Goal: Task Accomplishment & Management: Complete application form

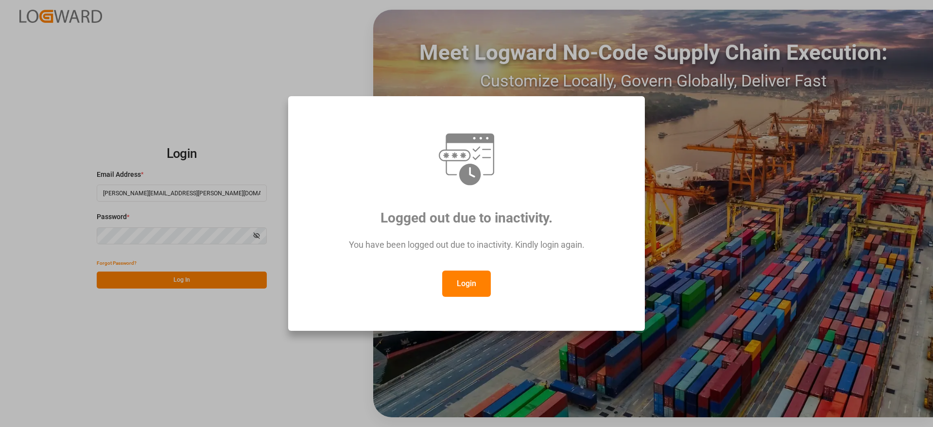
click at [468, 288] on button "Login" at bounding box center [466, 284] width 49 height 26
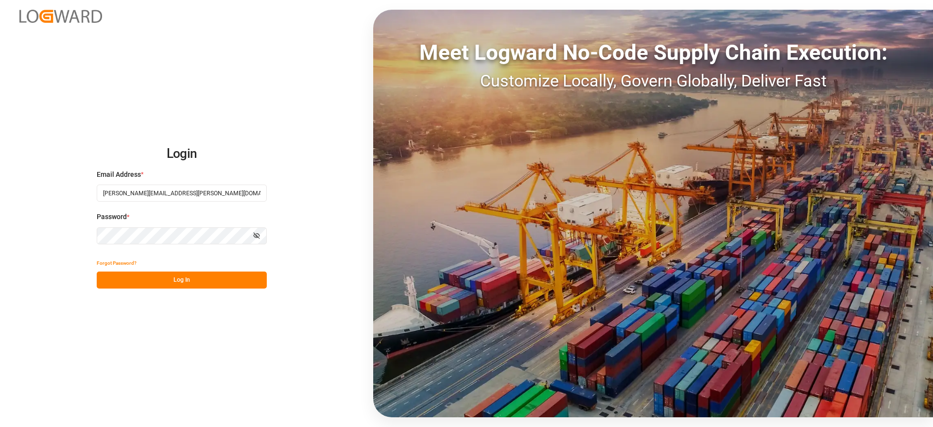
click at [195, 278] on button "Log In" at bounding box center [182, 280] width 170 height 17
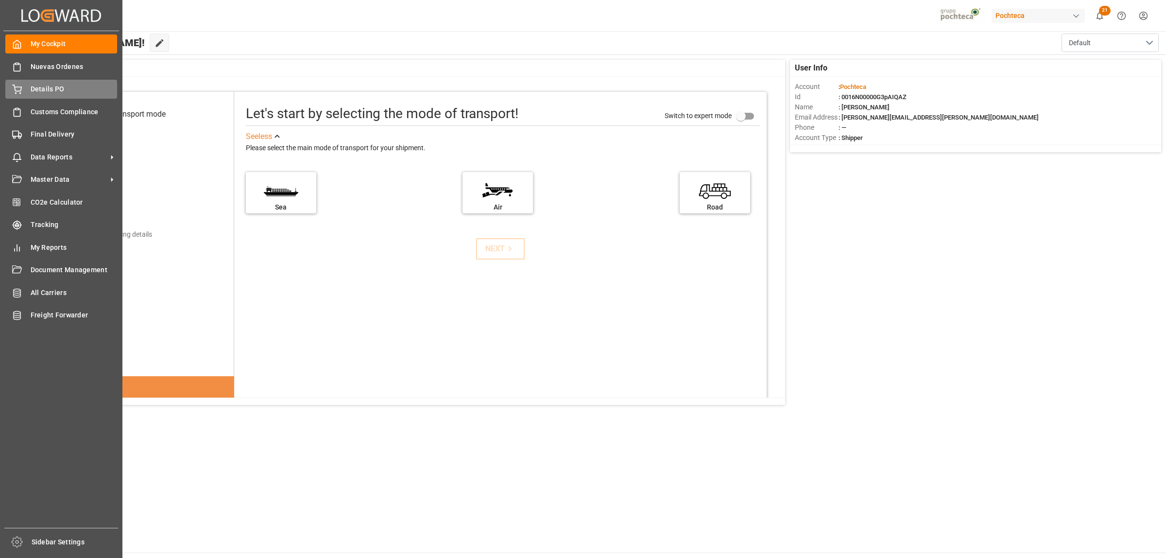
click at [37, 92] on span "Details PO" at bounding box center [74, 89] width 87 height 10
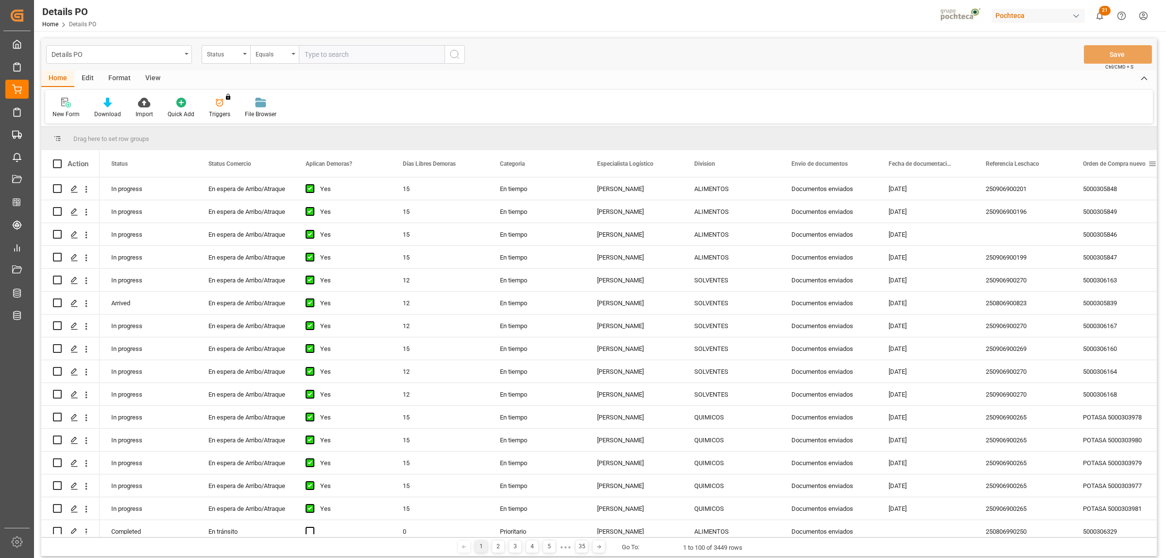
click at [932, 164] on span at bounding box center [1152, 163] width 9 height 9
click at [932, 166] on span "filter" at bounding box center [1119, 165] width 9 height 9
type input "5000305333"
click at [932, 245] on button "Apply" at bounding box center [1115, 246] width 18 height 10
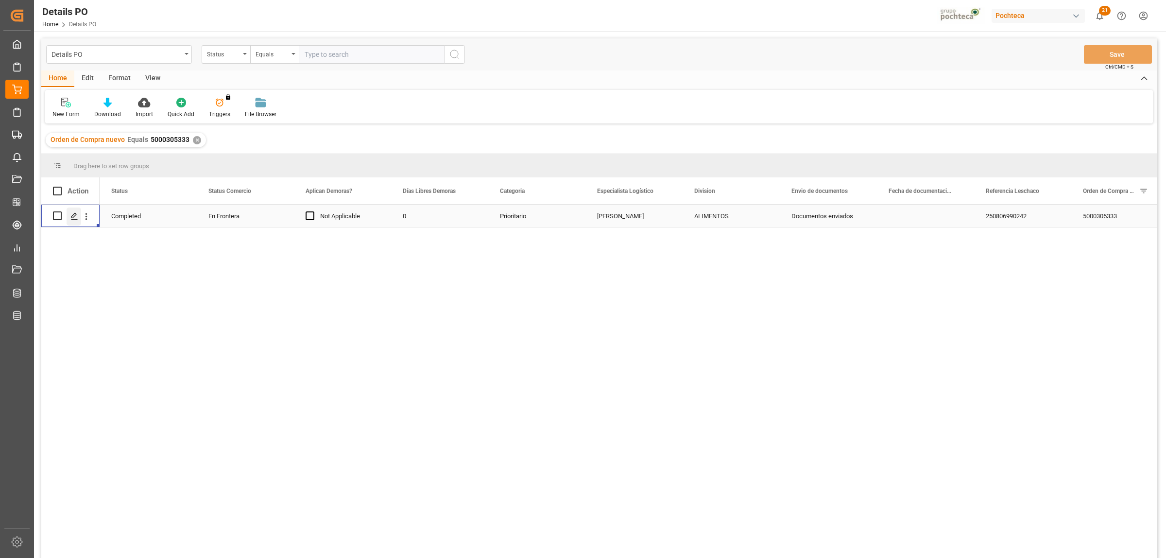
click at [74, 221] on div "Press SPACE to select this row." at bounding box center [74, 216] width 15 height 18
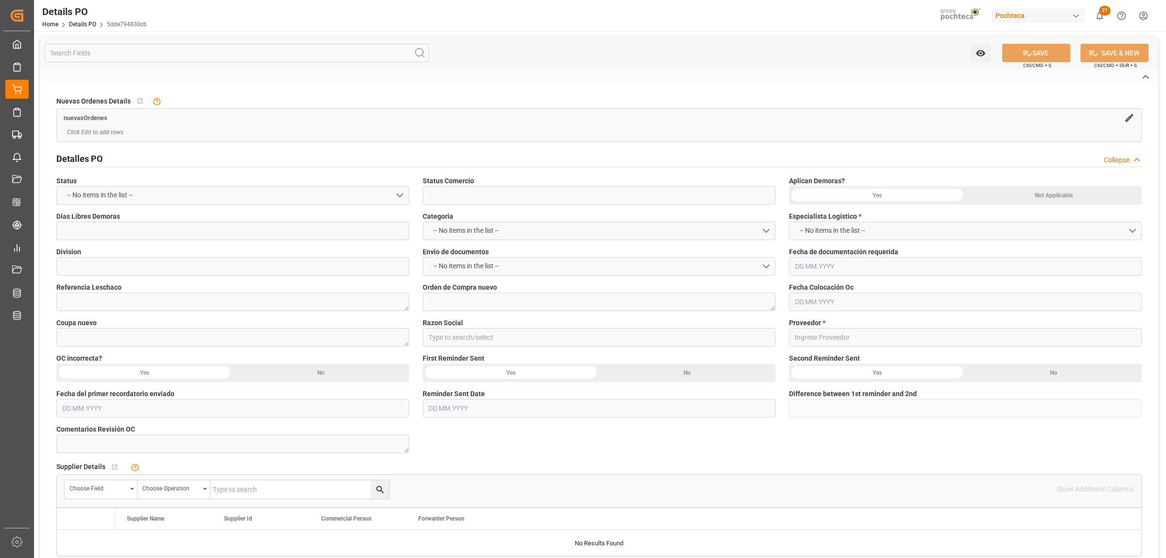
type input "En Frontera"
type input "ALIMENTOS"
type textarea "250806990242"
type textarea "5000305333"
type textarea "190968"
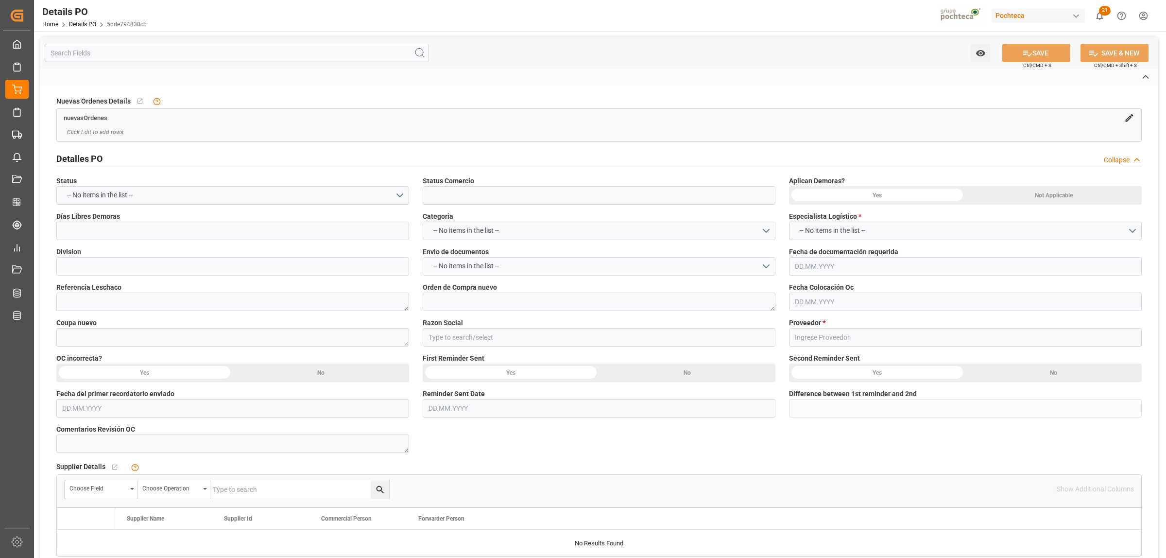
type input "Materias Primas"
type input "OMNI-CHEM 136 LLC"
type textarea "28019"
type textarea "A. FOSFORICO FOOD TOTE USA 1632.94kg (35"
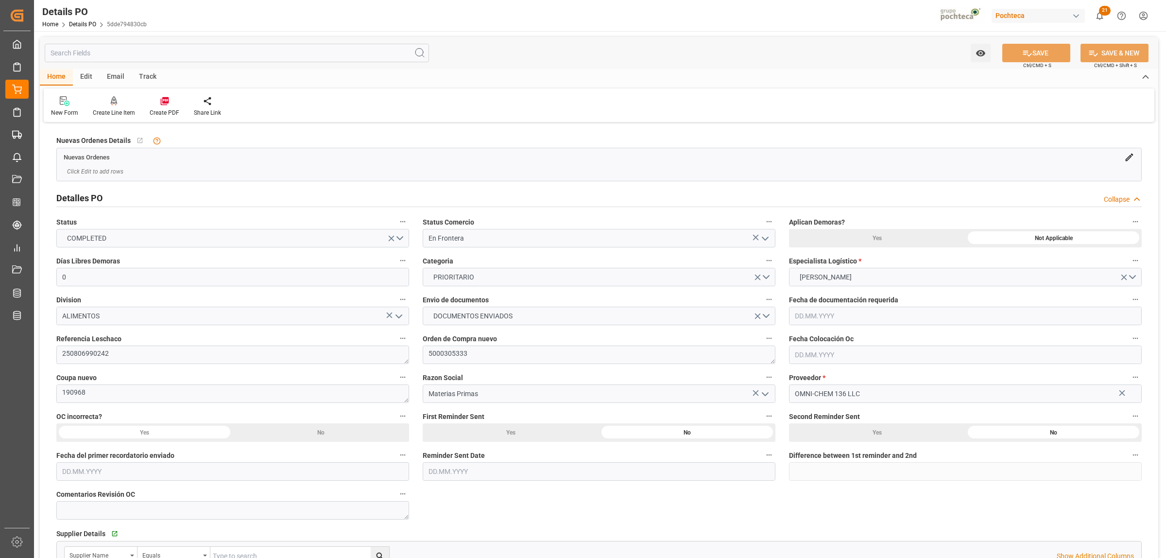
type input "0"
type input "19.06.2025"
type input "25.08.2025"
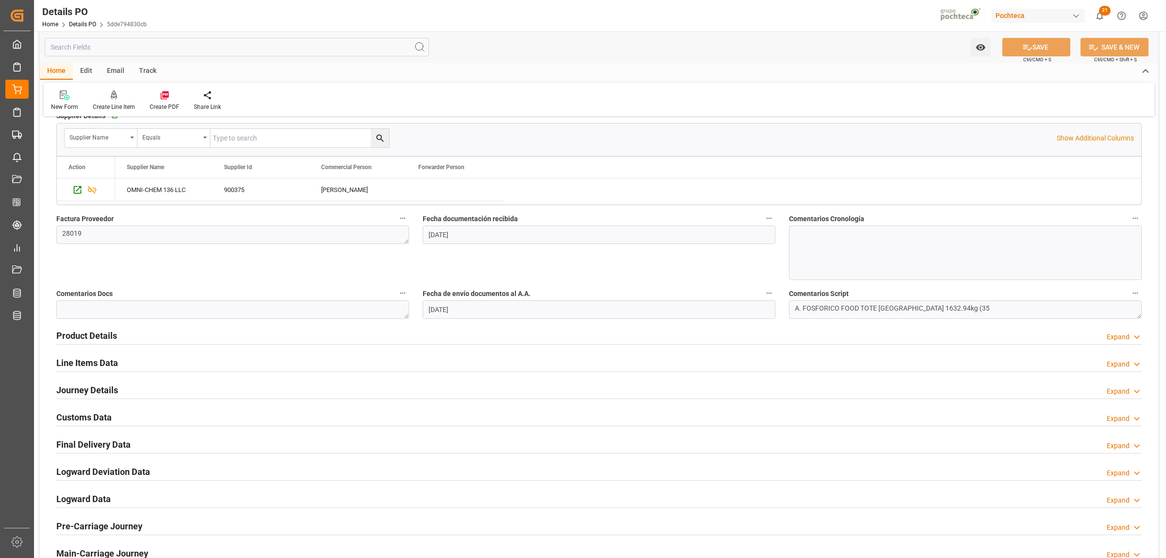
scroll to position [425, 0]
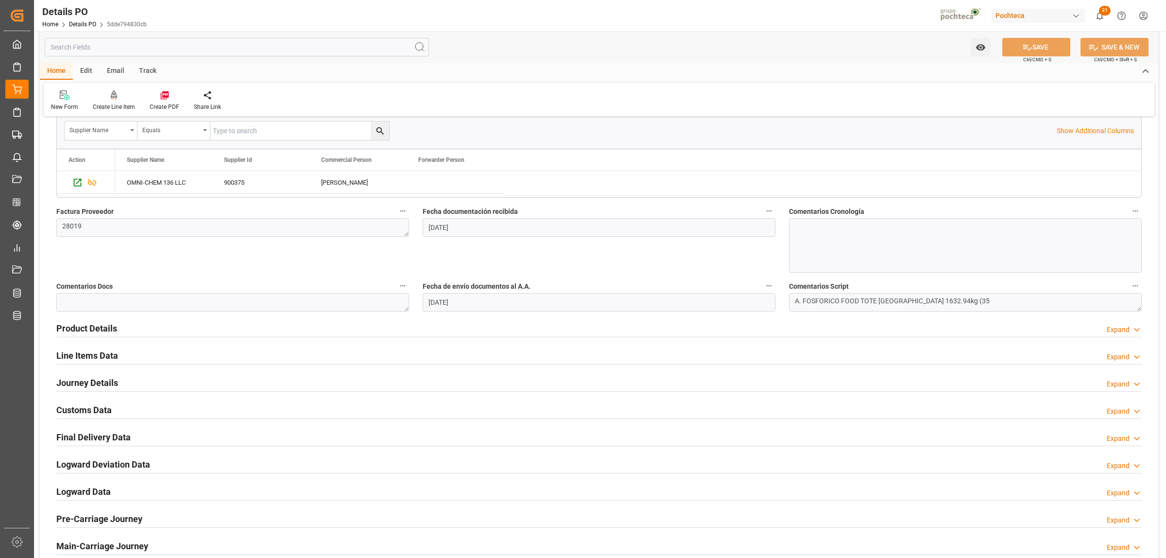
click at [105, 426] on h2 "Final Delivery Data" at bounding box center [93, 436] width 74 height 13
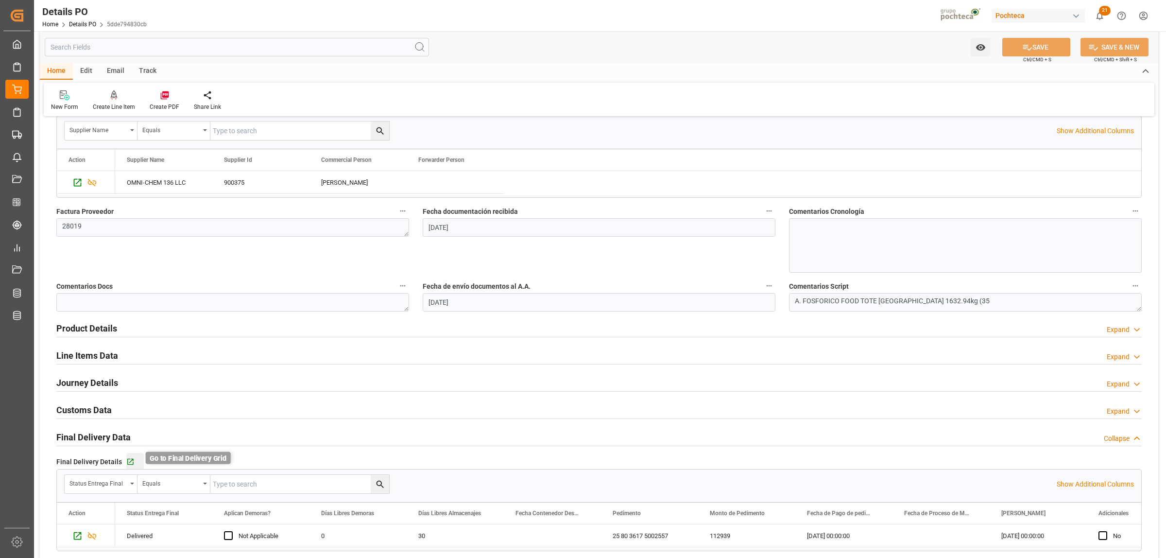
click at [127, 426] on icon "button" at bounding box center [130, 462] width 8 height 8
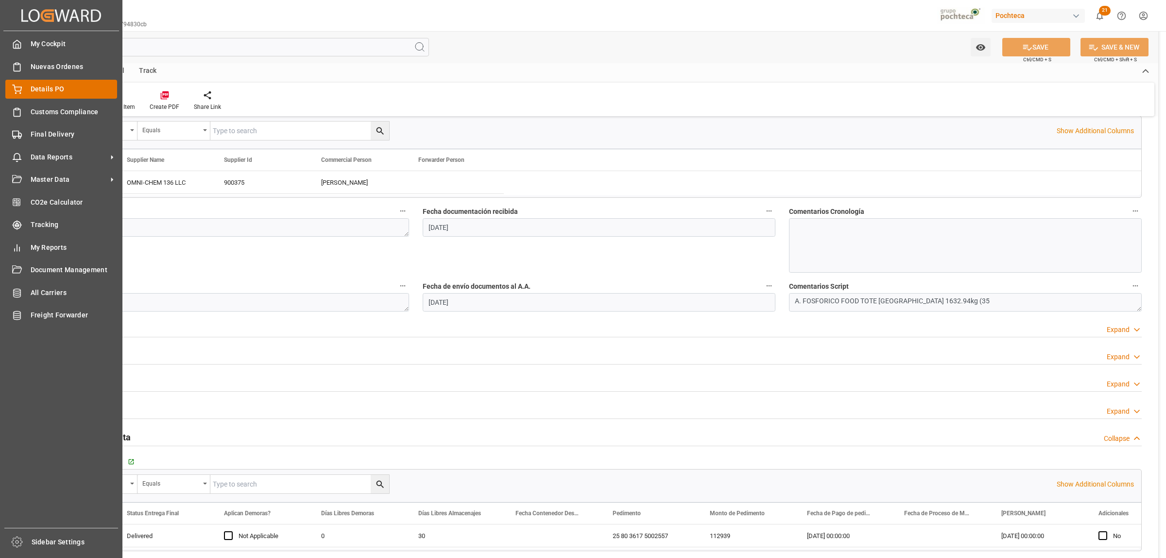
click at [38, 91] on span "Details PO" at bounding box center [74, 89] width 87 height 10
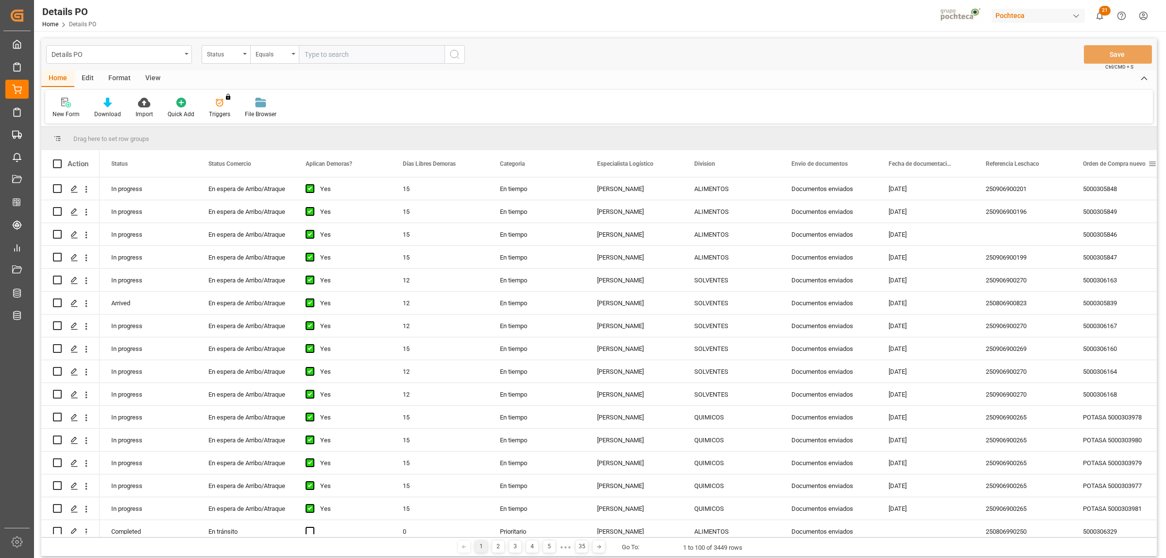
click at [932, 164] on span at bounding box center [1152, 163] width 9 height 9
click at [932, 167] on span "filter" at bounding box center [1119, 165] width 9 height 9
type input "5000305332"
click at [932, 245] on button "Apply" at bounding box center [1115, 246] width 18 height 10
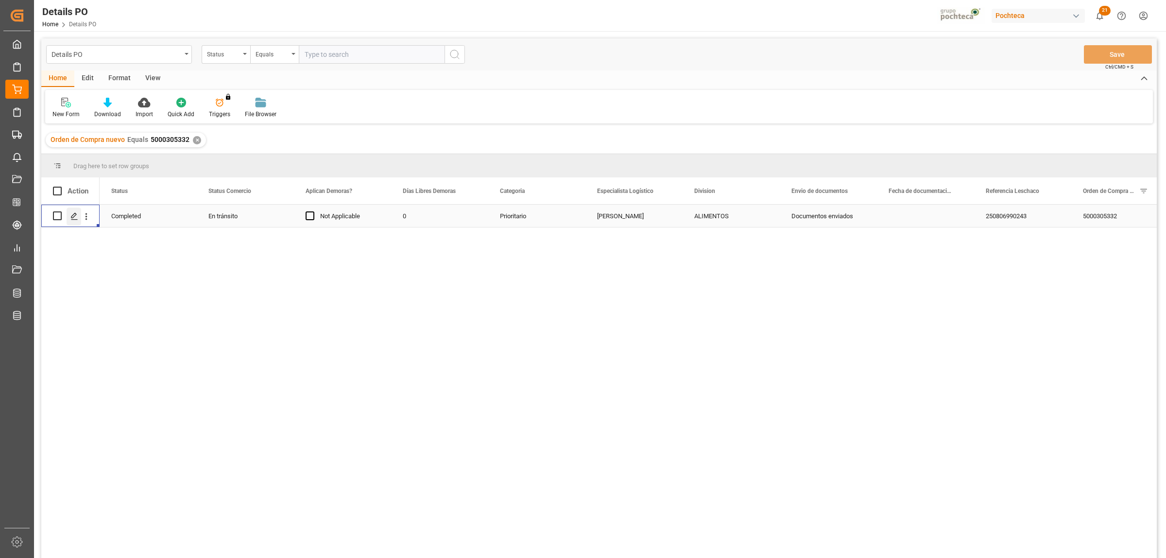
click at [72, 219] on icon "Press SPACE to select this row." at bounding box center [74, 216] width 8 height 8
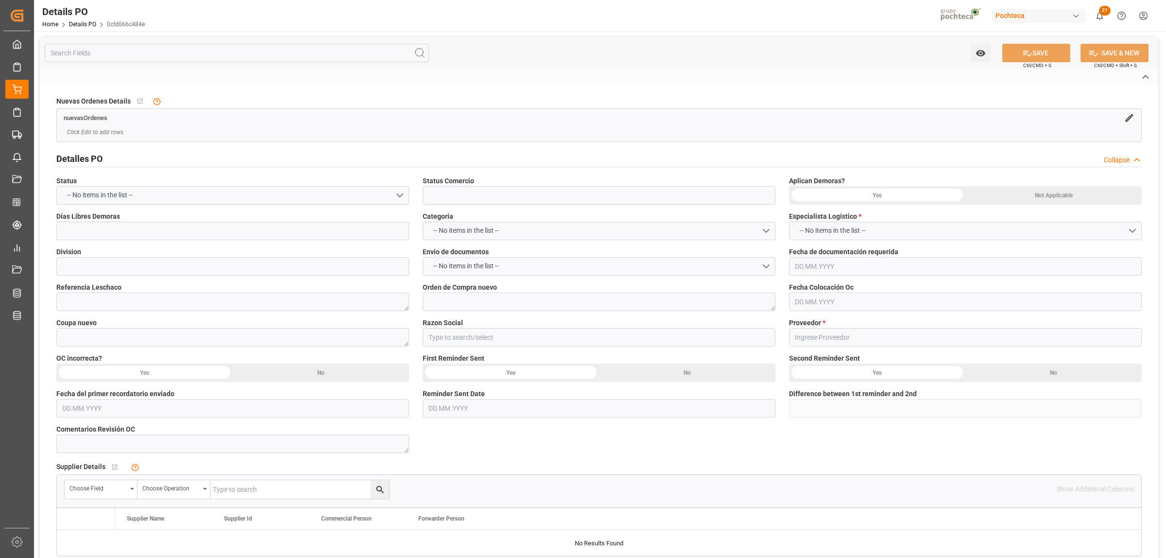
type input "En tránsito"
type input "ALIMENTOS"
type textarea "250806990243"
type textarea "5000305332"
type textarea "190969"
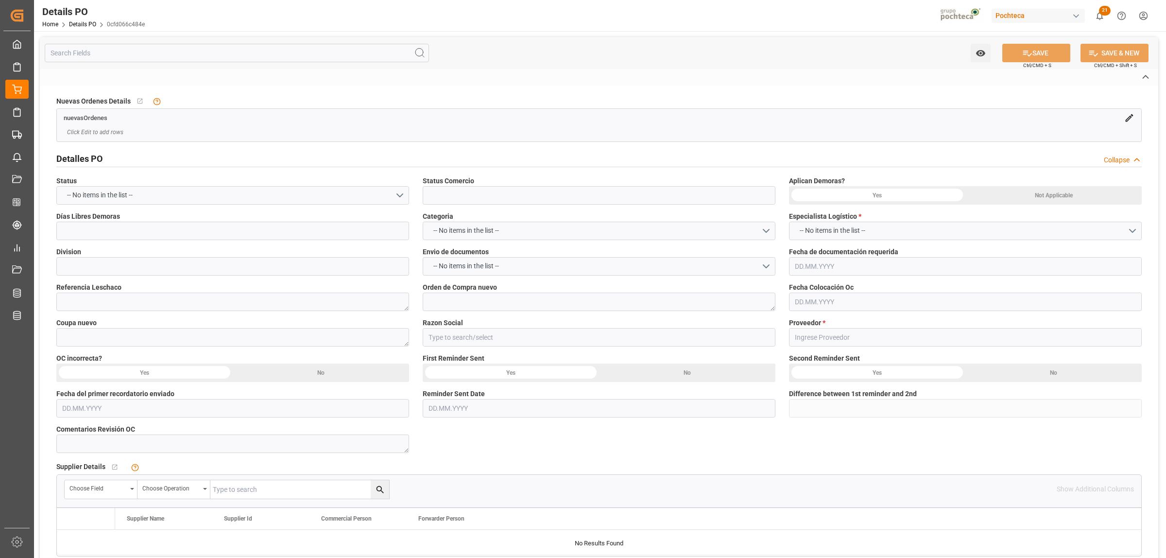
type input "Materias Primas"
type input "OMNI-CHEM 136 LLC"
type textarea "28020"
type textarea "A. FOSFORICO FOOD TOTE USA 1632.94kg (35"
type textarea "430006218"
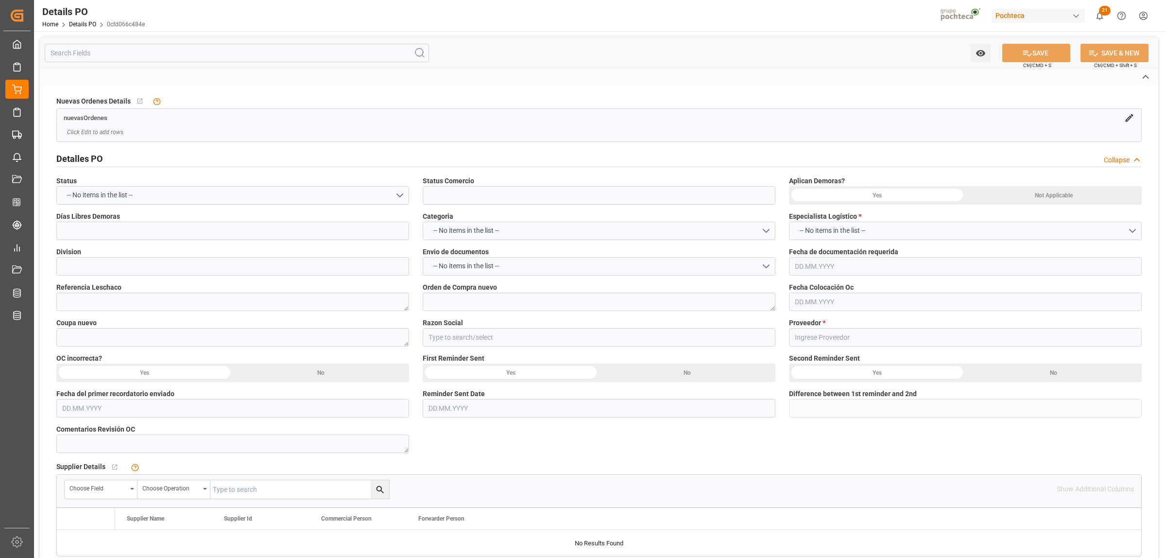
type input "Laredo"
type input "Colombia"
type input "LANDFREIGHT"
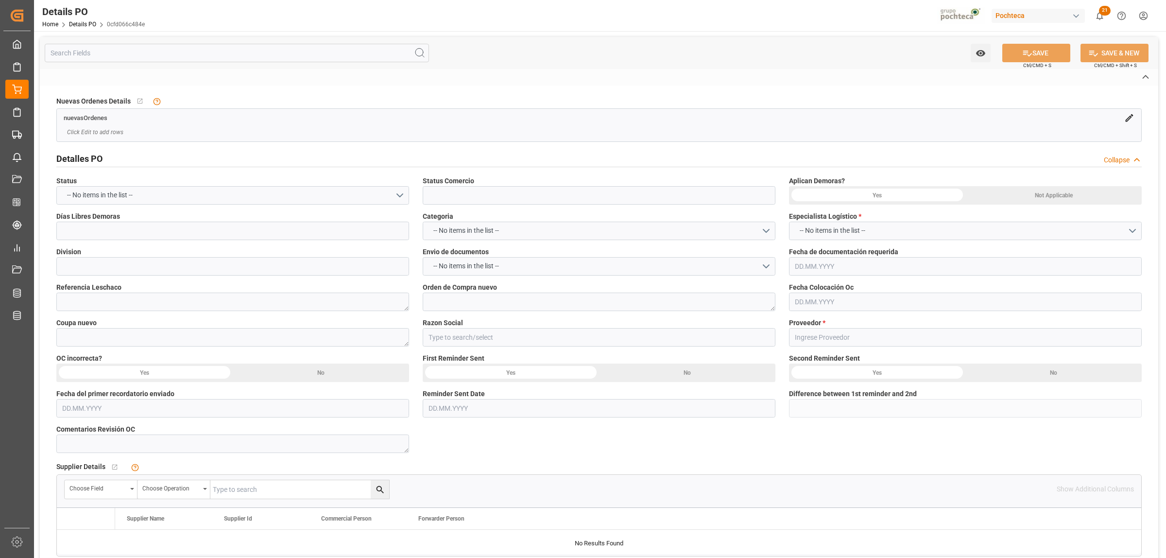
type input "FTL"
type textarea "52746"
type textarea "August"
type textarea "2025"
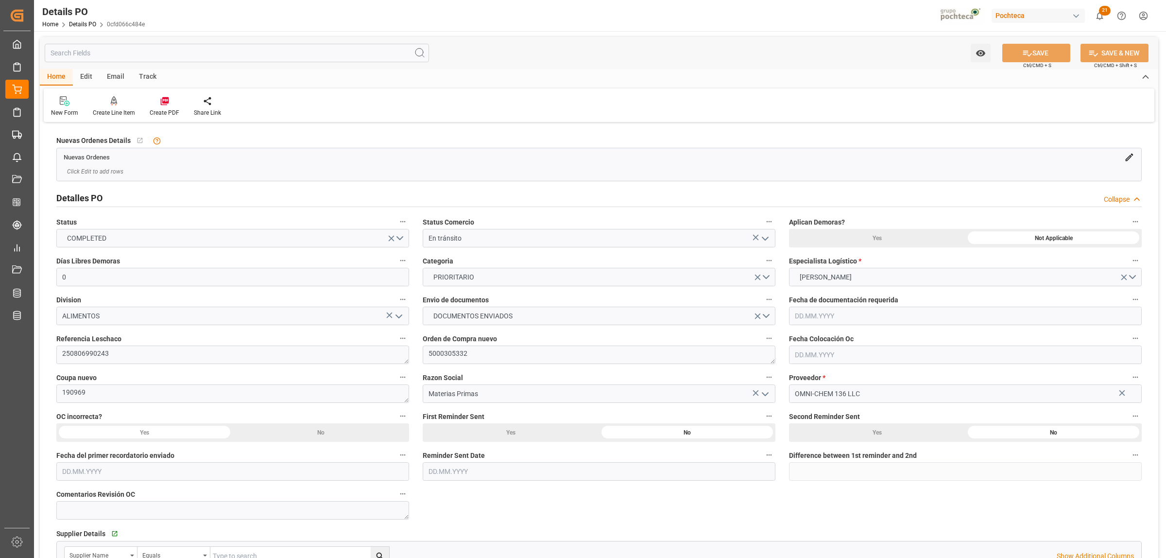
type input "0"
type input "USLRD"
type input "MX5CL"
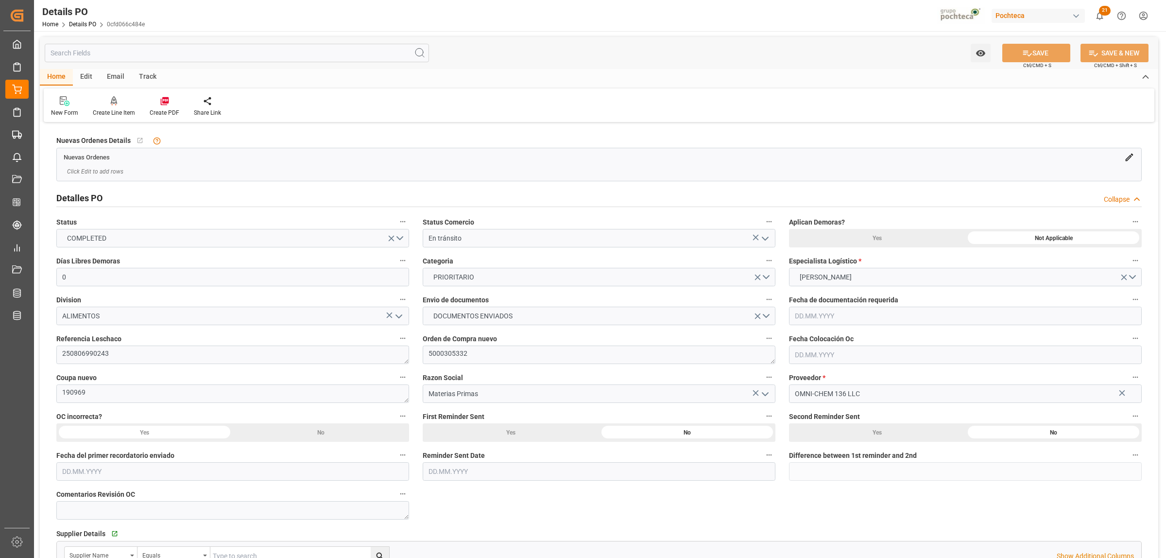
type input "35"
type input "19.06.2025"
type input "25.08.2025"
type input "25.08.2025 00:00"
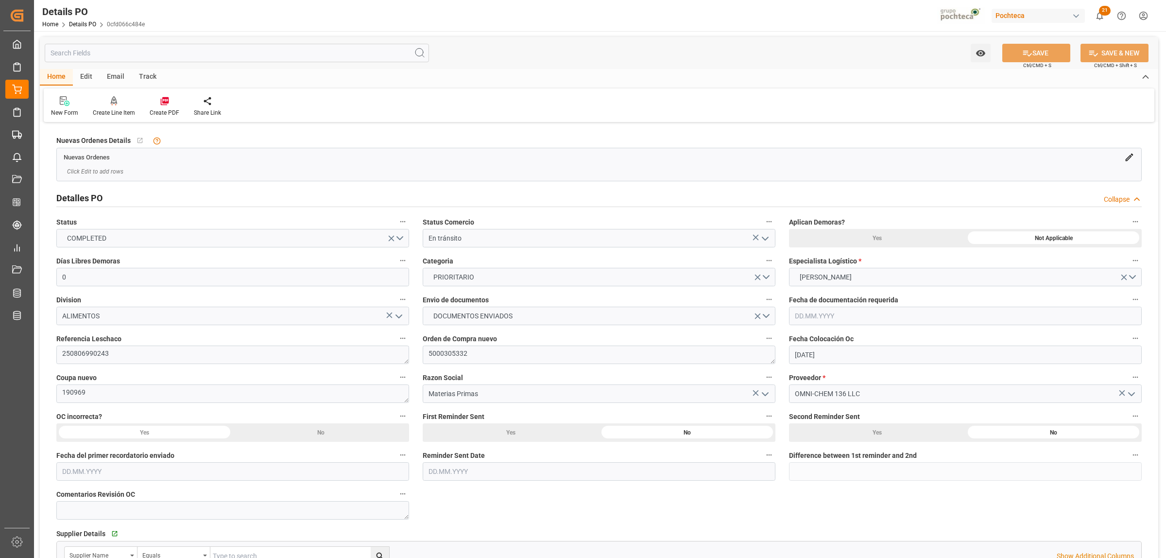
type input "30.08.2025 00:00"
type input "25.08.2025 00:00"
type input "28.08.2025 00:00"
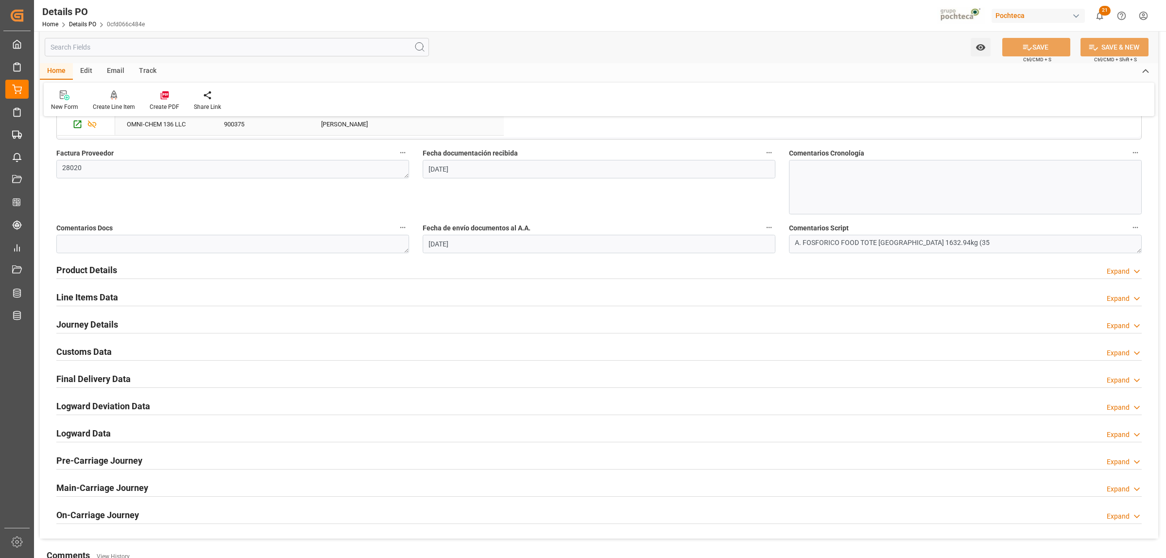
scroll to position [486, 0]
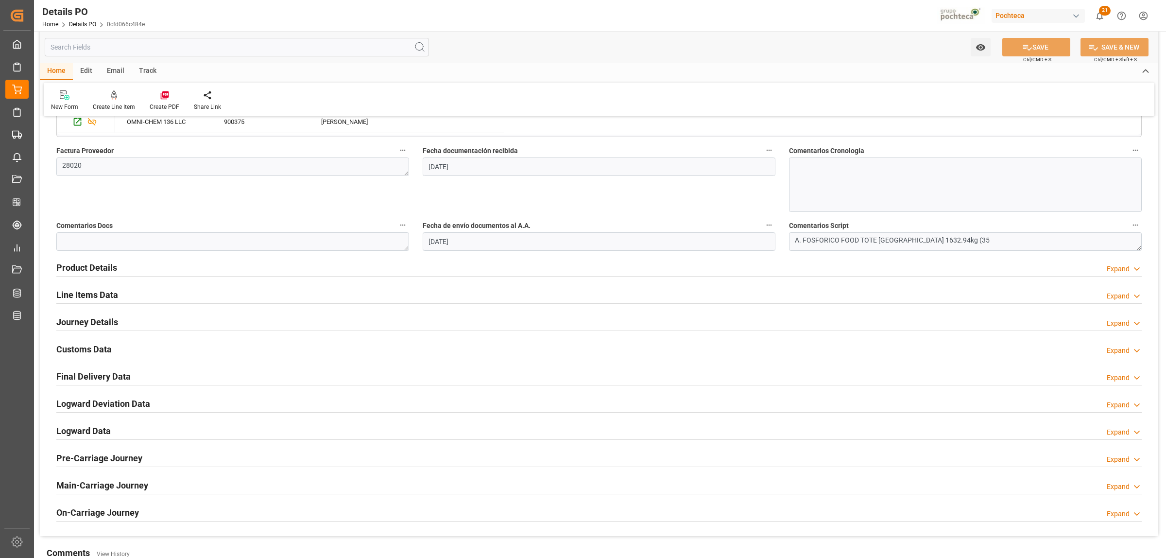
click at [95, 320] on h2 "Journey Details" at bounding box center [87, 321] width 62 height 13
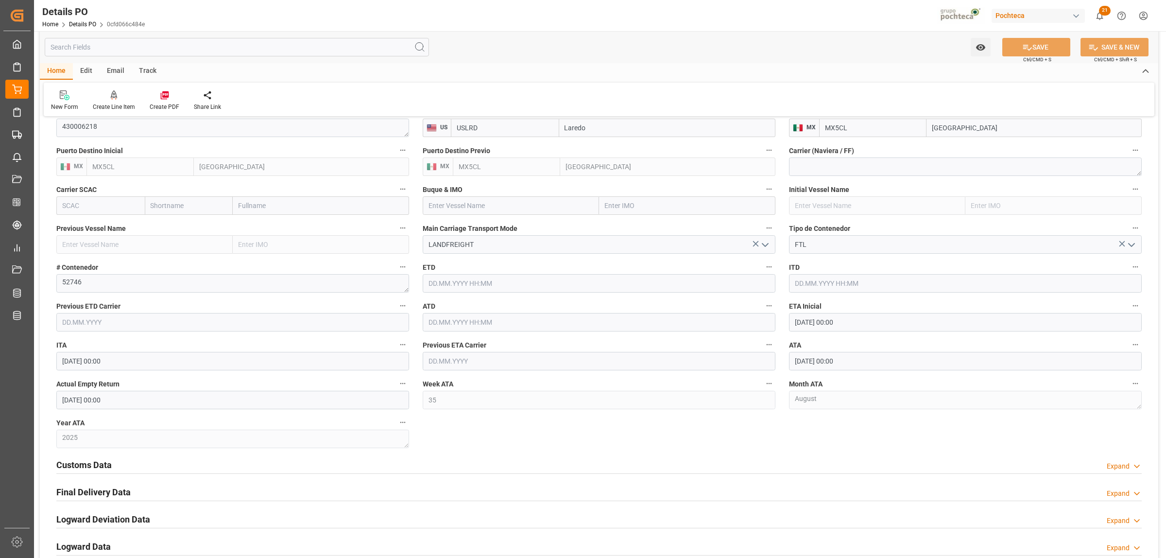
scroll to position [789, 0]
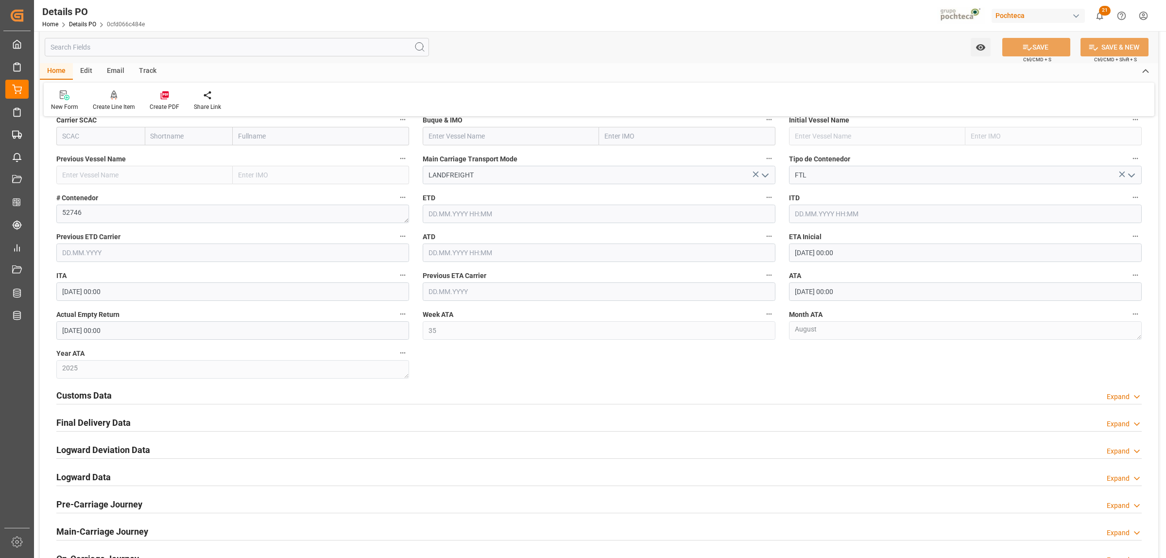
click at [110, 420] on h2 "Final Delivery Data" at bounding box center [93, 422] width 74 height 13
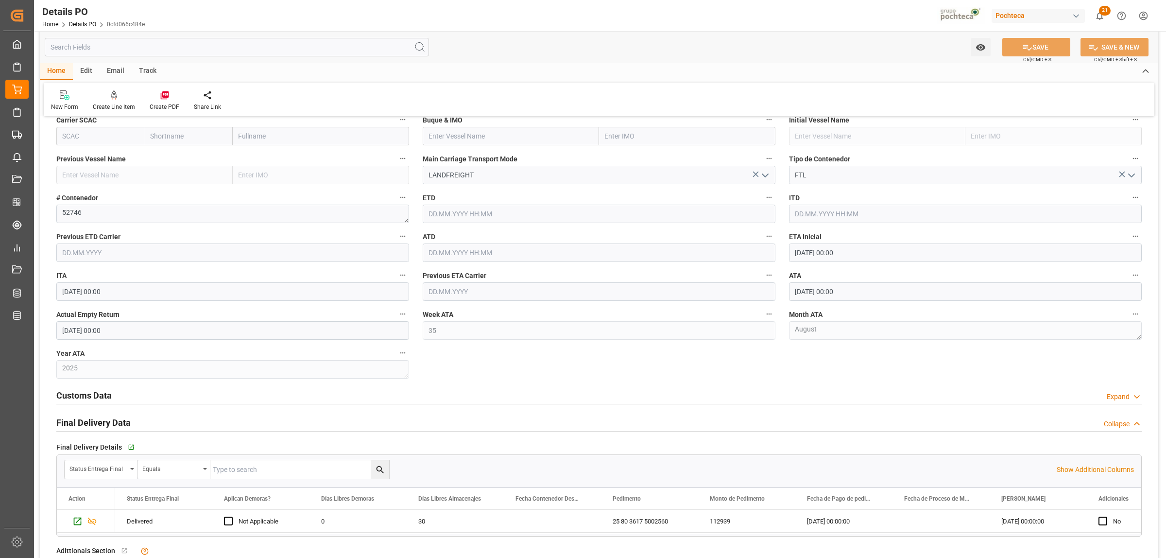
scroll to position [850, 0]
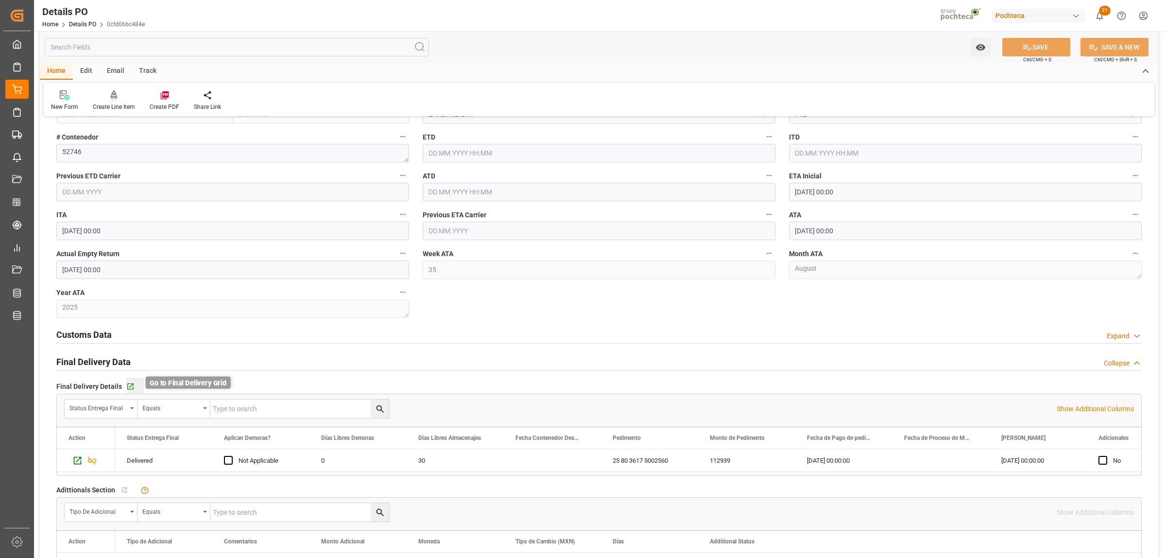
click at [130, 387] on icon "button" at bounding box center [130, 386] width 8 height 8
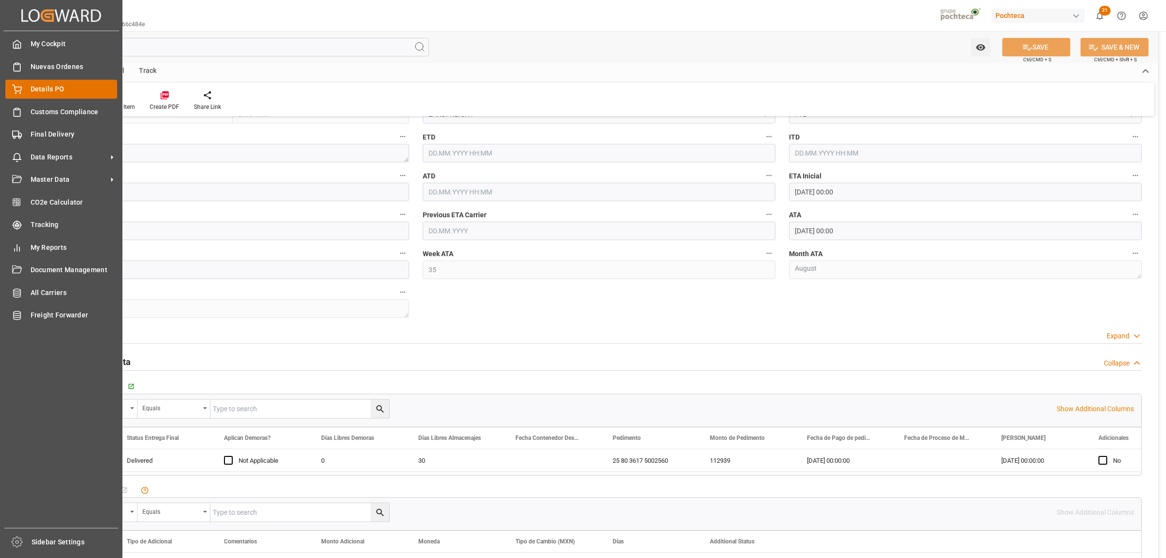
click at [58, 90] on span "Details PO" at bounding box center [74, 89] width 87 height 10
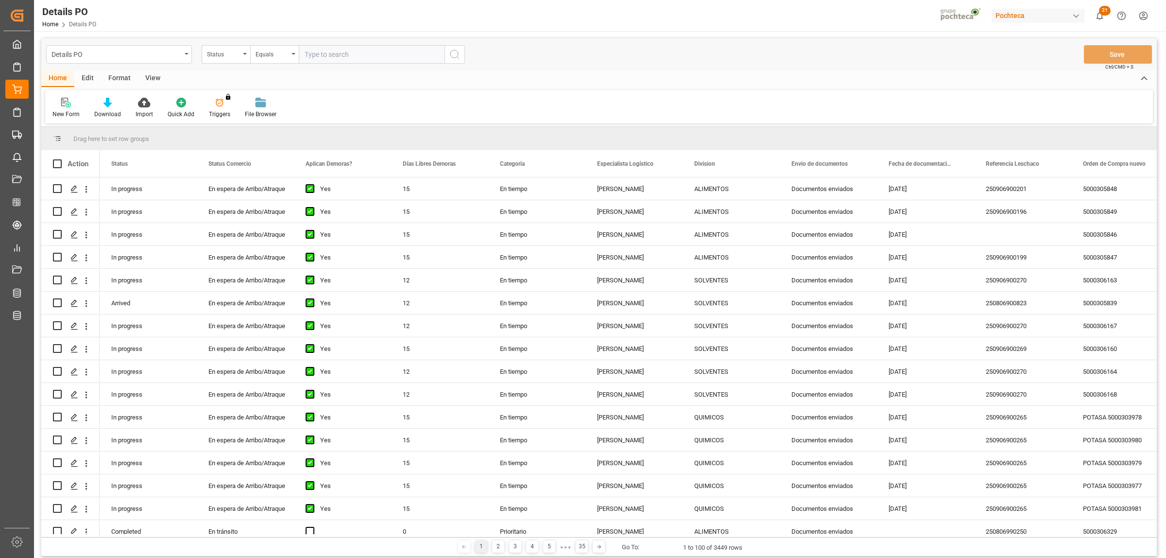
click at [70, 112] on div "New Form" at bounding box center [65, 114] width 27 height 9
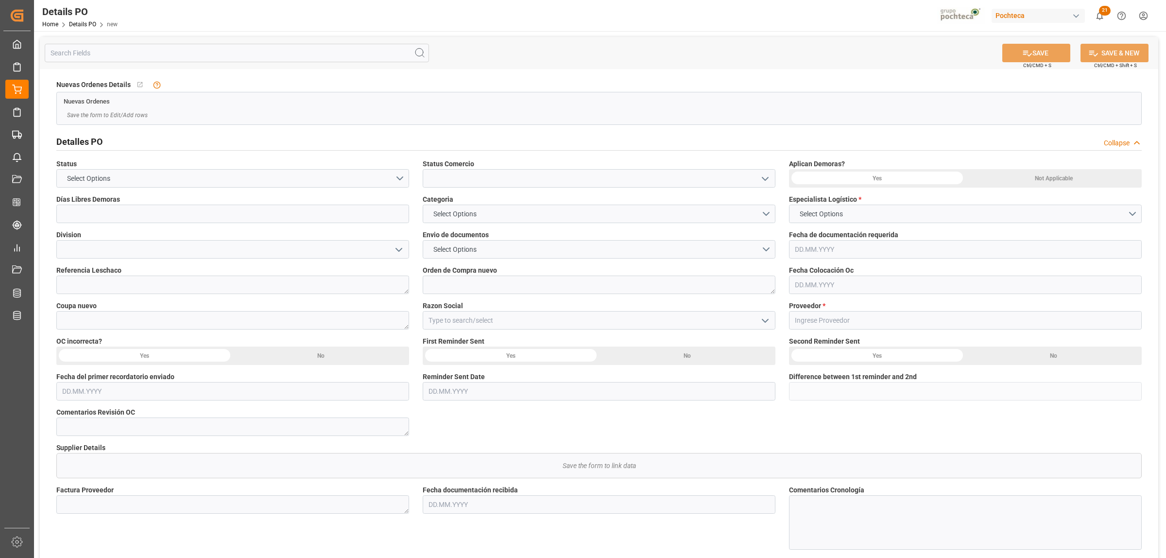
type input "0"
click at [760, 178] on icon "open menu" at bounding box center [765, 179] width 12 height 12
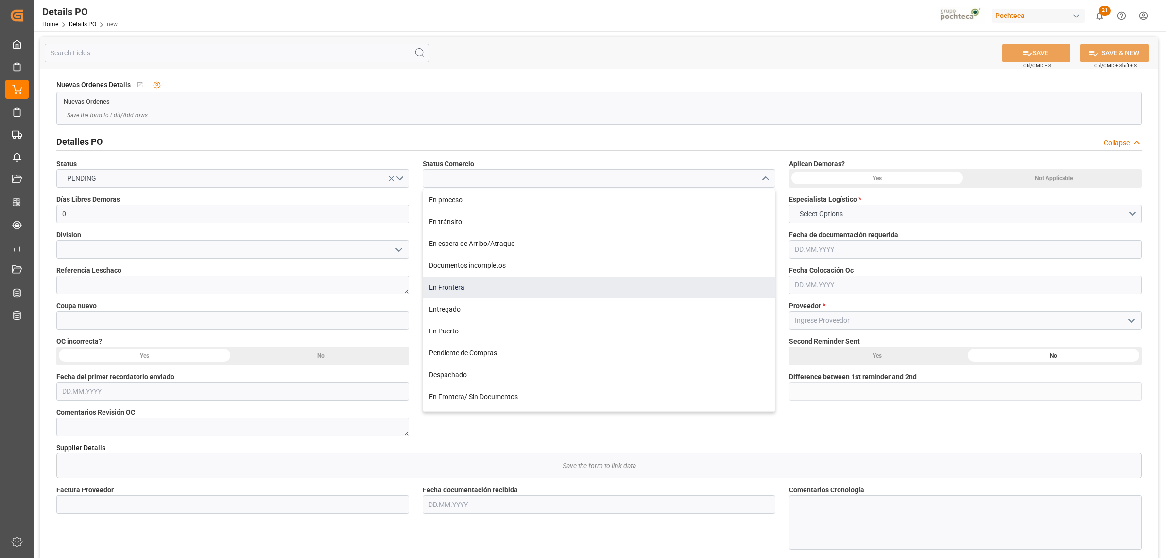
click at [448, 284] on div "En Frontera" at bounding box center [599, 287] width 352 height 22
type input "En Frontera"
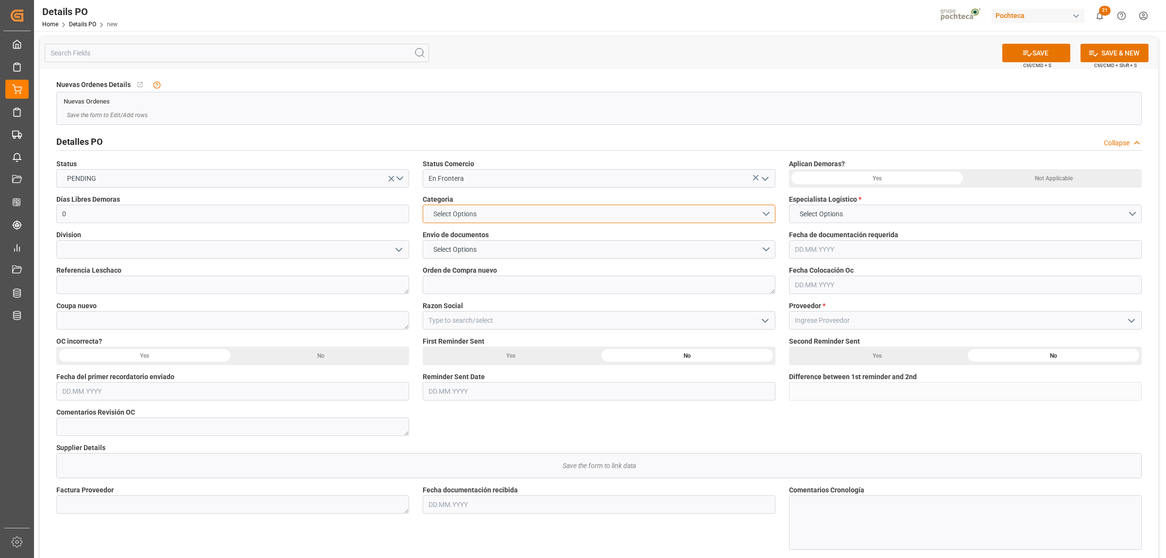
click at [756, 215] on button "Select Options" at bounding box center [599, 213] width 353 height 18
click at [481, 238] on div "EN TIEMPO" at bounding box center [599, 236] width 352 height 20
click at [465, 249] on span "Select Options" at bounding box center [454, 249] width 53 height 10
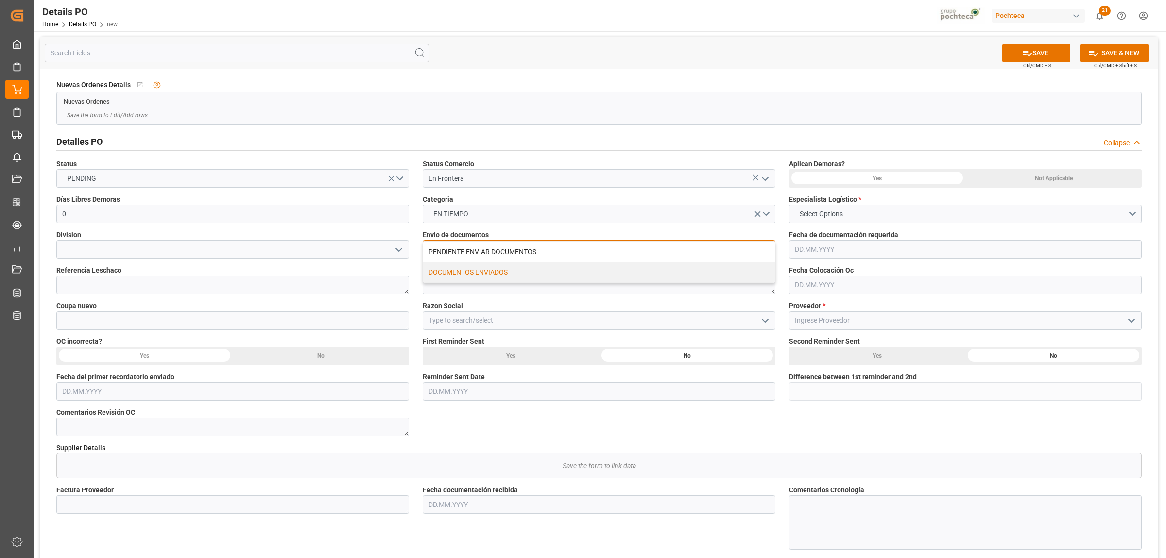
click at [468, 270] on div "DOCUMENTOS ENVIADOS" at bounding box center [599, 272] width 352 height 20
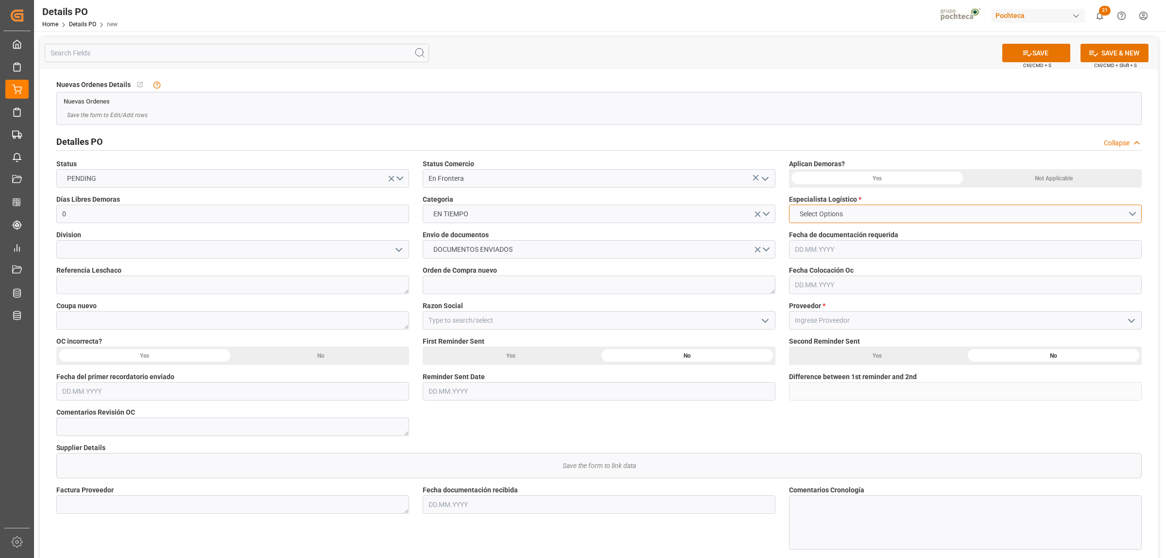
click at [819, 212] on span "Select Options" at bounding box center [821, 214] width 53 height 10
click at [820, 258] on div "[PERSON_NAME]" at bounding box center [965, 257] width 352 height 20
click at [932, 179] on div "Not Applicable" at bounding box center [1053, 178] width 176 height 18
click at [804, 285] on input "text" at bounding box center [965, 284] width 353 height 18
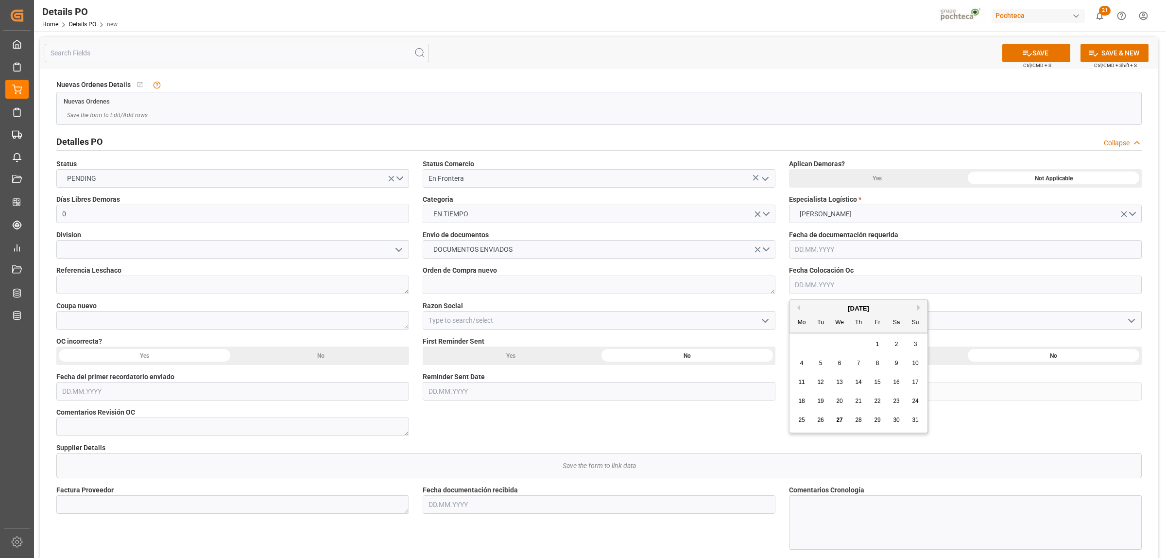
click at [806, 360] on div "4" at bounding box center [802, 363] width 12 height 12
type input "[DATE]"
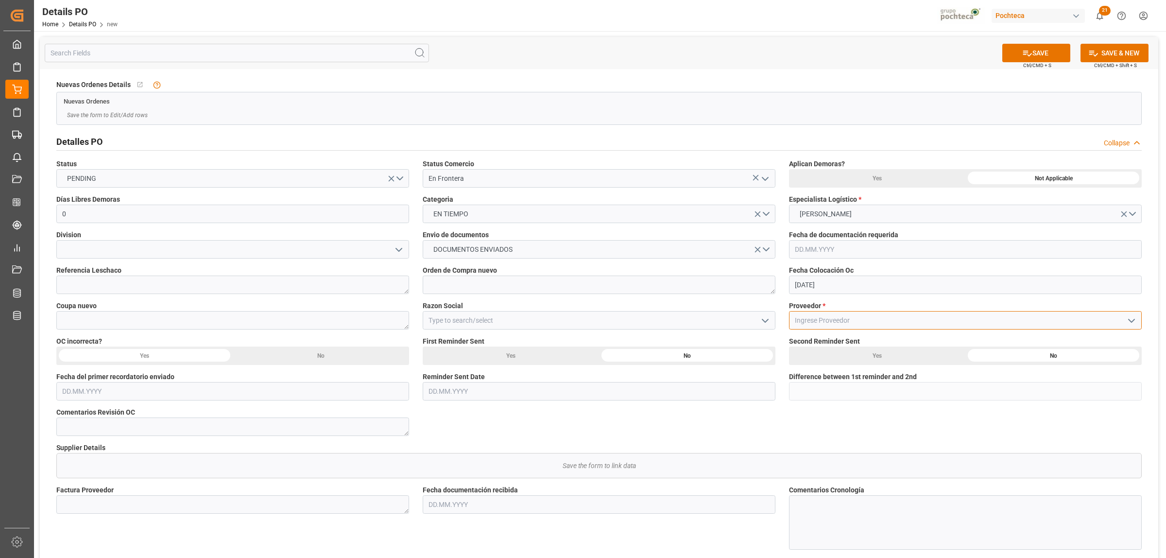
click at [829, 317] on input at bounding box center [965, 320] width 353 height 18
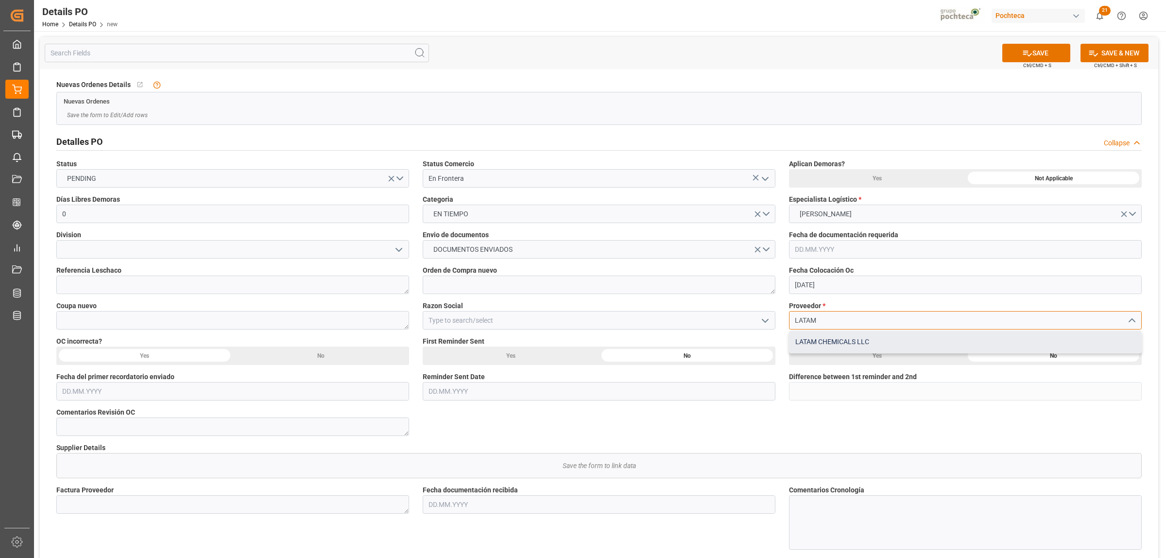
click at [847, 346] on div "LATAM CHEMICALS LLC" at bounding box center [965, 342] width 352 height 22
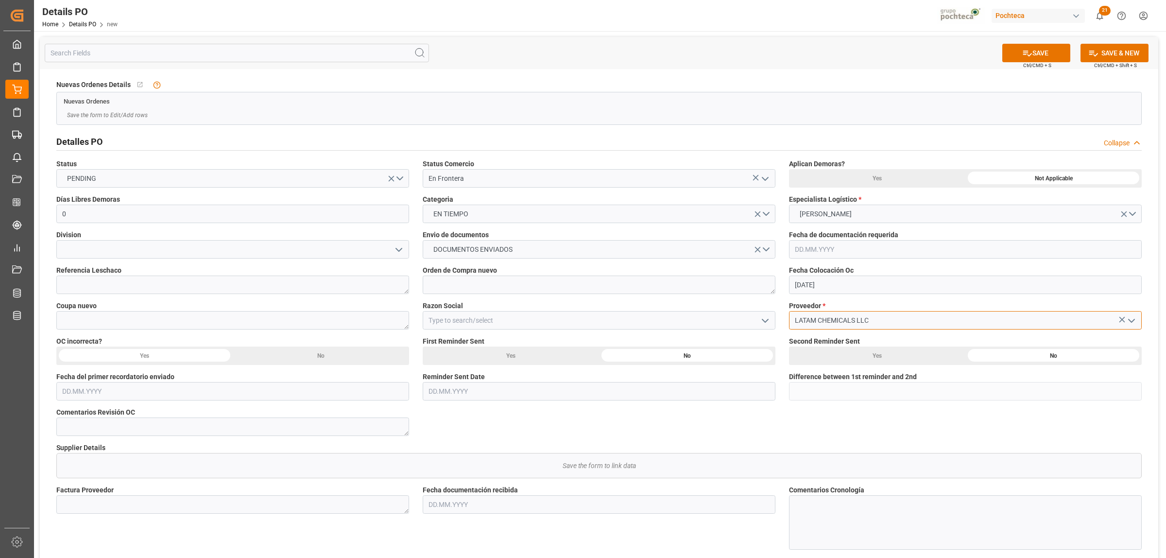
type input "LATAM CHEMICALS LLC"
click at [474, 284] on textarea at bounding box center [599, 284] width 353 height 18
paste textarea "5000307204"
type textarea "5000307204"
click at [181, 319] on textarea at bounding box center [232, 320] width 353 height 18
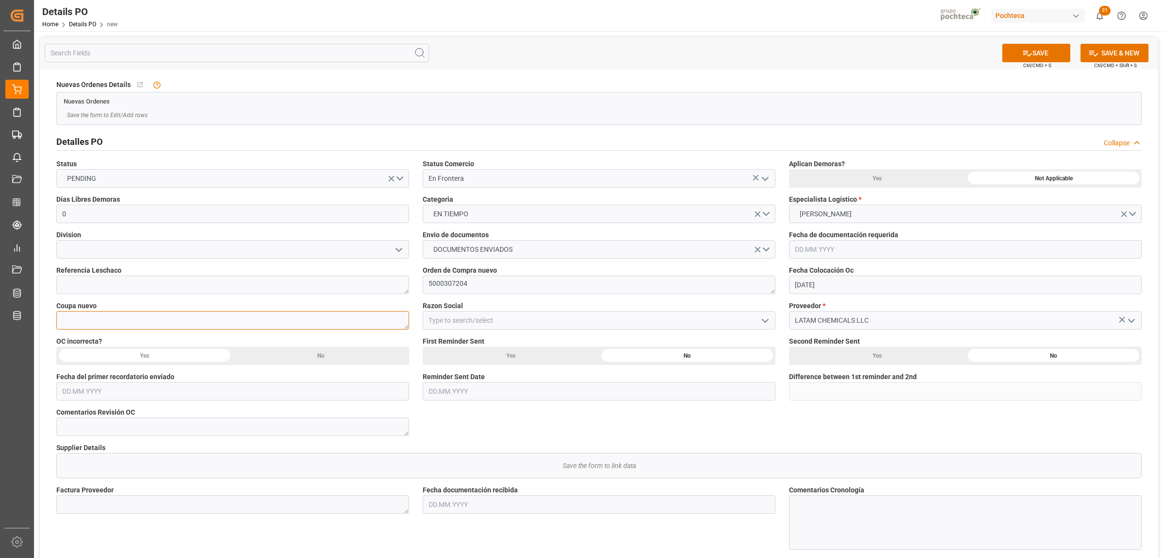
paste textarea "195741"
type textarea "195741"
click at [768, 323] on icon "open menu" at bounding box center [765, 321] width 12 height 12
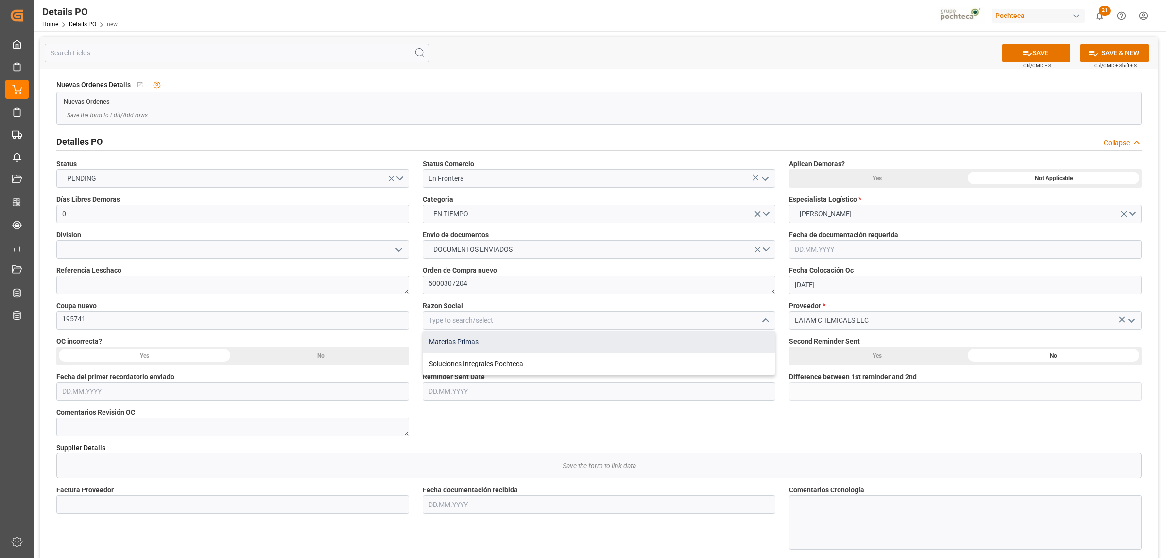
click at [436, 346] on div "Materias Primas" at bounding box center [599, 342] width 352 height 22
type input "Materias Primas"
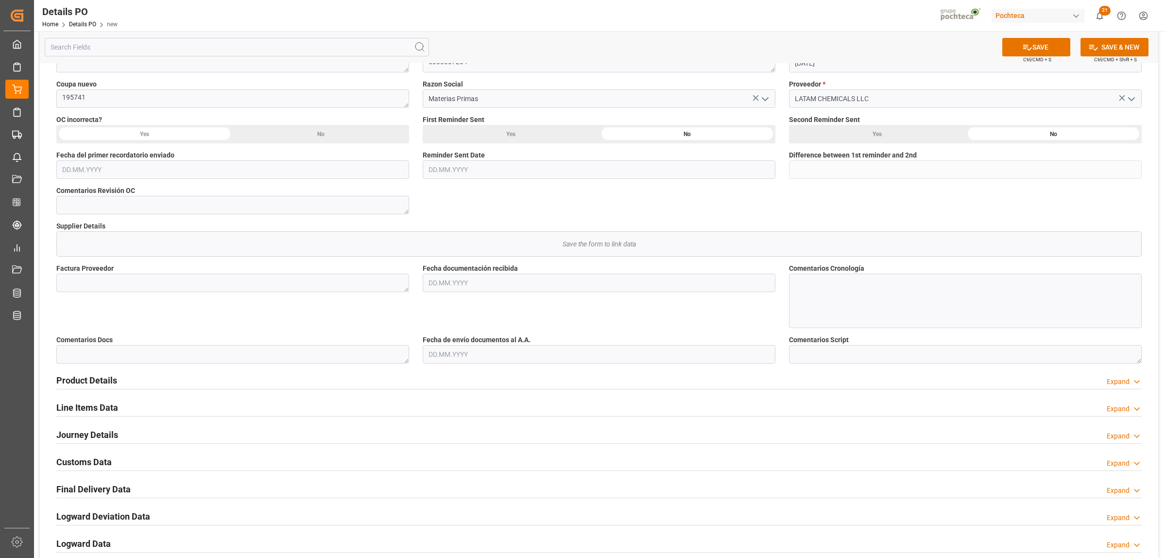
scroll to position [243, 0]
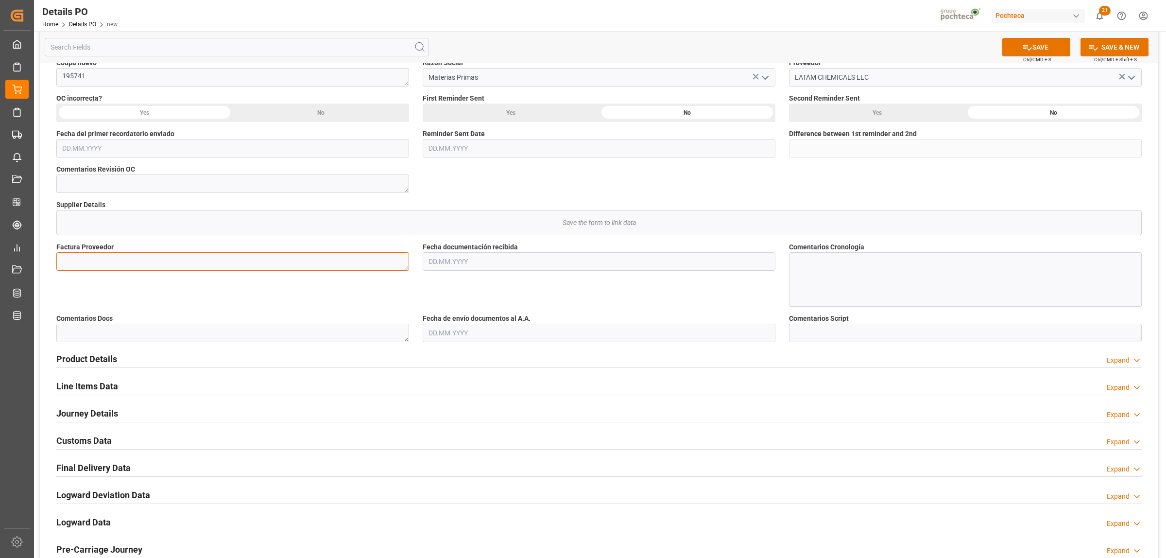
click at [246, 264] on textarea at bounding box center [232, 261] width 353 height 18
click at [111, 265] on textarea at bounding box center [232, 261] width 353 height 18
paste textarea "95625376"
type textarea "95625376"
click at [464, 266] on input "text" at bounding box center [599, 261] width 353 height 18
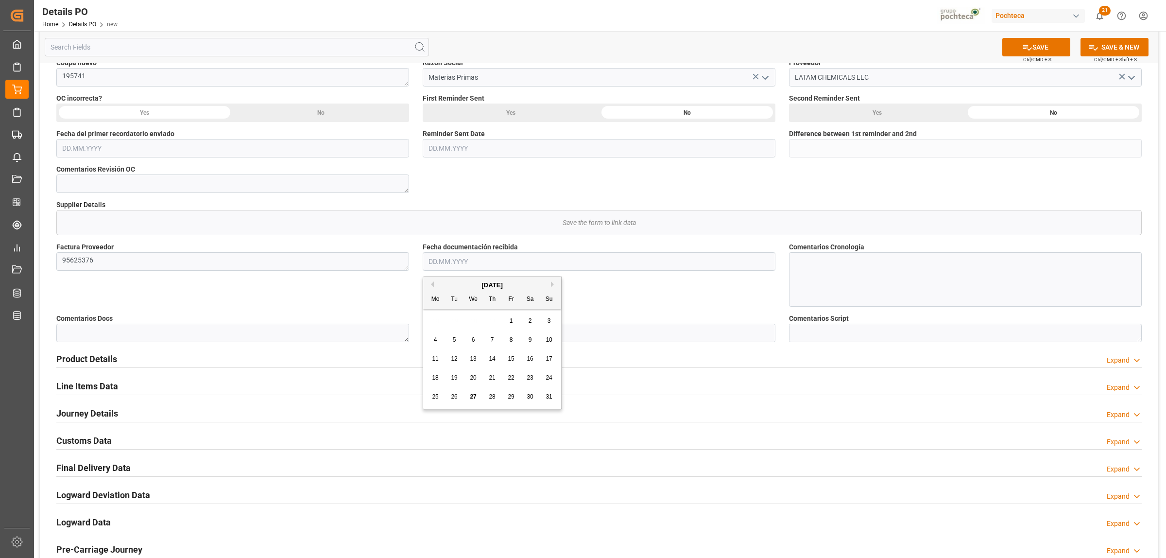
click at [472, 397] on span "27" at bounding box center [473, 396] width 6 height 7
type input "[DATE]"
click at [478, 336] on input "text" at bounding box center [599, 332] width 353 height 18
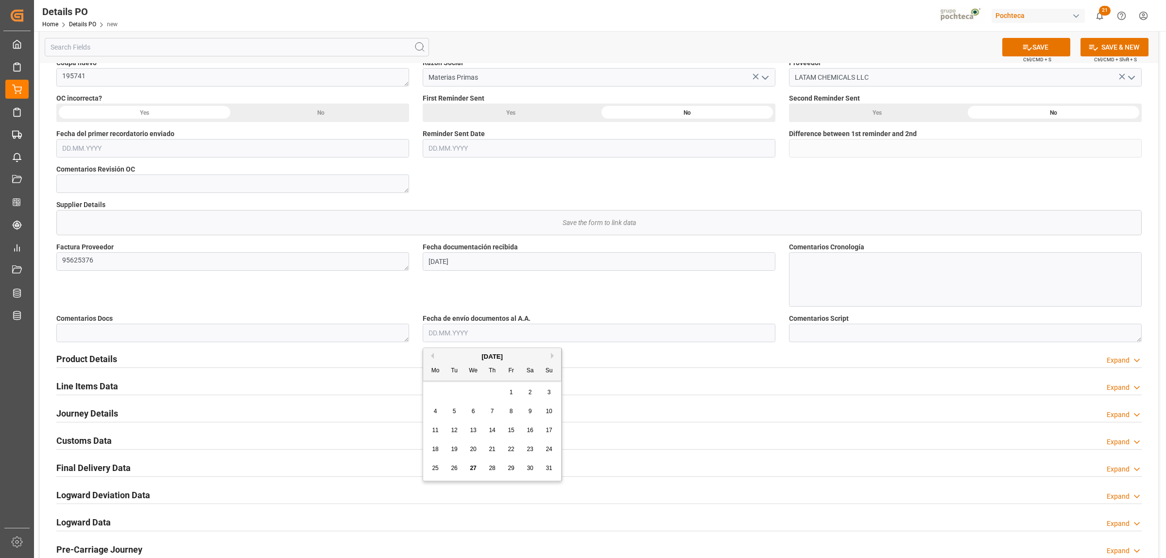
click at [472, 426] on span "27" at bounding box center [473, 467] width 6 height 7
type input "[DATE]"
click at [85, 359] on h2 "Product Details" at bounding box center [86, 358] width 61 height 13
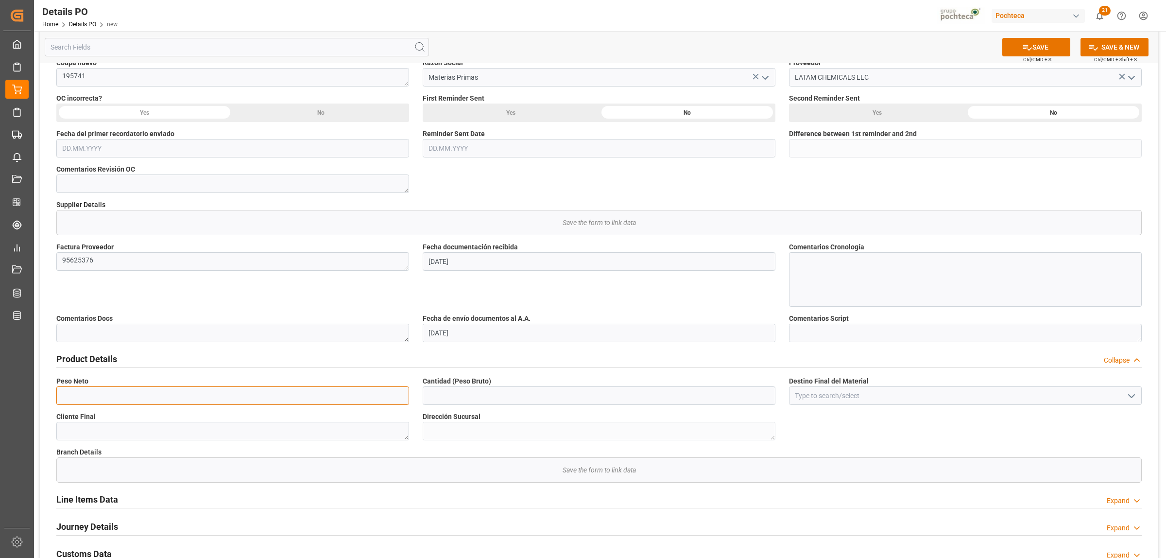
click at [112, 392] on input "text" at bounding box center [232, 395] width 353 height 18
type input "16000"
type input "160001"
click at [865, 396] on input at bounding box center [965, 395] width 353 height 18
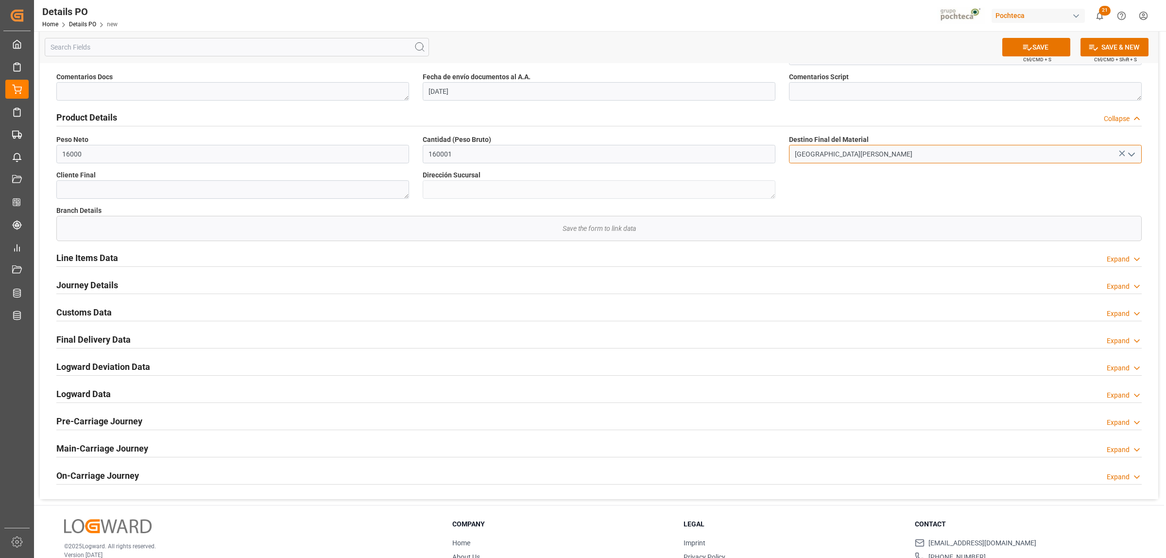
scroll to position [486, 0]
type input "[GEOGRAPHIC_DATA][PERSON_NAME]"
click at [106, 287] on h2 "Journey Details" at bounding box center [87, 283] width 62 height 13
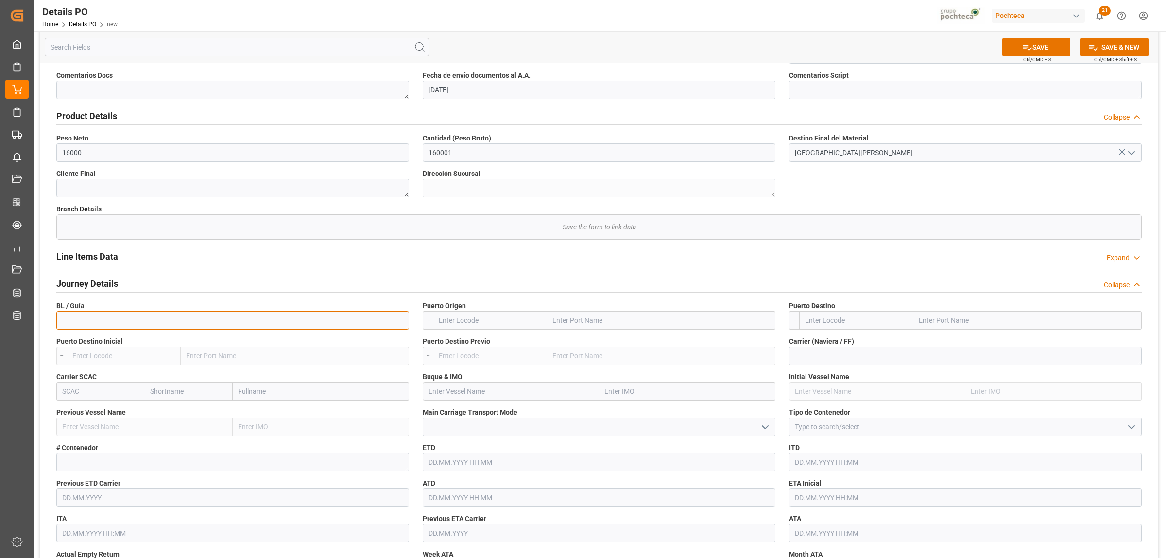
click at [189, 323] on textarea at bounding box center [232, 320] width 353 height 18
paste textarea "195730"
type textarea "195730"
click at [564, 324] on input "text" at bounding box center [661, 320] width 228 height 18
type input "LAREDO"
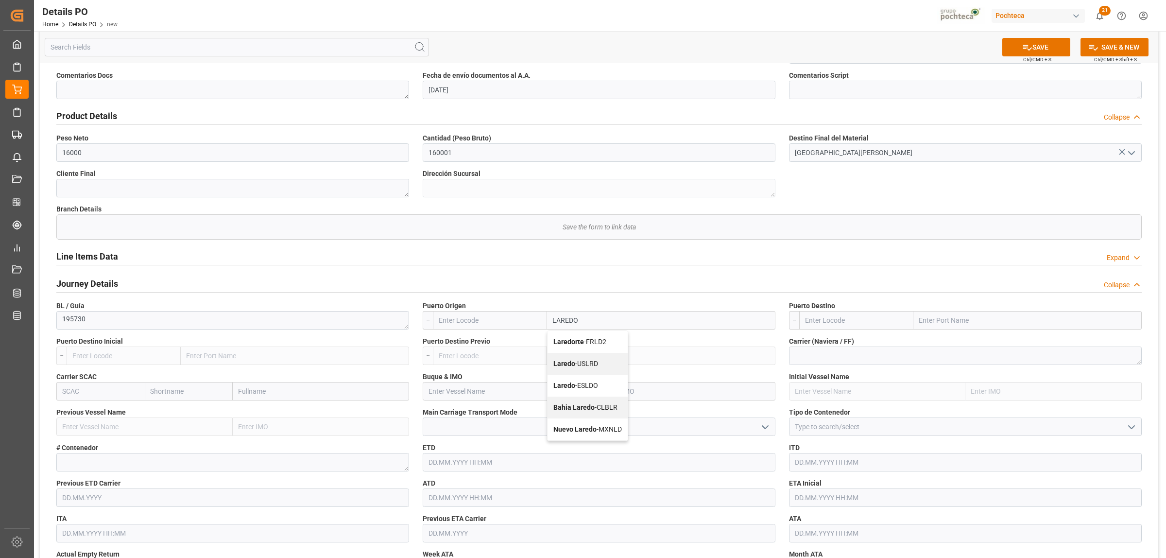
click at [569, 360] on b "Laredo" at bounding box center [564, 363] width 22 height 8
type input "USLRD"
type input "Laredo"
click at [932, 323] on input "text" at bounding box center [1027, 320] width 228 height 18
type input "NUEVO LAREDO"
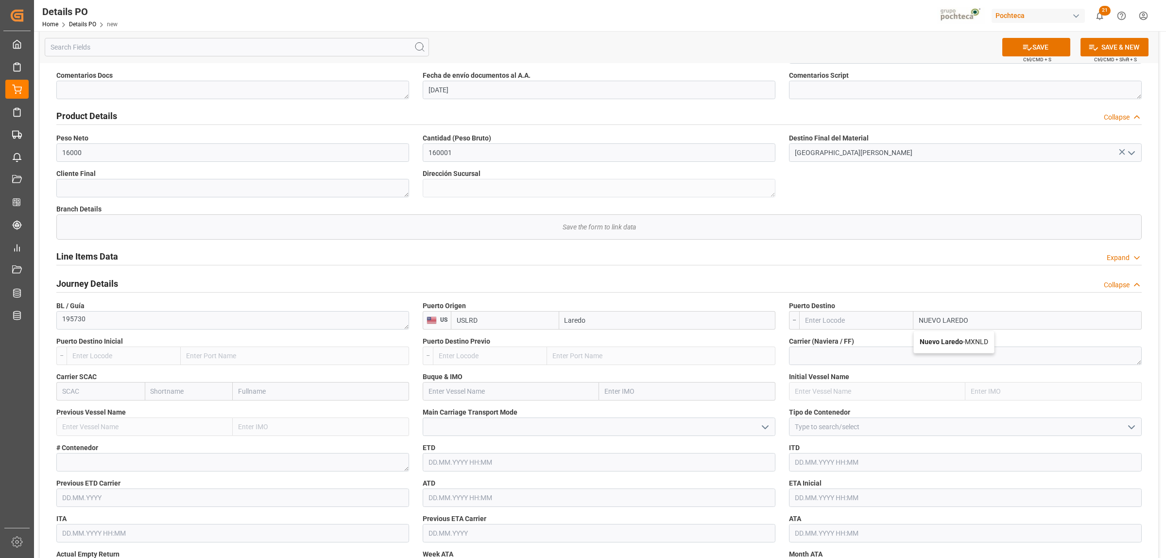
click at [932, 341] on b "Nuevo Laredo" at bounding box center [940, 342] width 43 height 8
type input "MXNLD"
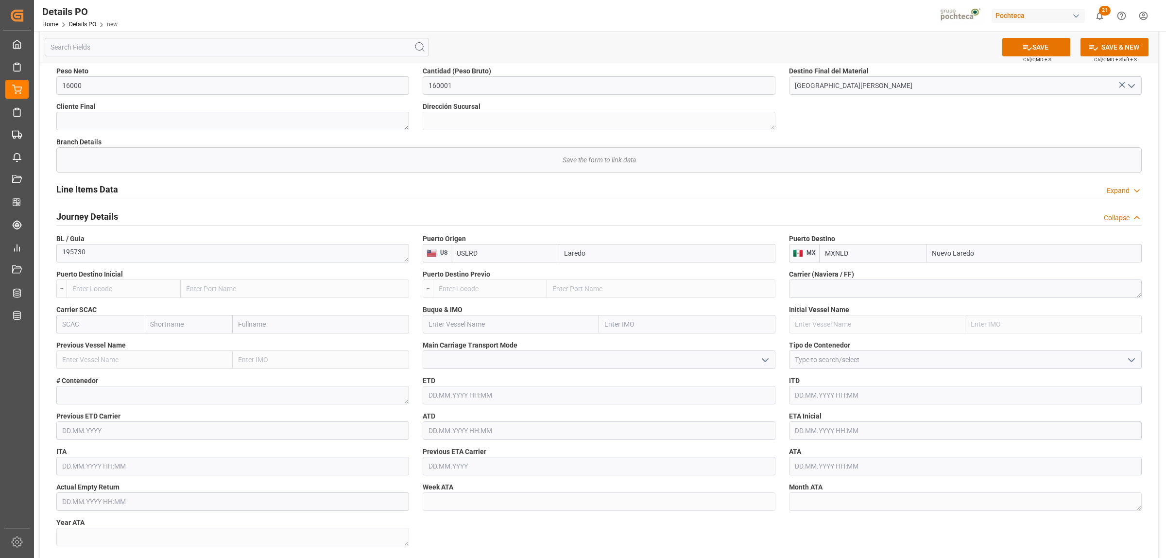
scroll to position [607, 0]
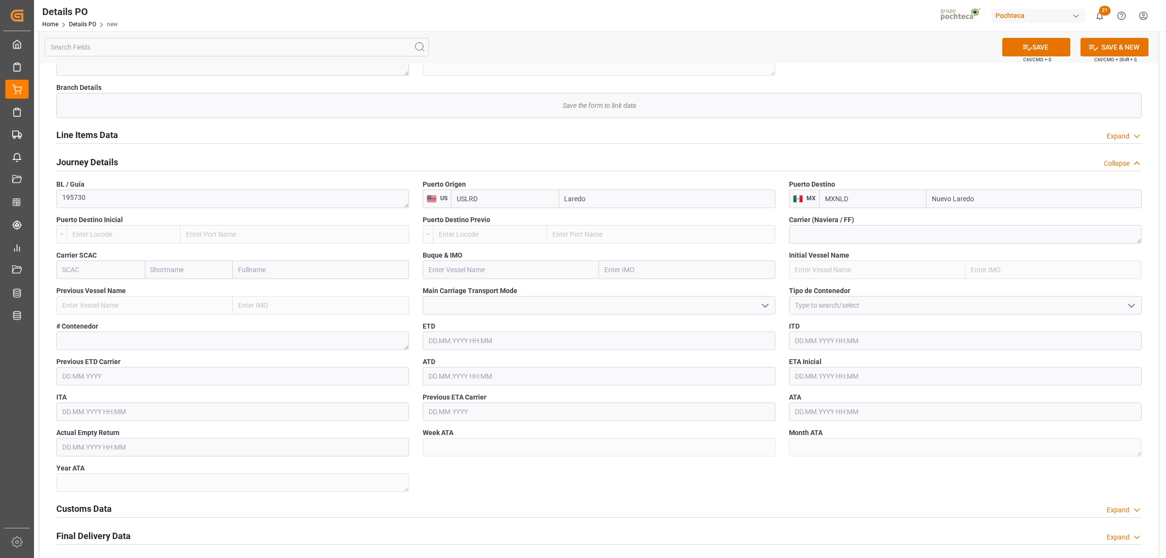
type input "Nuevo Laredo"
click at [932, 306] on icon "open menu" at bounding box center [1131, 306] width 12 height 12
click at [807, 392] on div "FTL" at bounding box center [965, 392] width 352 height 22
type input "FTL"
click at [810, 376] on input "text" at bounding box center [965, 376] width 353 height 18
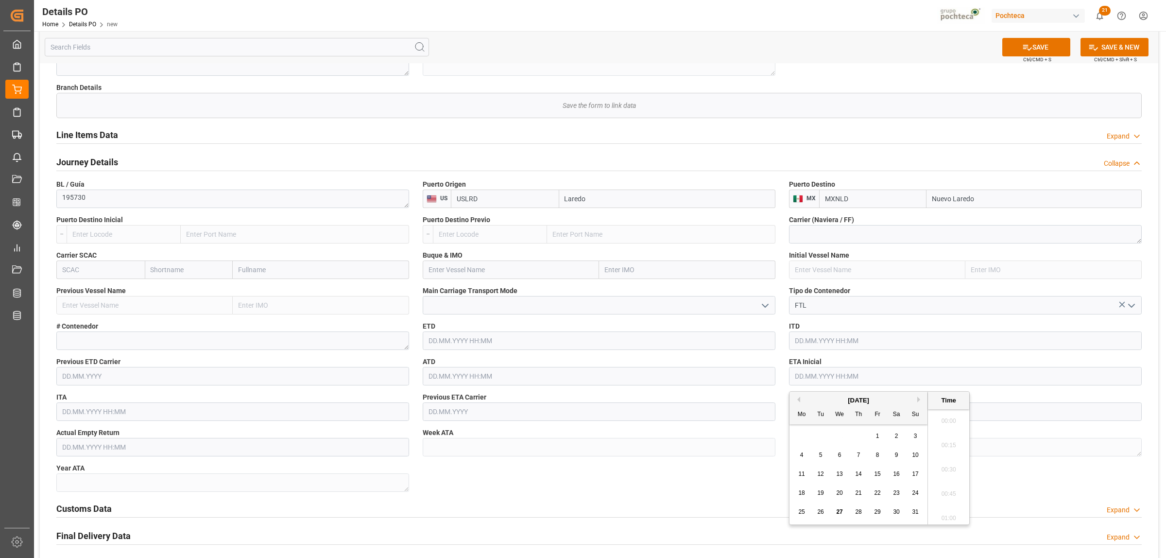
scroll to position [926, 0]
click at [804, 426] on span "25" at bounding box center [801, 511] width 6 height 7
click at [879, 426] on span "22" at bounding box center [877, 492] width 6 height 7
type input "[DATE] 00:00"
click at [695, 426] on div "Nuevas Ordenes Details   No child Object linked Nuevas Ordenes Save the form to…" at bounding box center [599, 78] width 1118 height 1233
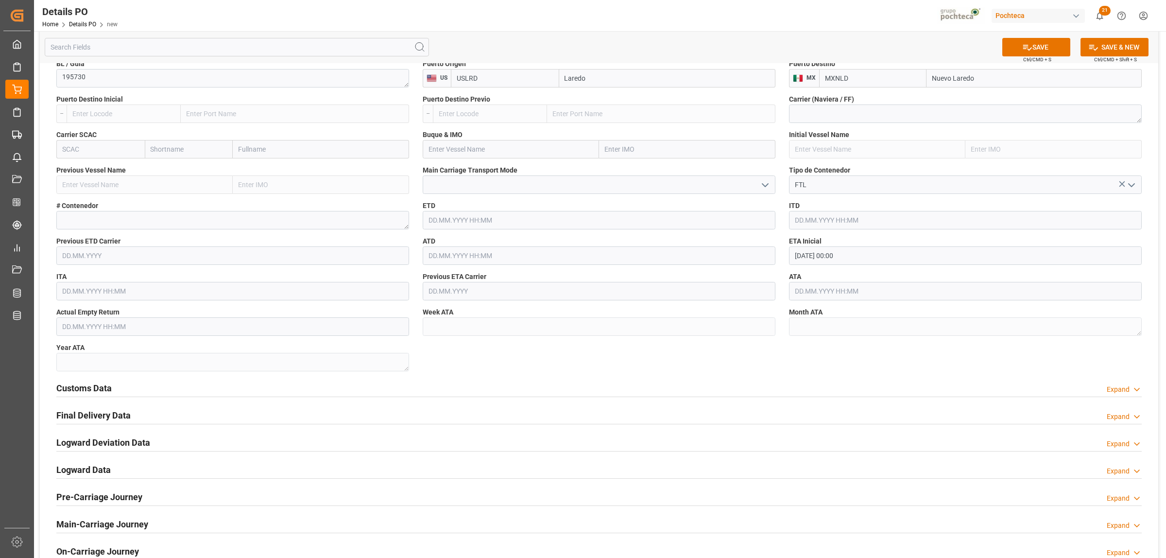
scroll to position [729, 0]
click at [110, 385] on h2 "Customs Data" at bounding box center [83, 386] width 55 height 13
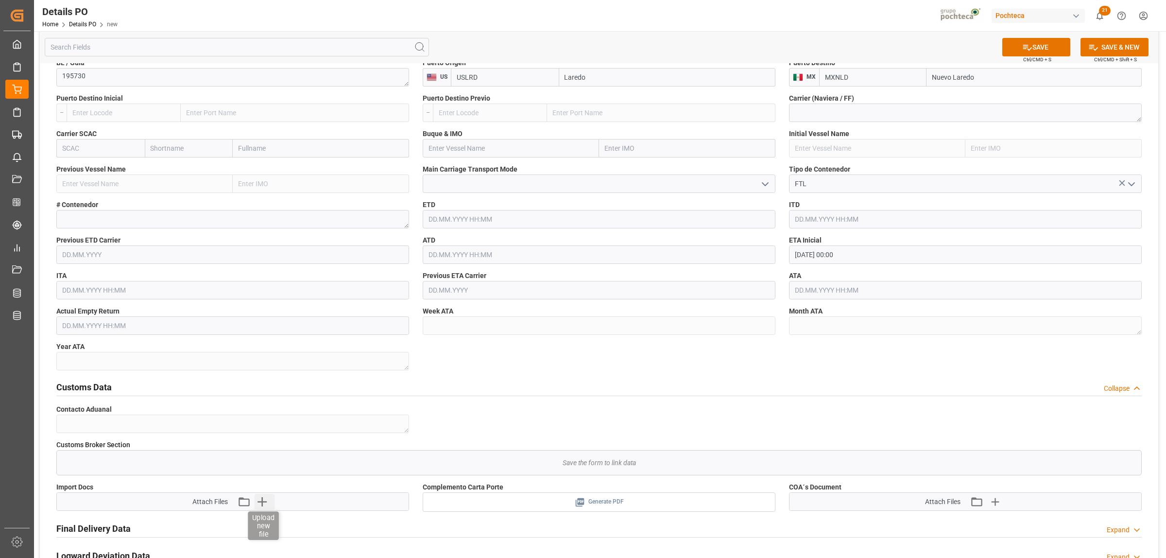
click at [260, 426] on icon "button" at bounding box center [263, 501] width 16 height 16
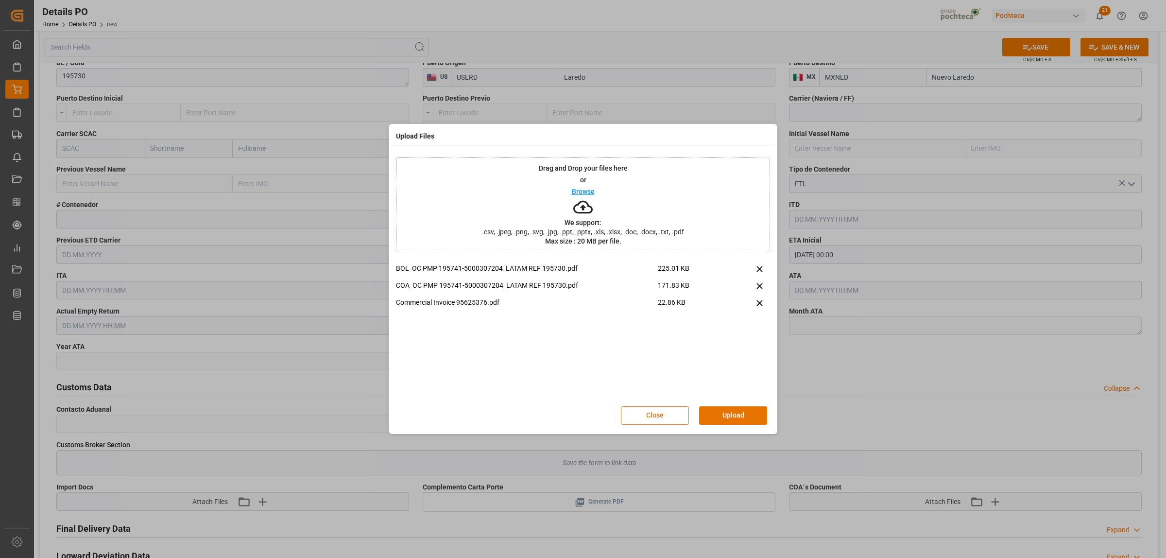
click at [747, 423] on button "Upload" at bounding box center [733, 415] width 68 height 18
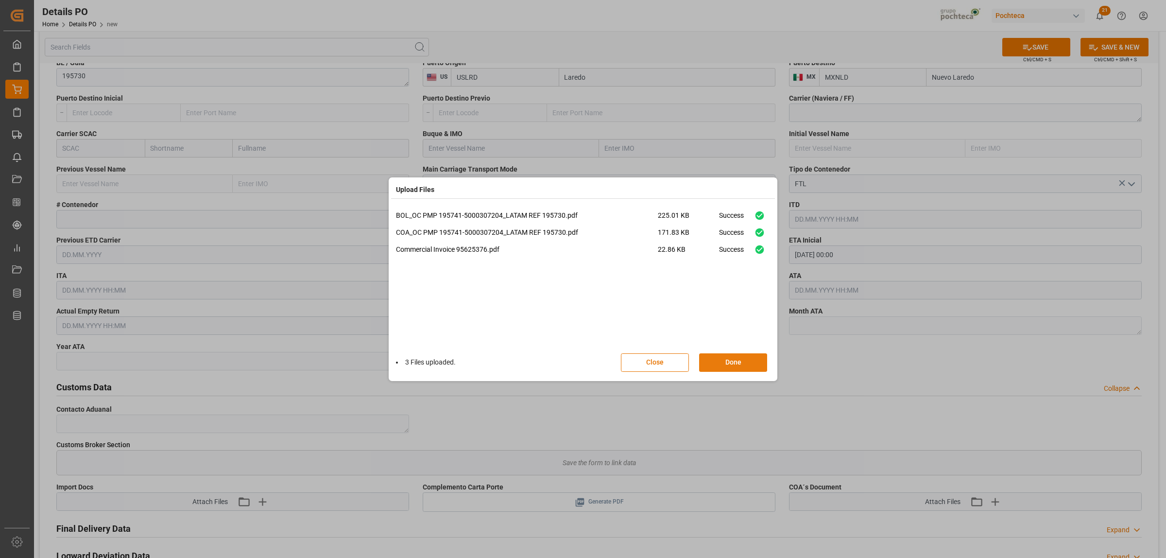
click at [731, 361] on button "Done" at bounding box center [733, 362] width 68 height 18
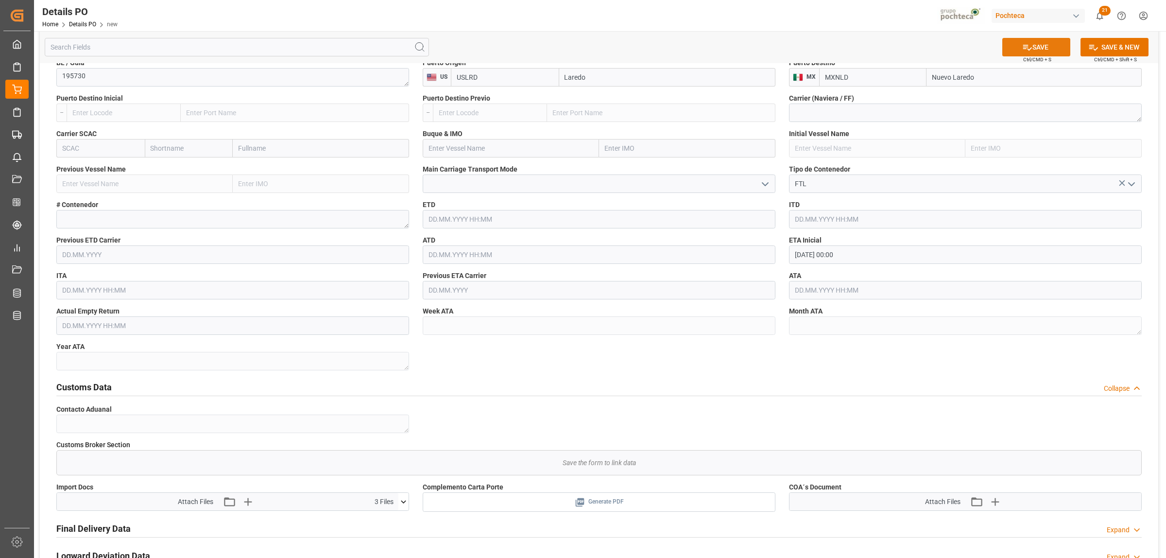
click at [932, 44] on button "SAVE" at bounding box center [1036, 47] width 68 height 18
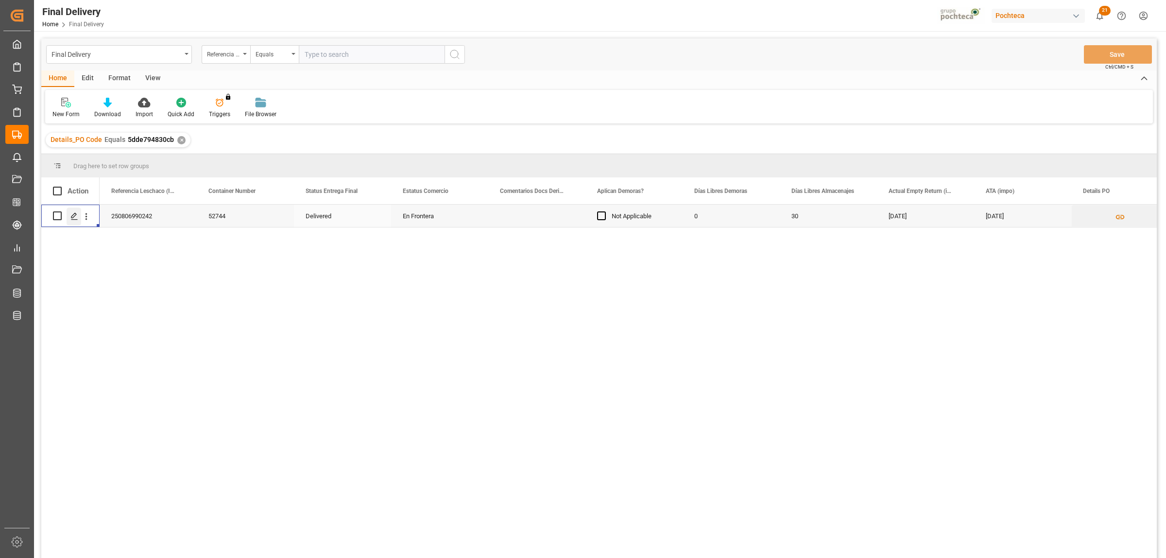
click at [77, 215] on icon "Press SPACE to select this row." at bounding box center [74, 216] width 8 height 8
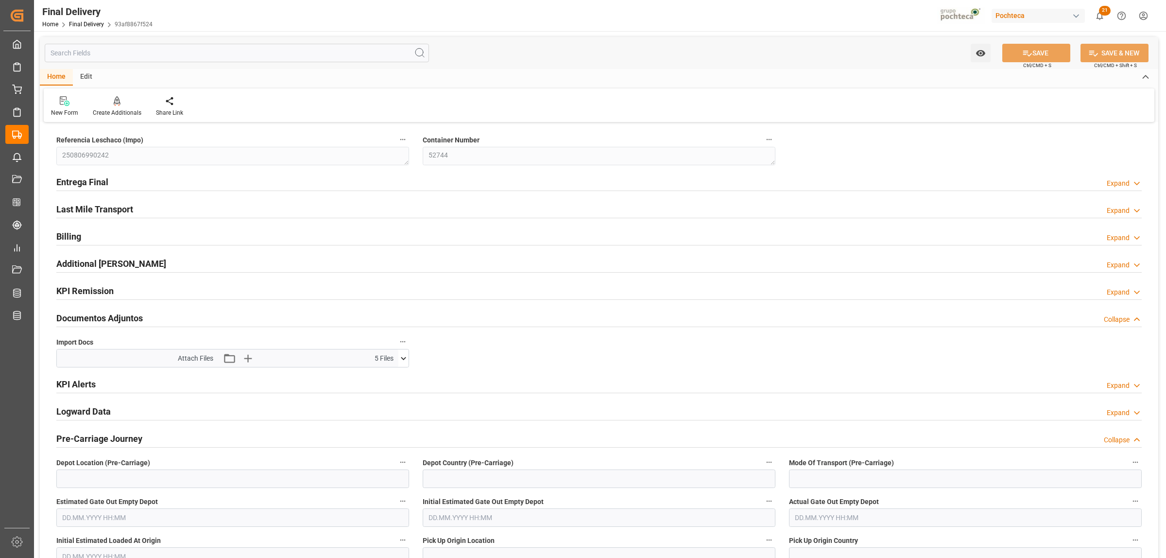
type input "0"
type input "30"
type input "112939"
type input "28.08.2025"
type input "22.08.2025"
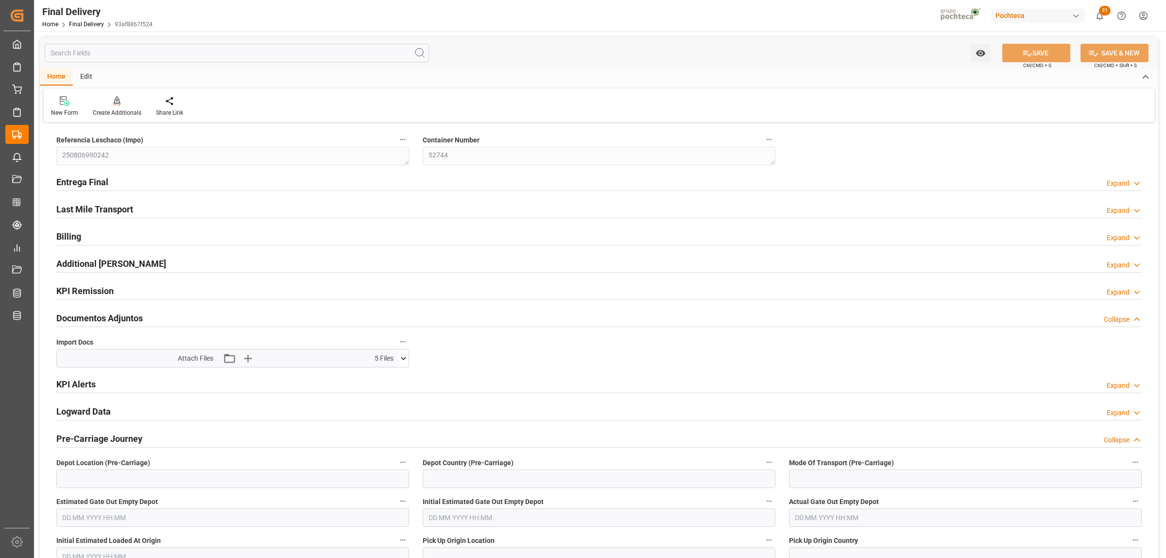
type input "26.08.2025 00:00"
type input "[DATE]"
type input "28.08.2025"
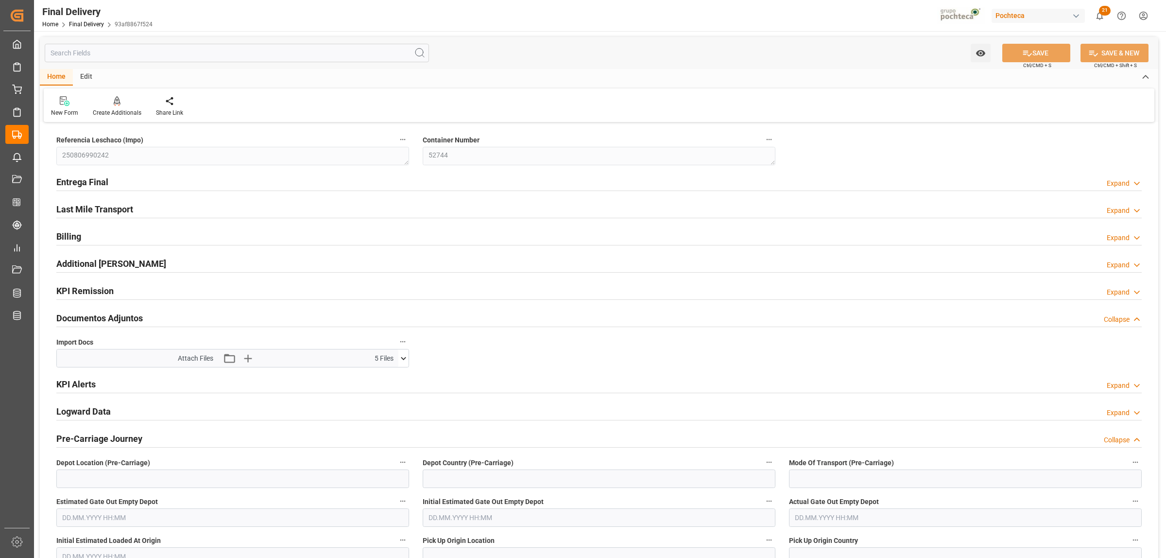
type input "28.08.2025"
click at [84, 184] on h2 "Entrega Final" at bounding box center [82, 181] width 52 height 13
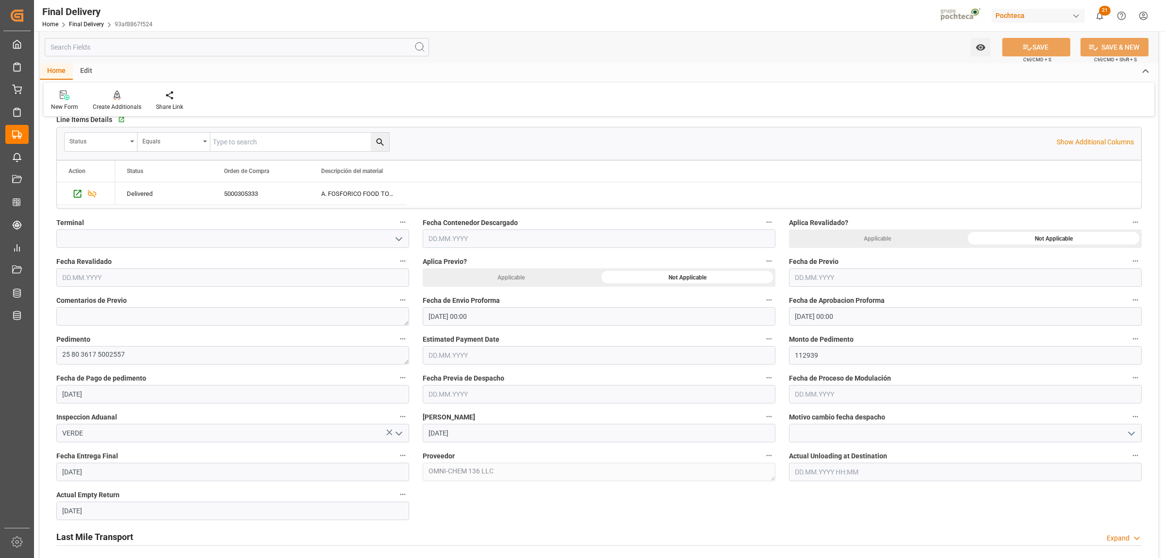
scroll to position [304, 0]
click at [846, 396] on input "text" at bounding box center [965, 393] width 353 height 18
click at [823, 531] on span "26" at bounding box center [820, 528] width 6 height 7
type input "26.08.2025"
drag, startPoint x: 717, startPoint y: 509, endPoint x: 722, endPoint y: 519, distance: 10.7
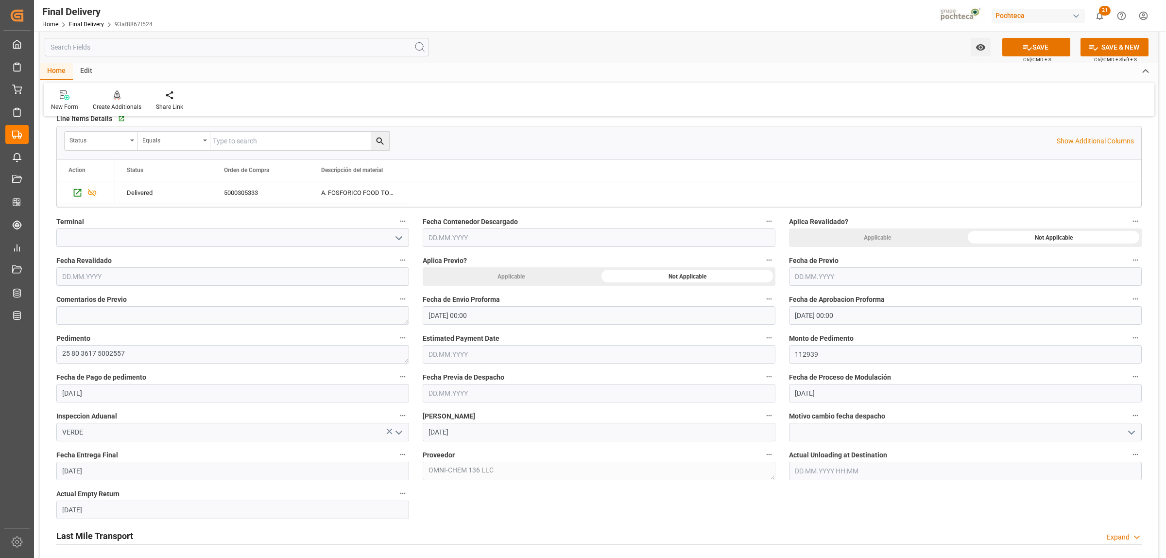
click at [1033, 51] on button "SAVE" at bounding box center [1036, 47] width 68 height 18
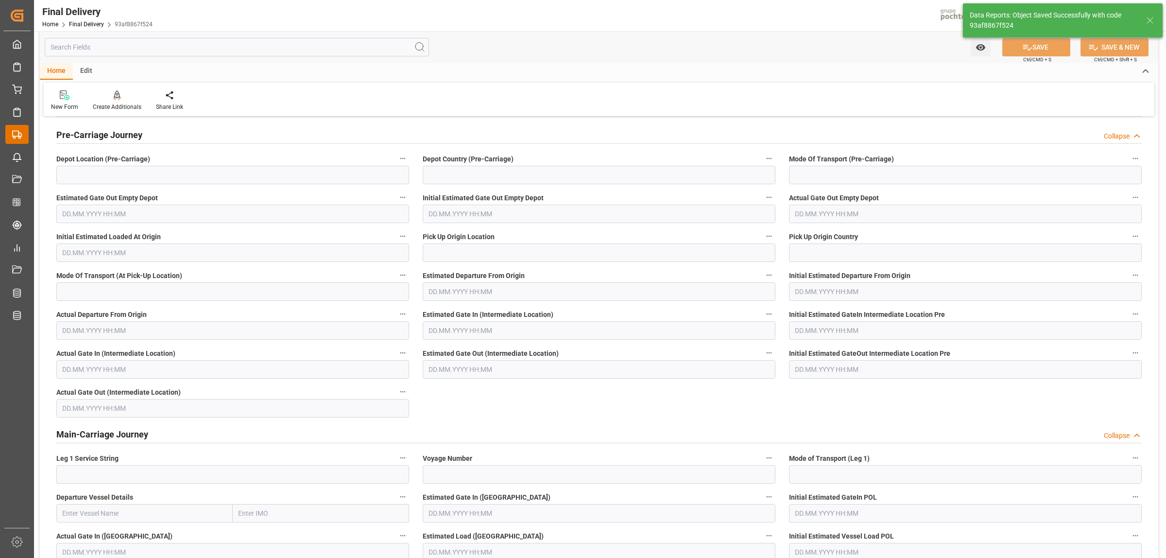
scroll to position [0, 0]
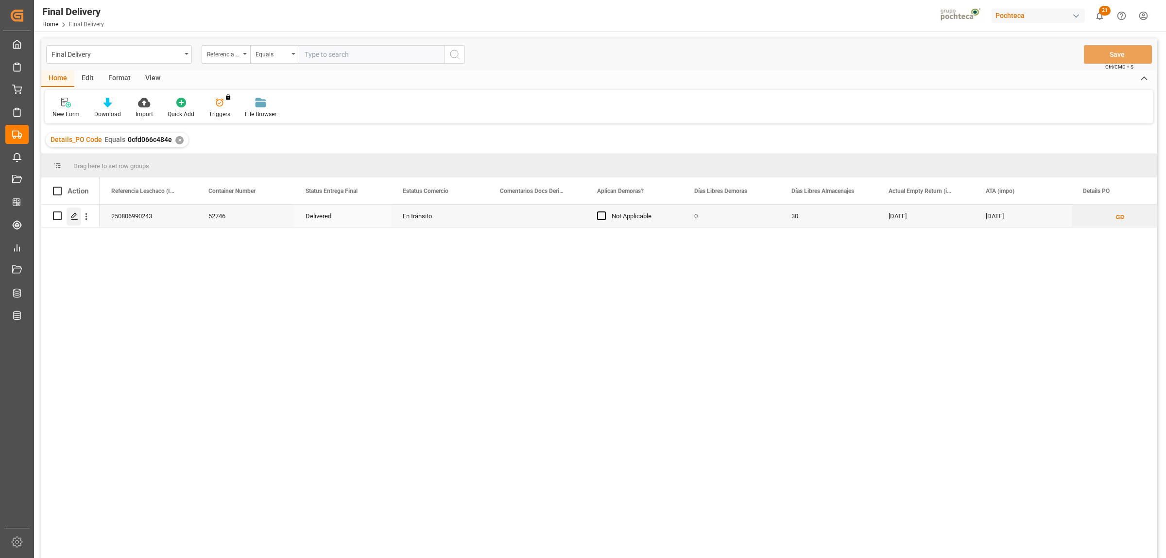
click at [72, 218] on polygon "Press SPACE to select this row." at bounding box center [73, 215] width 5 height 5
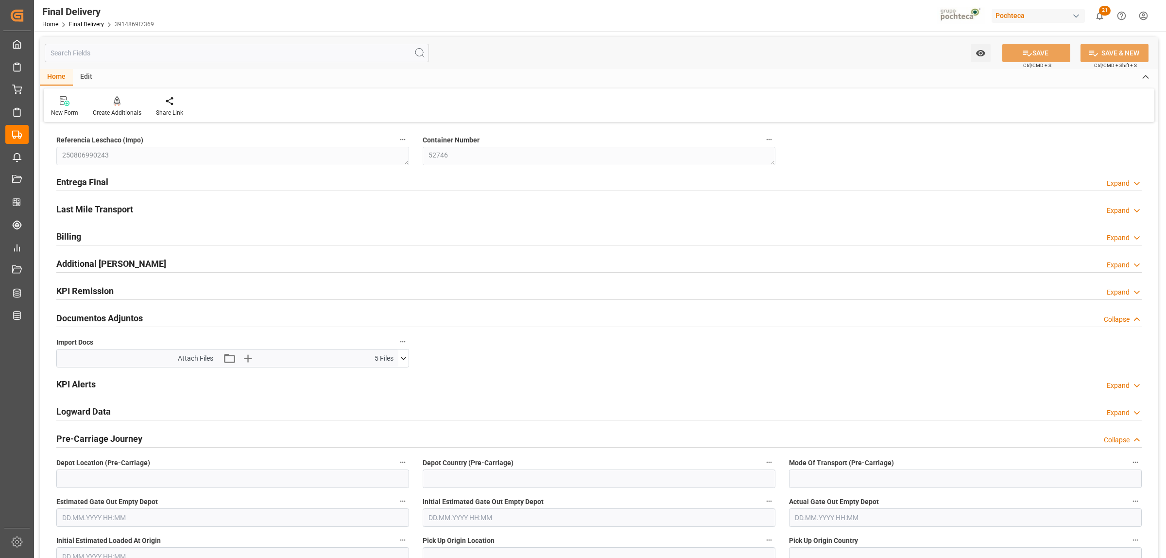
type input "0"
type input "30"
type input "112939"
type input "28.08.2025"
type input "[DATE]"
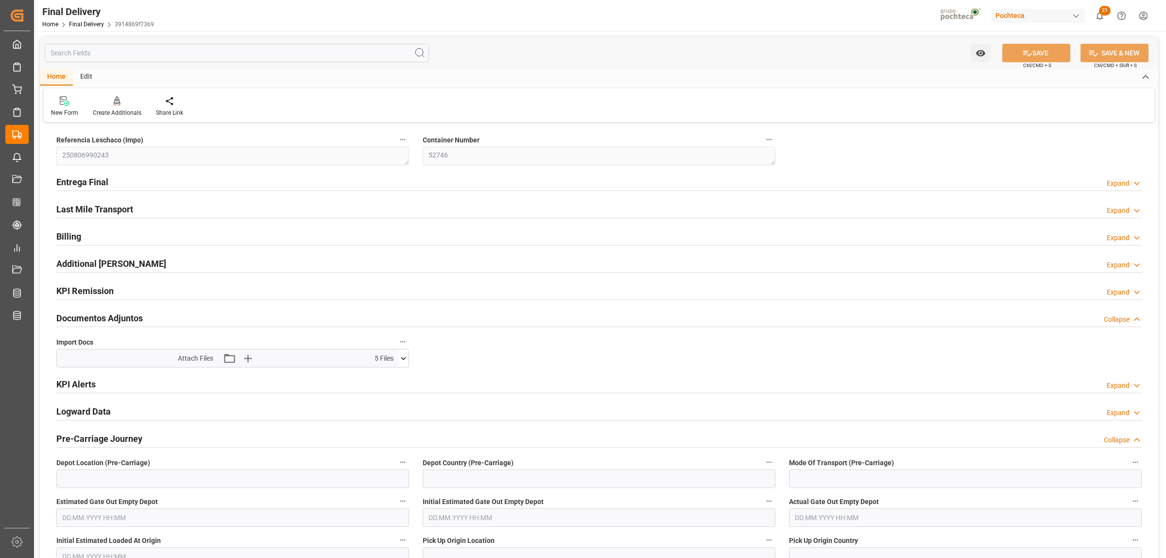
type input "26.08.2025 00:00"
type input "26.08.2025"
type input "28.08.2025"
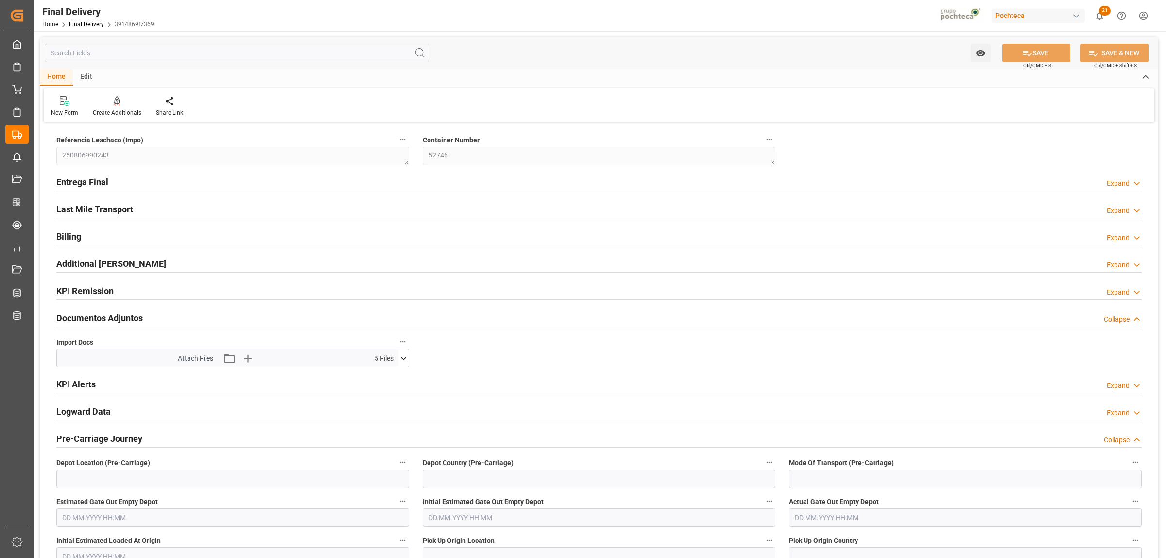
type input "28.08.2025"
click at [82, 180] on h2 "Entrega Final" at bounding box center [82, 181] width 52 height 13
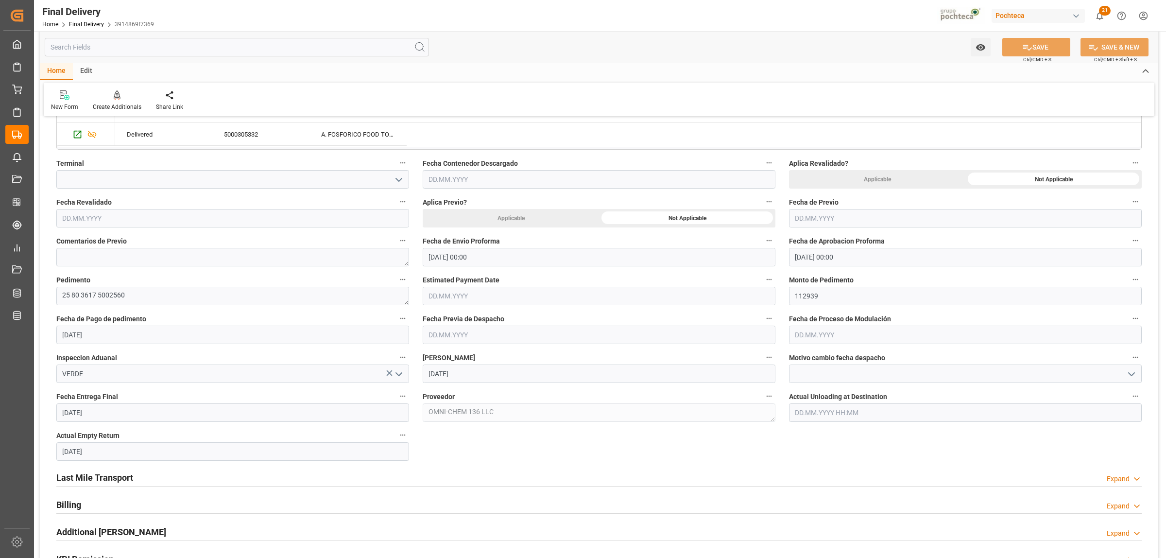
scroll to position [364, 0]
click at [829, 328] on input "text" at bounding box center [965, 332] width 353 height 18
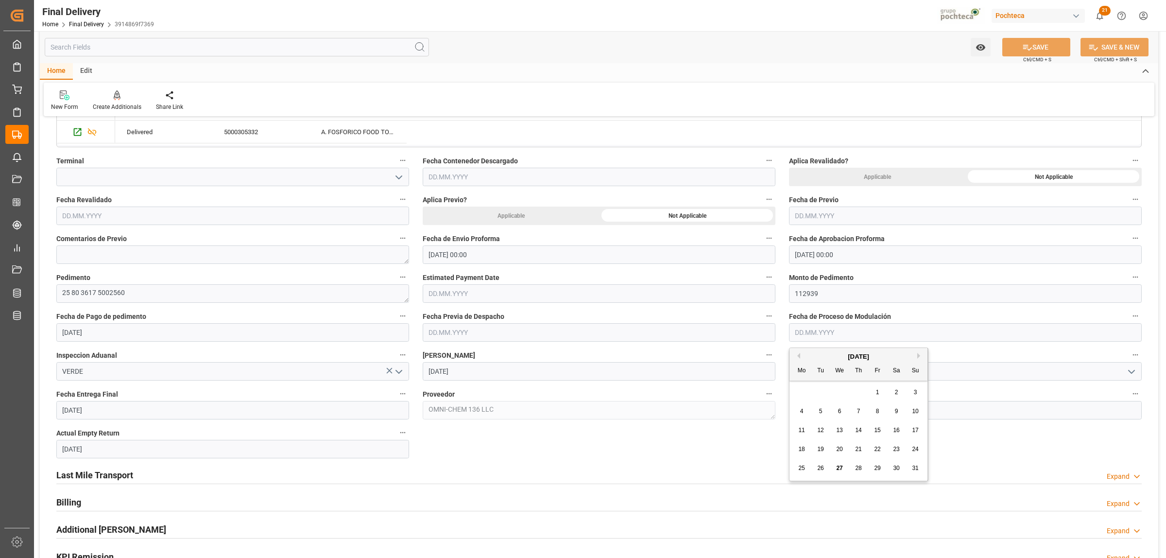
click at [818, 469] on span "26" at bounding box center [820, 467] width 6 height 7
type input "26.08.2025"
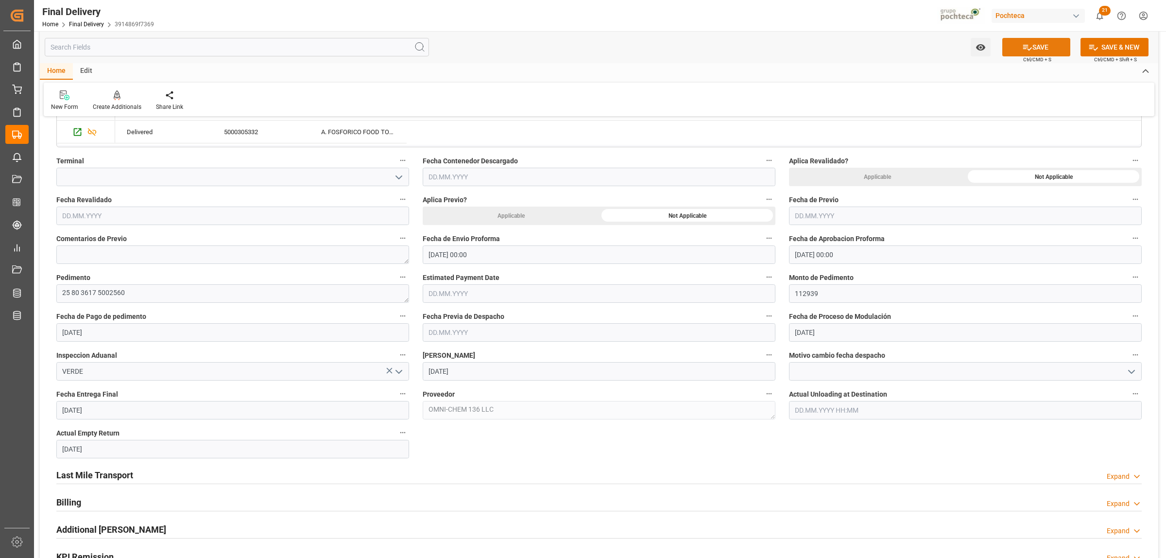
click at [1034, 51] on button "SAVE" at bounding box center [1036, 47] width 68 height 18
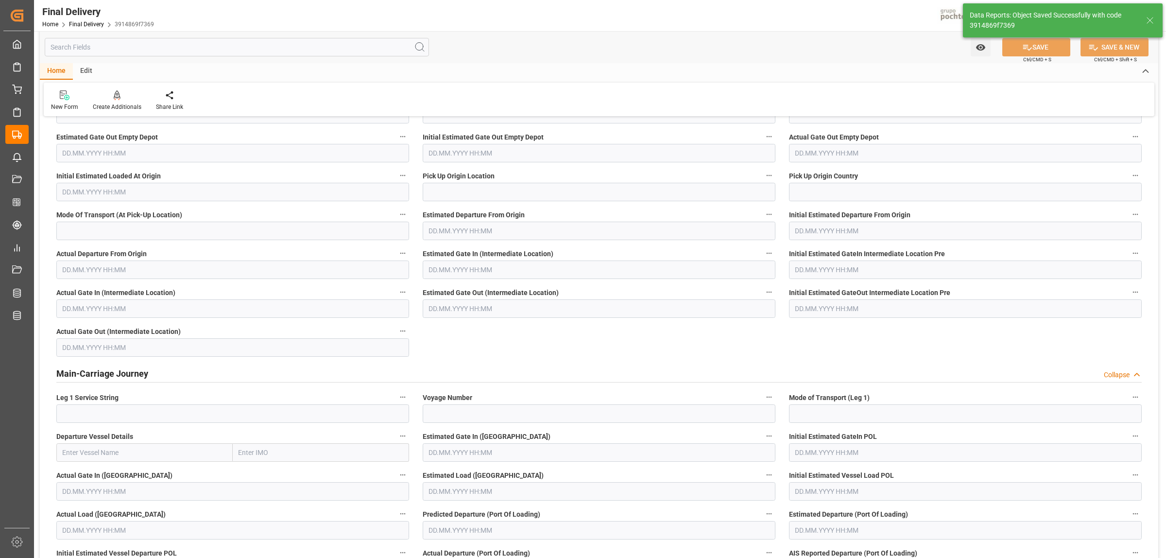
scroll to position [0, 0]
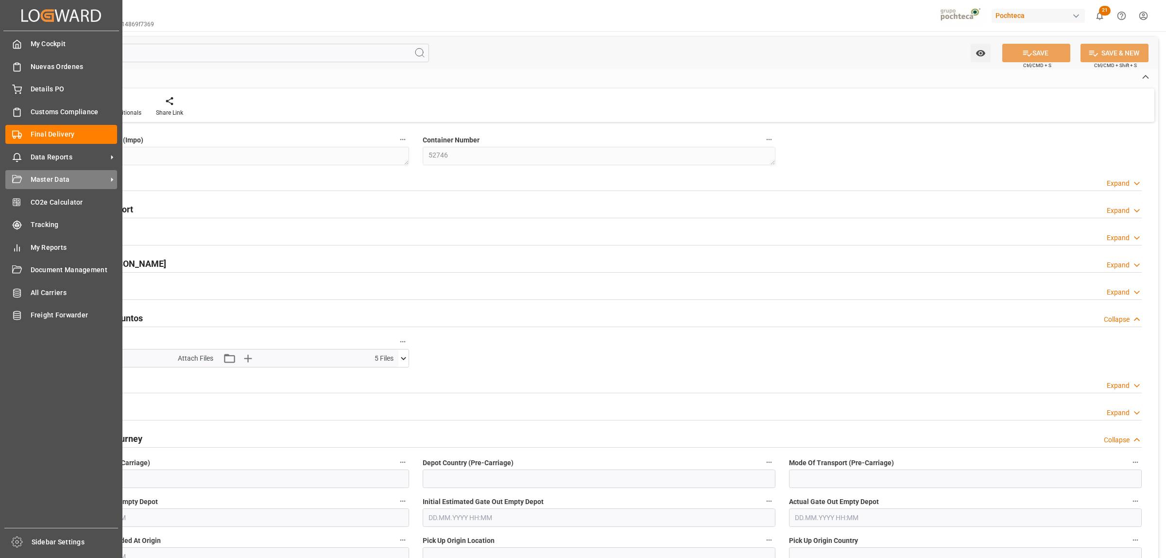
click at [113, 177] on icon at bounding box center [112, 179] width 10 height 10
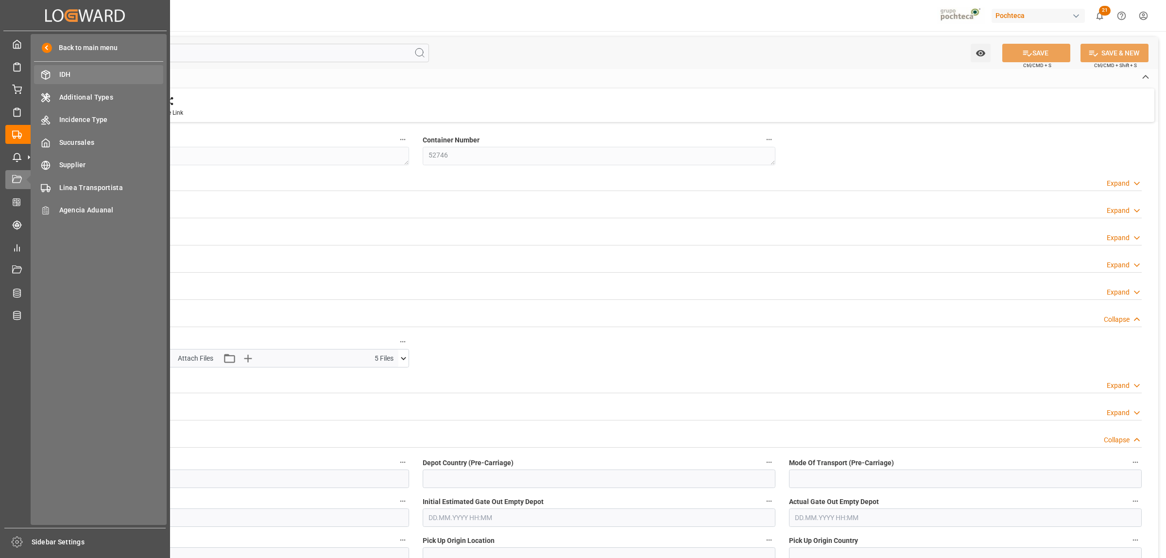
click at [68, 73] on span "IDH" at bounding box center [111, 74] width 104 height 10
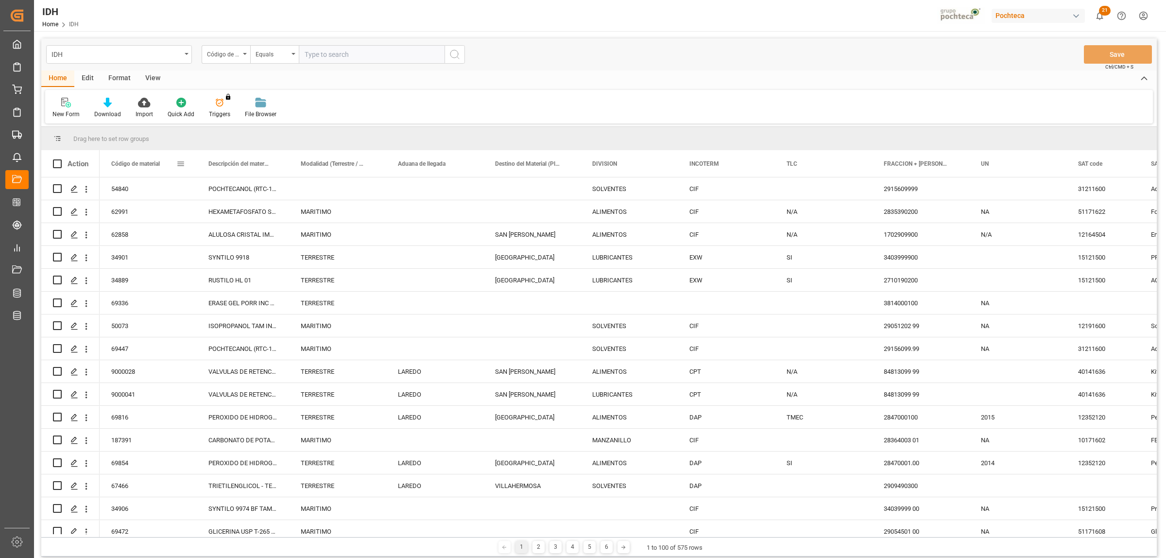
click at [177, 162] on span at bounding box center [180, 163] width 9 height 9
click at [238, 168] on span "filter" at bounding box center [234, 165] width 9 height 9
type input "64303"
click at [243, 244] on button "Apply" at bounding box center [238, 246] width 18 height 10
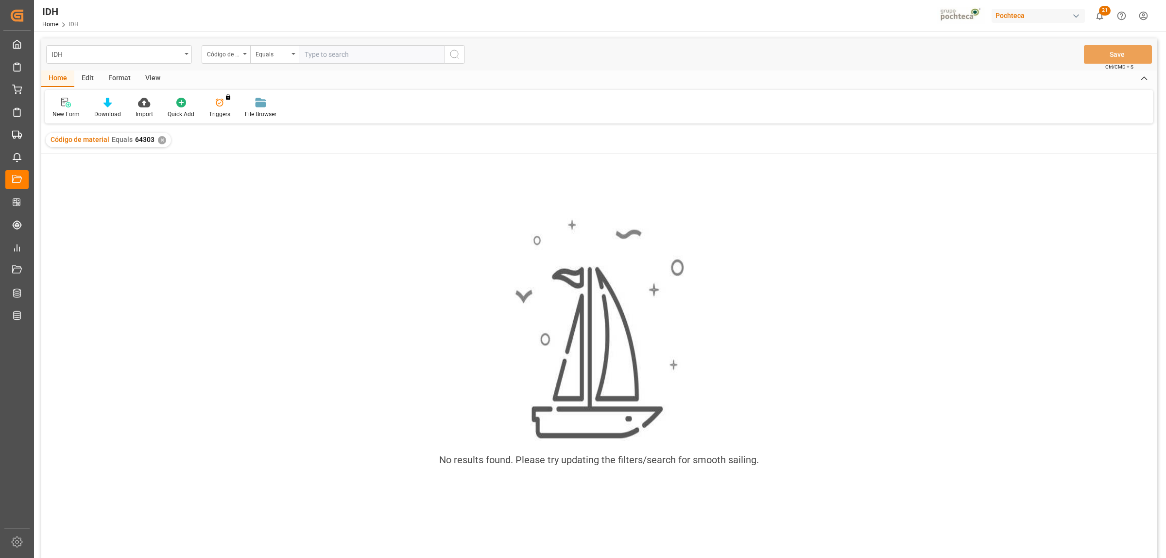
click at [162, 141] on div "✕" at bounding box center [162, 140] width 8 height 8
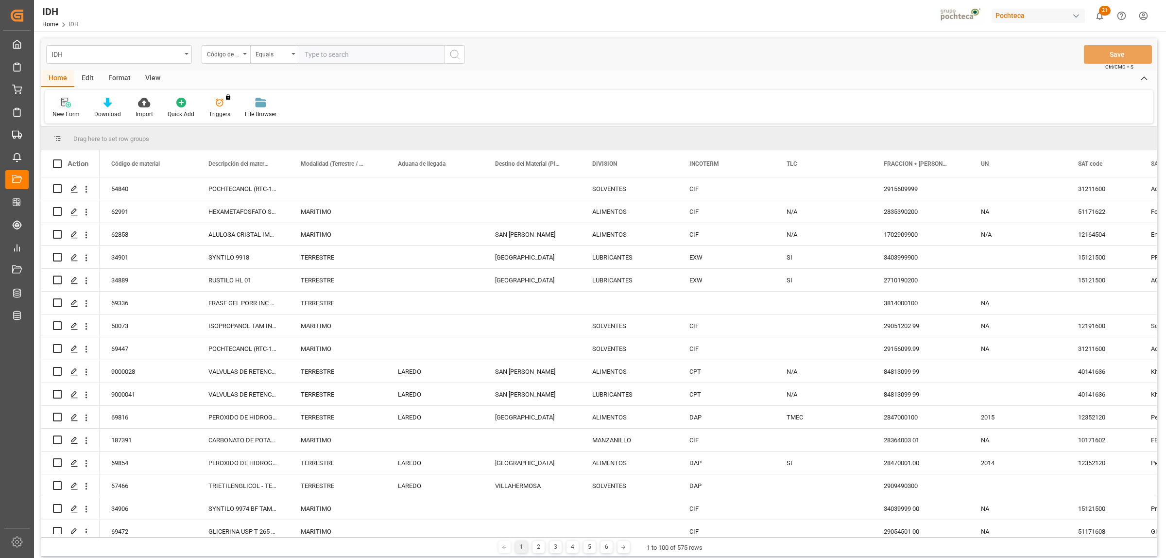
click at [61, 101] on icon at bounding box center [64, 102] width 7 height 9
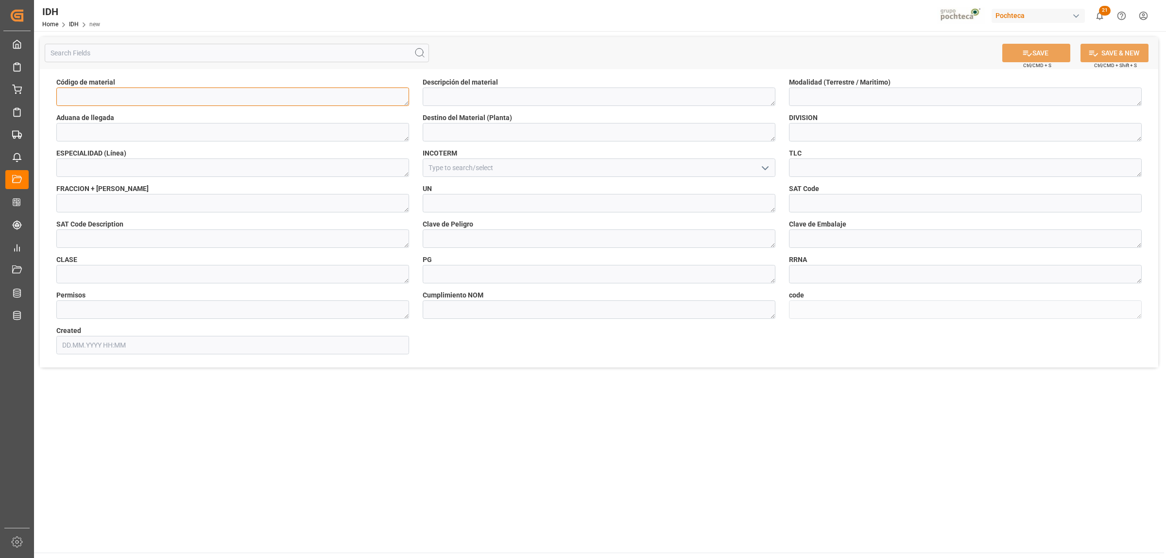
click at [134, 101] on textarea at bounding box center [232, 96] width 353 height 18
type textarea "64303"
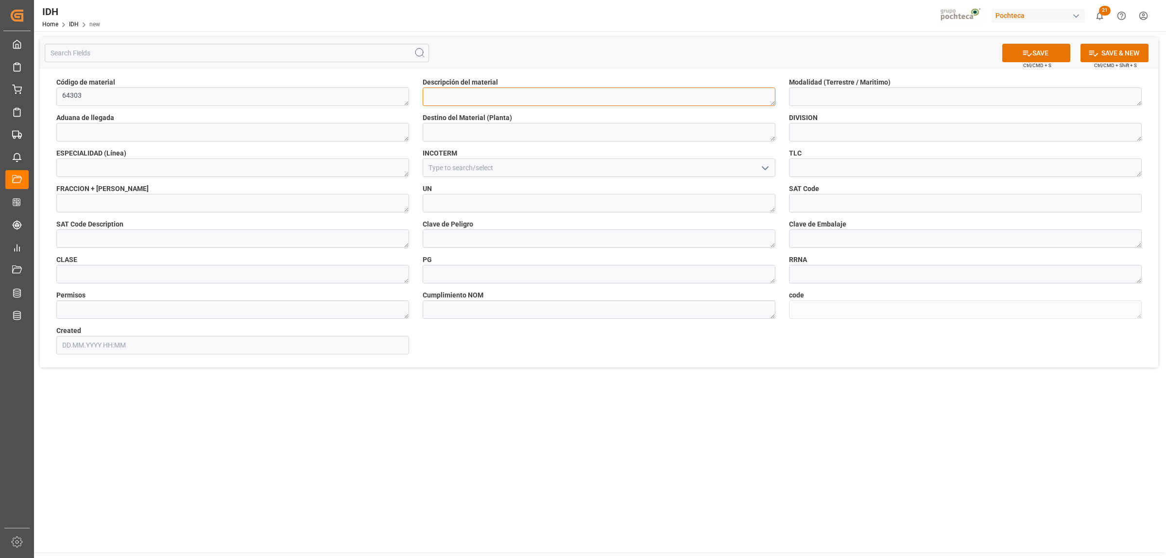
click at [450, 91] on textarea at bounding box center [599, 96] width 353 height 18
click at [528, 94] on textarea at bounding box center [599, 96] width 353 height 18
paste textarea "KWT 15W-40 CK-4"
type textarea "KWT 15W-40 CK-4"
click at [450, 169] on input at bounding box center [599, 167] width 353 height 18
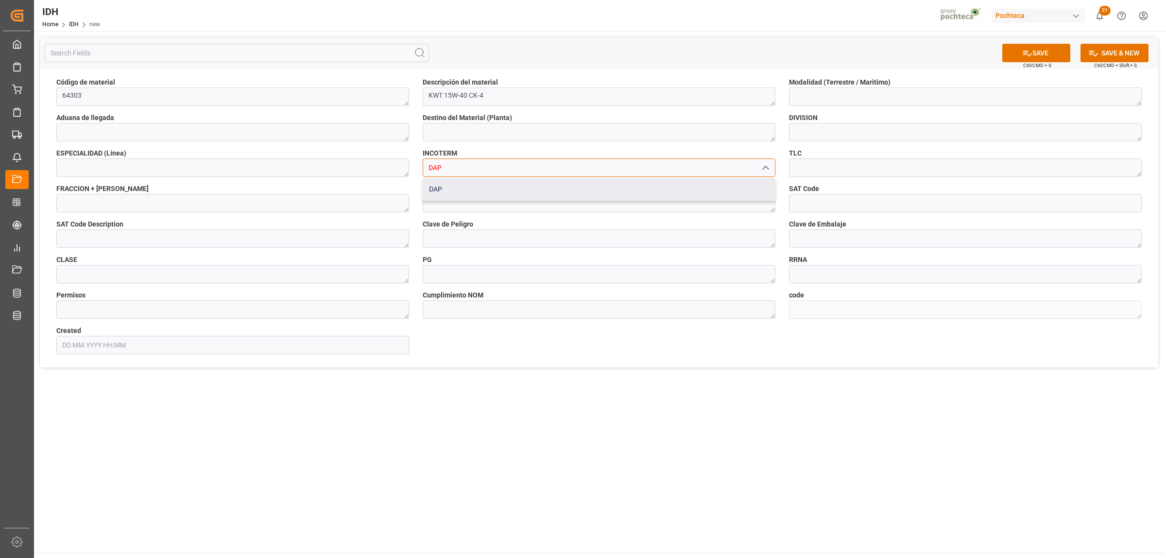
click at [436, 183] on div "DAP" at bounding box center [599, 189] width 352 height 22
type input "DAP"
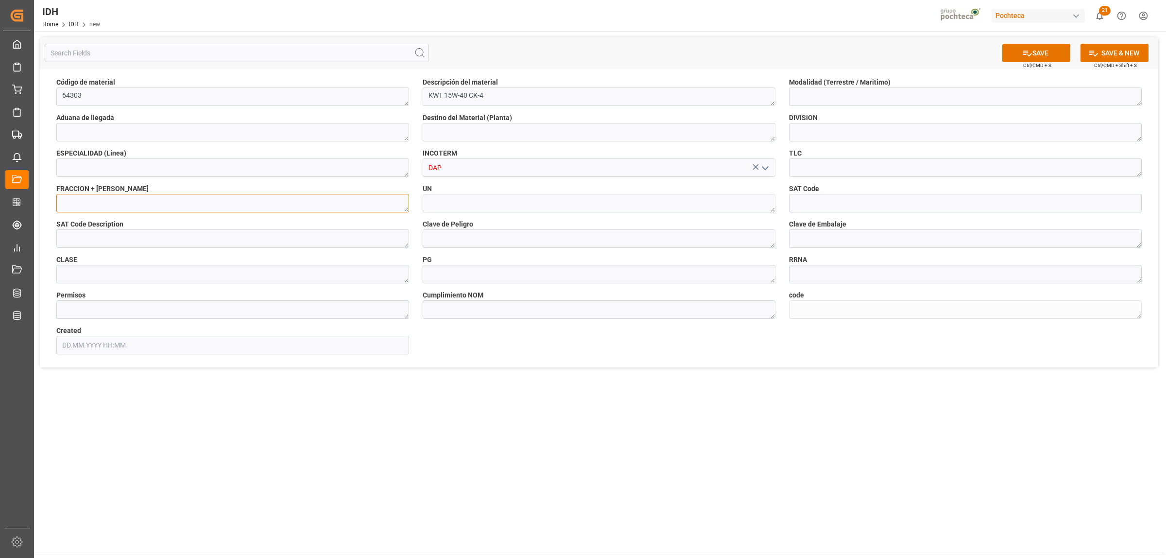
click at [128, 207] on textarea at bounding box center [232, 203] width 353 height 18
type textarea "2710190200"
click at [803, 203] on input at bounding box center [965, 203] width 353 height 18
paste input "15121500"
type input "15121500"
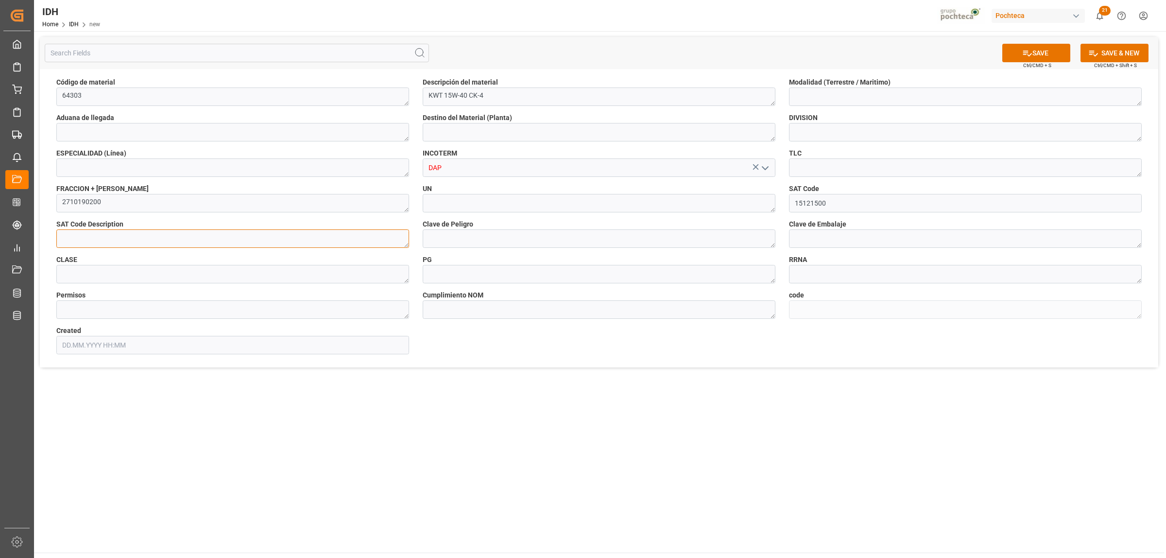
click at [146, 236] on textarea at bounding box center [232, 238] width 353 height 18
paste textarea "Aceiteslubricantesterminado"
click at [83, 236] on textarea "Aceiteslubricantesterminado" at bounding box center [232, 238] width 353 height 18
type textarea "Aceites lubricantes terminadoS"
click at [467, 241] on textarea at bounding box center [599, 238] width 353 height 18
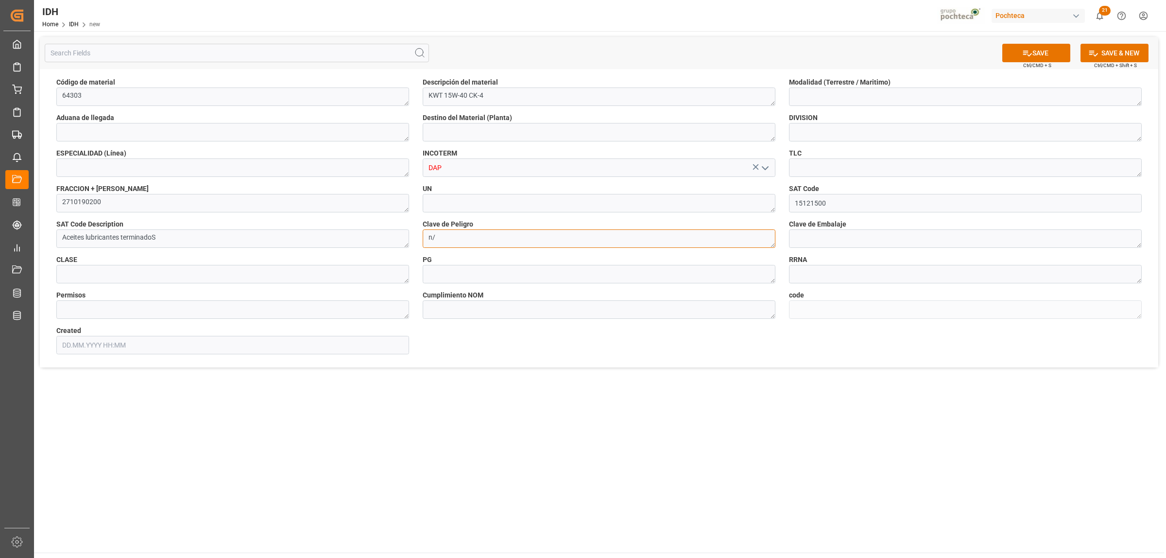
type textarea "n"
type textarea "N/A"
click at [113, 273] on textarea at bounding box center [232, 274] width 353 height 18
type textarea "N/A"
click at [443, 273] on textarea at bounding box center [599, 274] width 353 height 18
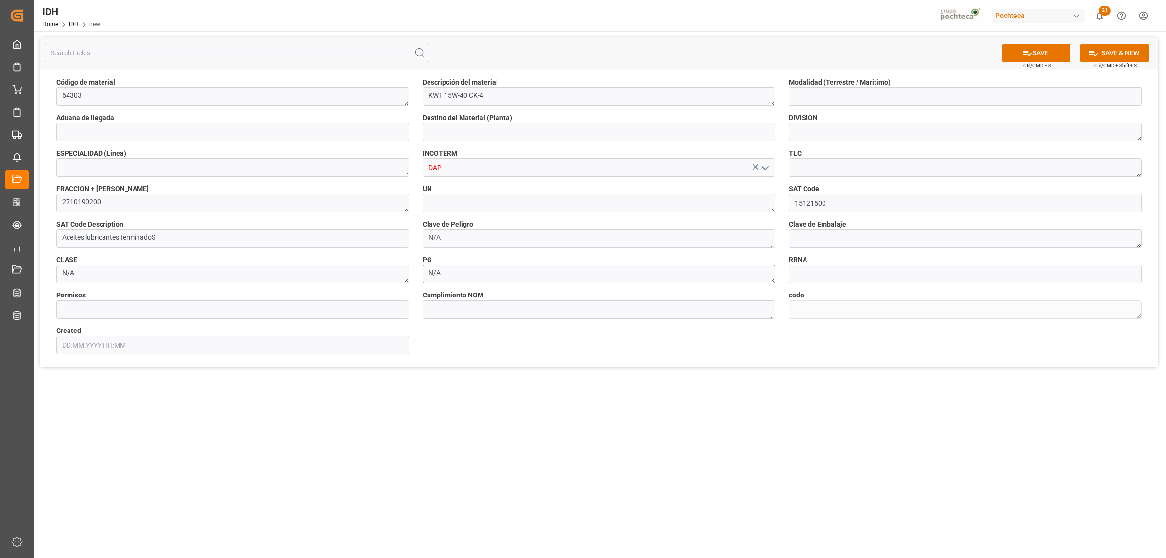
type textarea "N/A"
click at [827, 240] on textarea at bounding box center [965, 238] width 353 height 18
type textarea "N/A"
click at [165, 237] on textarea "Aceites lubricantes terminadoS" at bounding box center [232, 238] width 353 height 18
type textarea "Aceites lubricantes terminados"
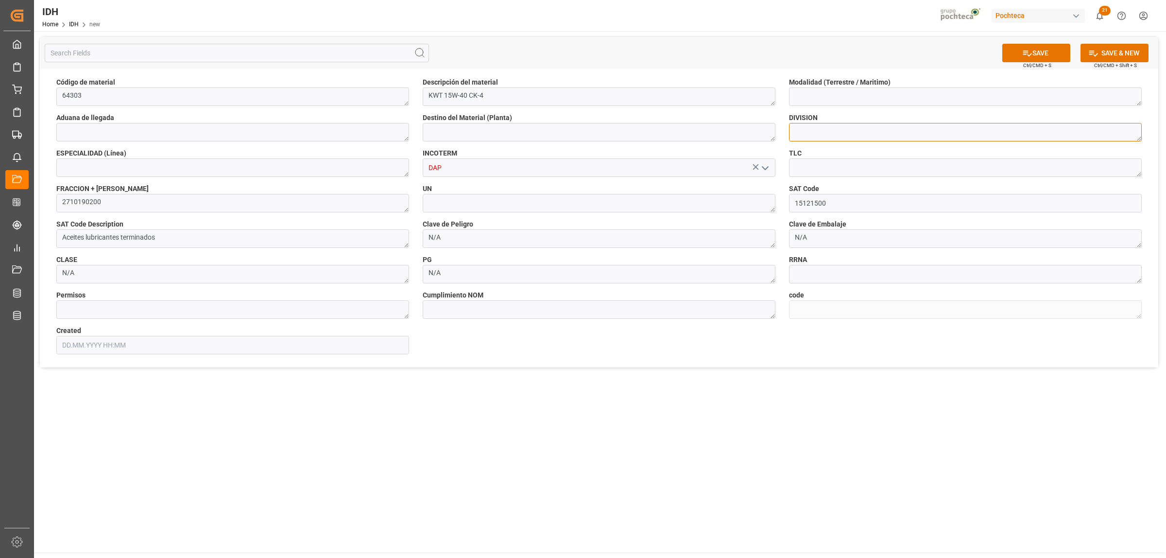
click at [829, 124] on textarea at bounding box center [965, 132] width 353 height 18
type textarea "LUBRICANTES"
click at [821, 98] on textarea at bounding box center [965, 96] width 353 height 18
type textarea "TERRESTRE"
click at [687, 136] on textarea at bounding box center [599, 132] width 353 height 18
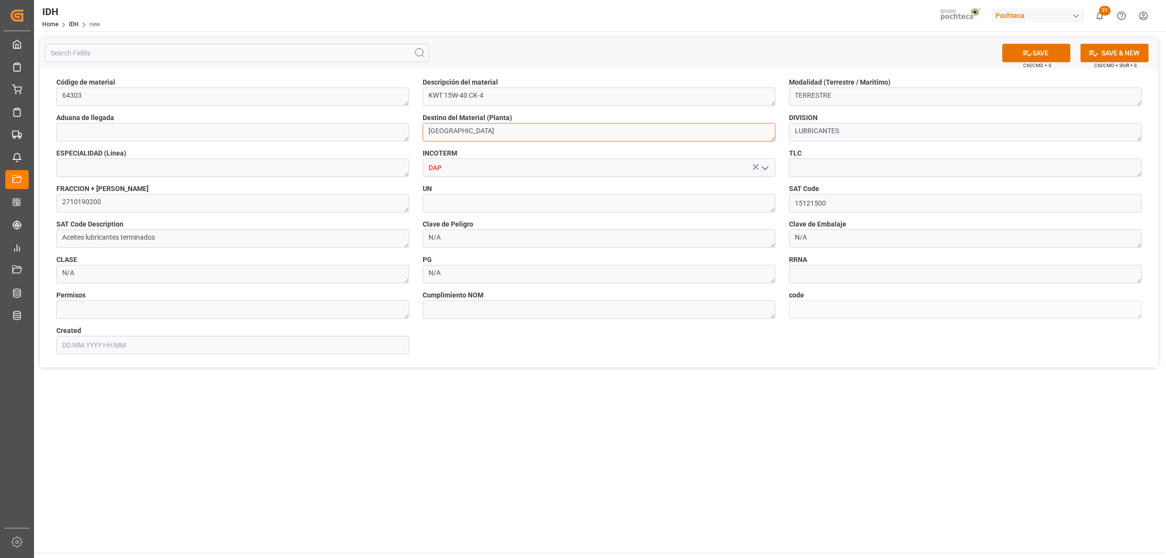
type textarea "MONTERREY"
click at [462, 198] on textarea at bounding box center [599, 203] width 353 height 18
type textarea "N/A"
click at [814, 168] on textarea at bounding box center [965, 167] width 353 height 18
type textarea "SI"
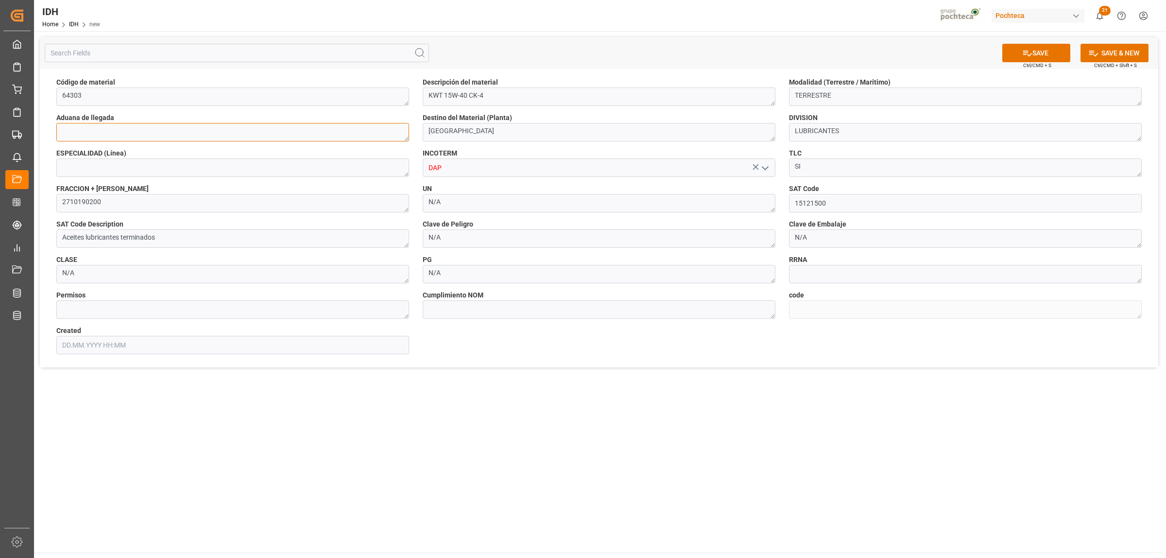
click at [198, 130] on textarea at bounding box center [232, 132] width 353 height 18
type textarea "LAREDO"
click at [1048, 57] on button "SAVE" at bounding box center [1036, 53] width 68 height 18
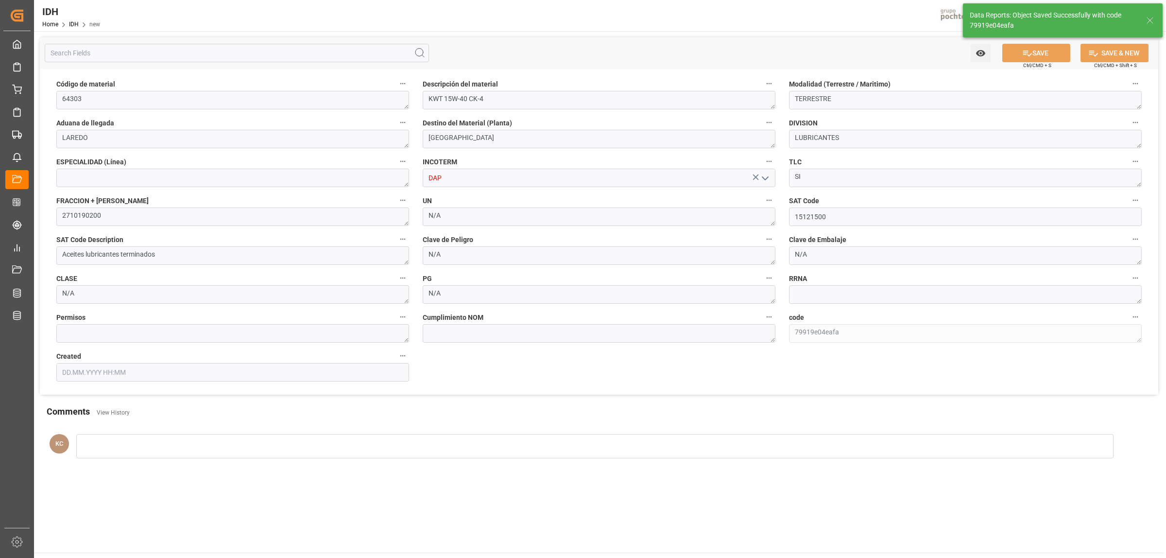
type textarea "79919e04eafa"
type input "27.08.2025 16:10"
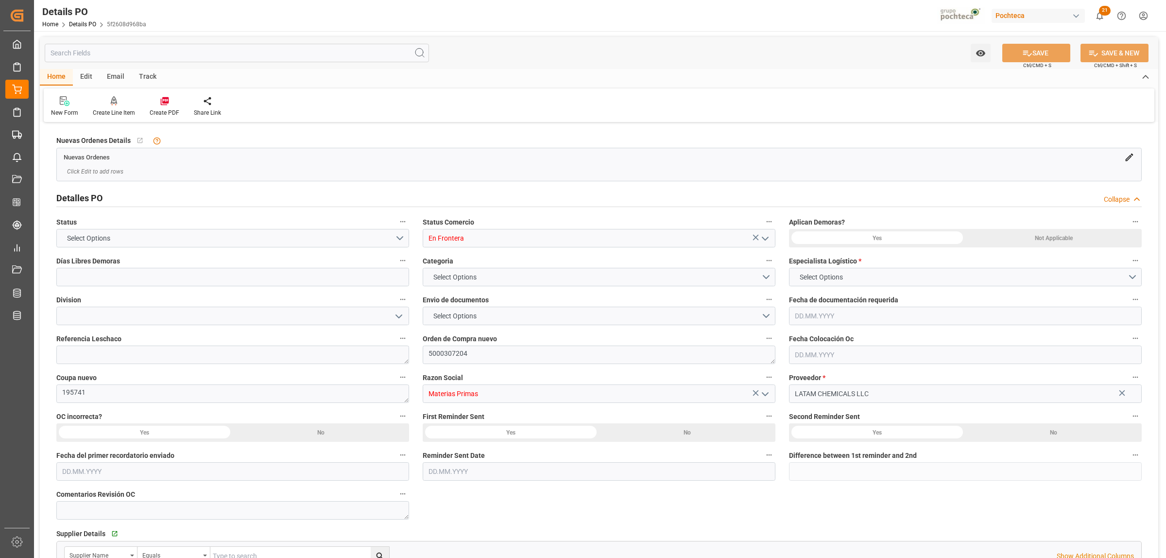
type input "0"
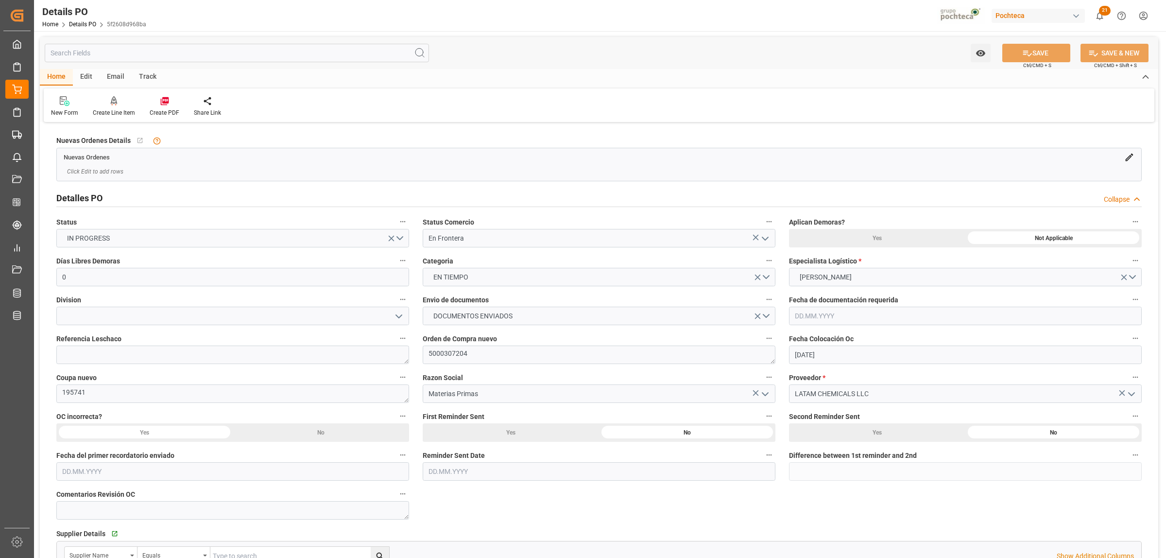
type input "[DATE]"
click at [397, 319] on icon "open menu" at bounding box center [399, 316] width 12 height 12
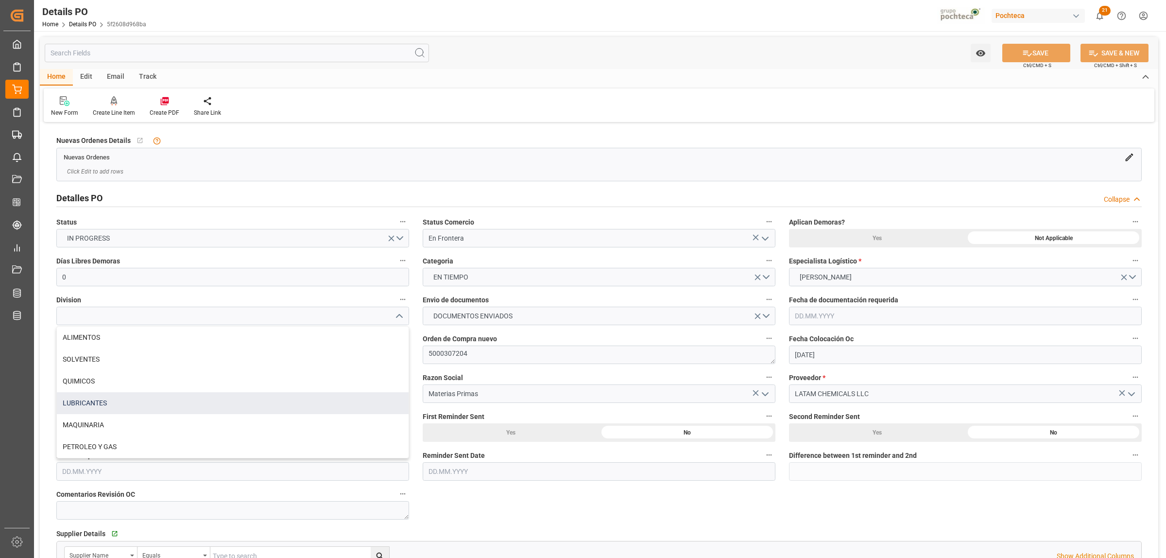
click at [124, 401] on div "LUBRICANTES" at bounding box center [233, 403] width 352 height 22
type input "LUBRICANTES"
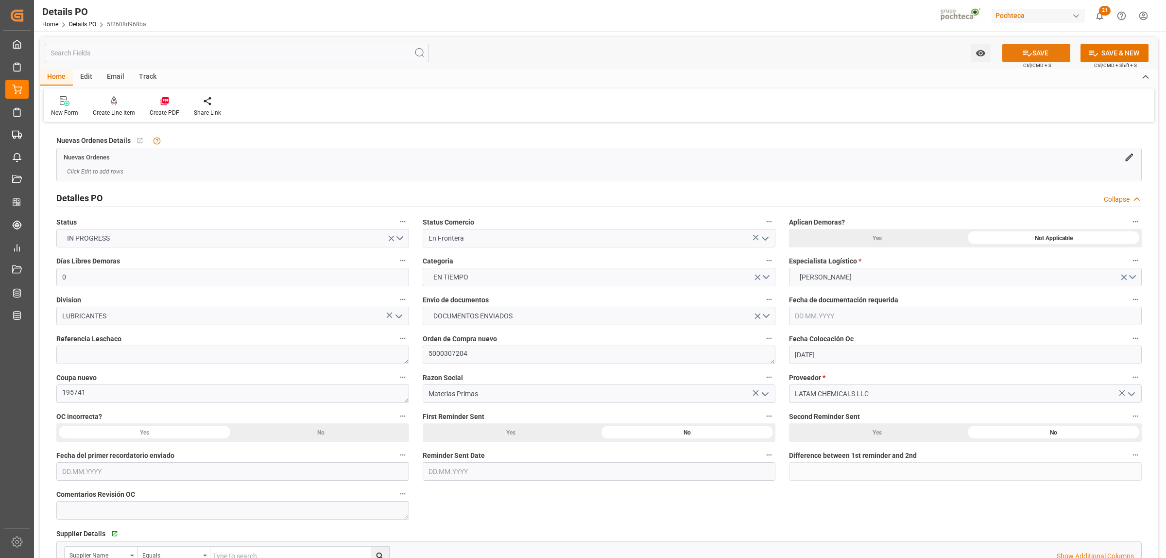
click at [1030, 57] on button "SAVE" at bounding box center [1036, 53] width 68 height 18
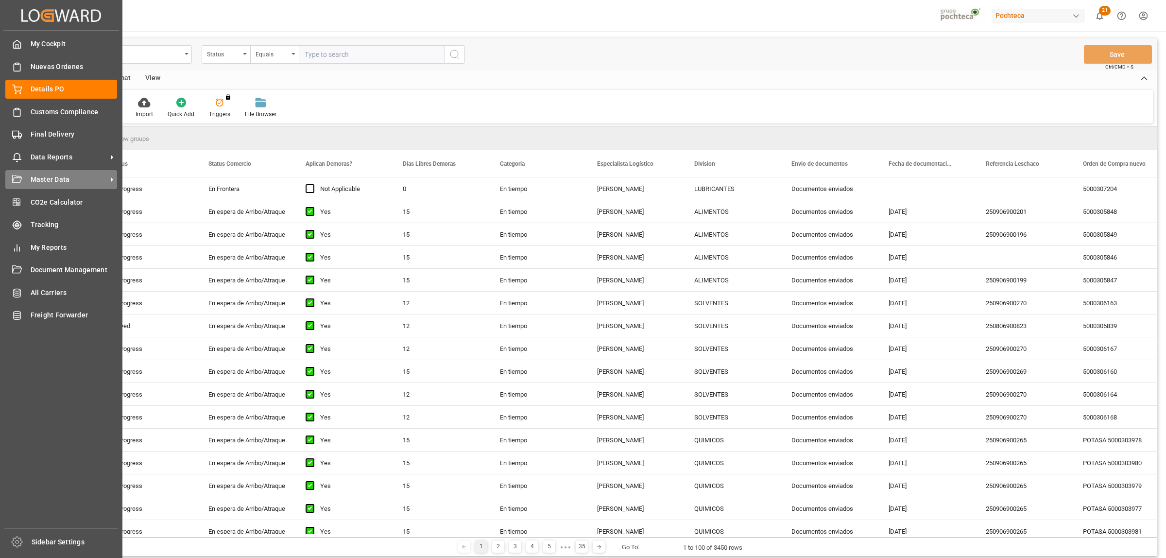
click at [61, 182] on span "Master Data" at bounding box center [69, 179] width 77 height 10
click at [57, 107] on span "Customs Compliance" at bounding box center [74, 112] width 87 height 10
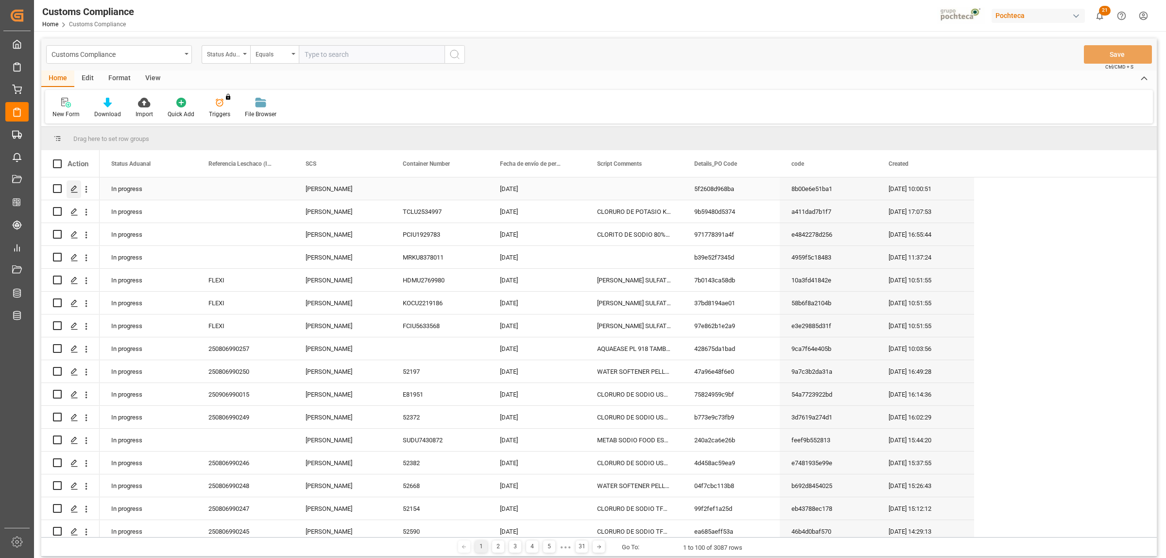
click at [72, 183] on div "Press SPACE to select this row." at bounding box center [74, 189] width 15 height 18
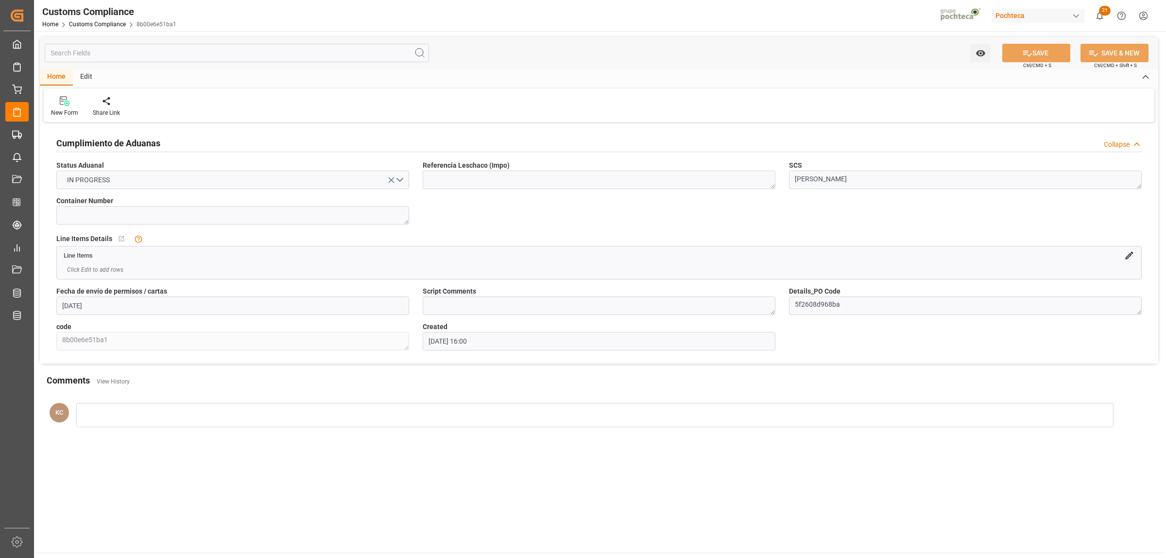
click at [1132, 253] on icon at bounding box center [1129, 256] width 8 height 8
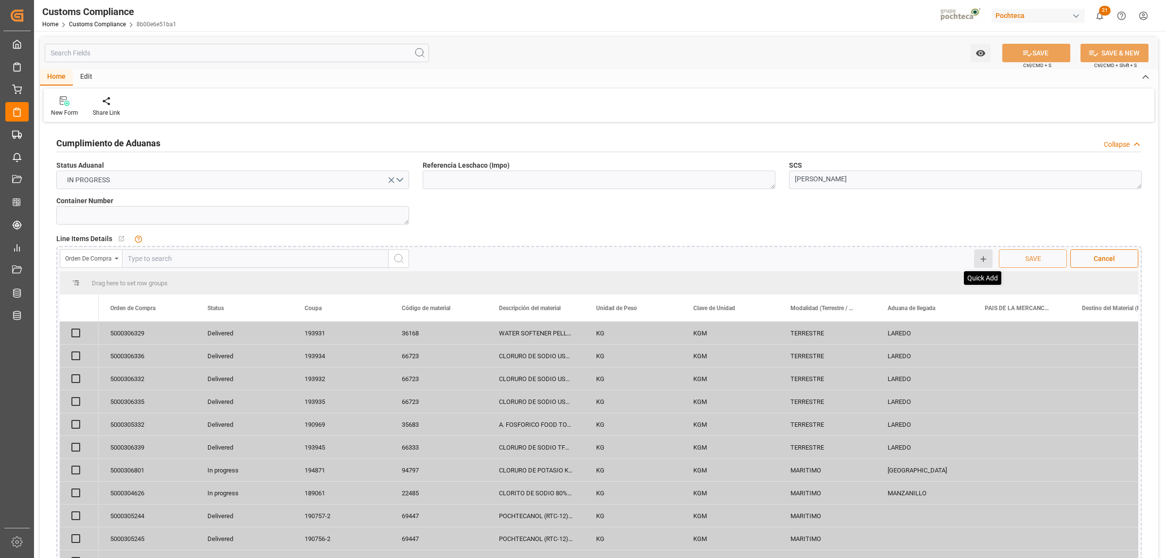
click at [982, 259] on icon at bounding box center [983, 259] width 9 height 9
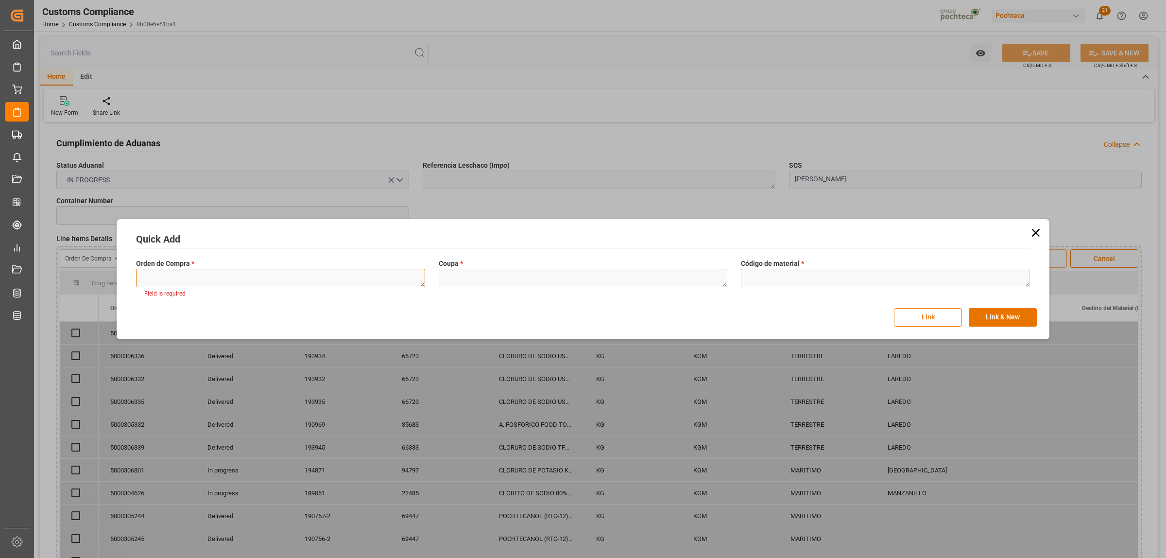
paste textarea "5000307204"
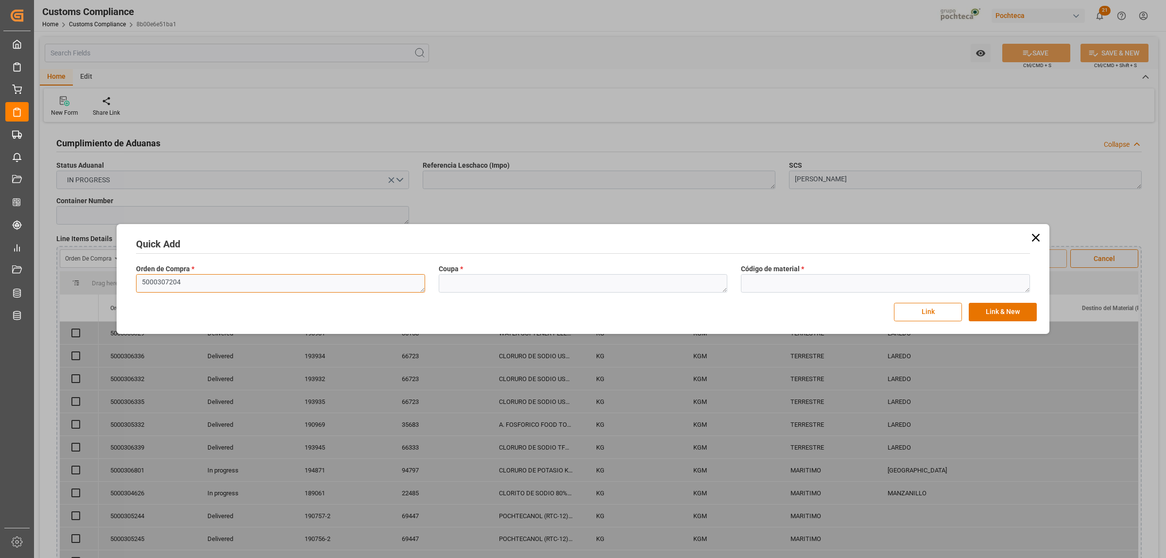
type textarea "5000307204"
click at [508, 286] on textarea at bounding box center [583, 283] width 289 height 18
paste textarea "195741"
type textarea "195741"
click at [747, 282] on textarea at bounding box center [885, 283] width 289 height 18
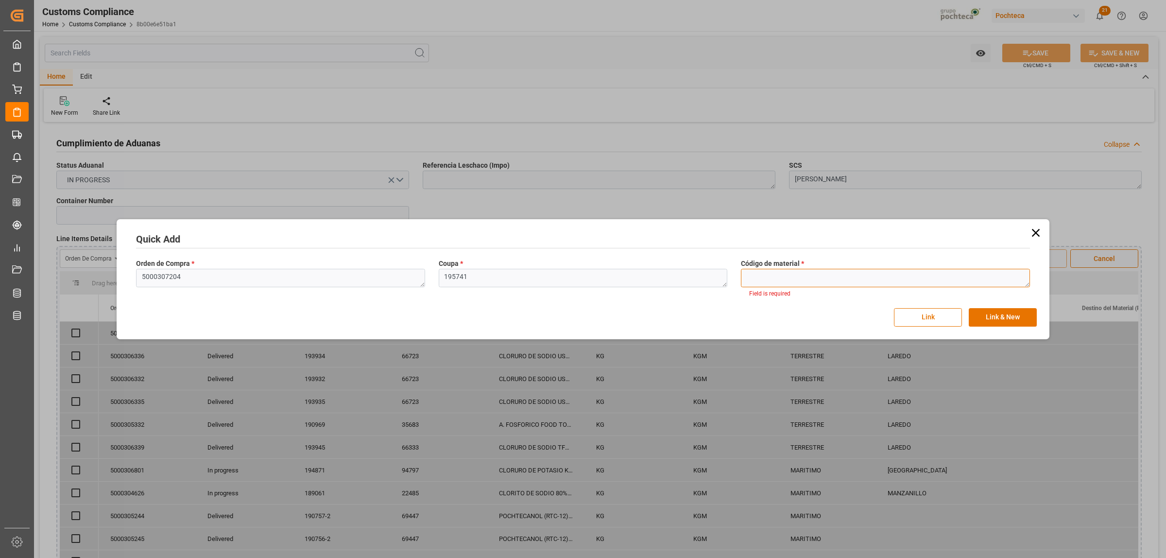
paste textarea "64303"
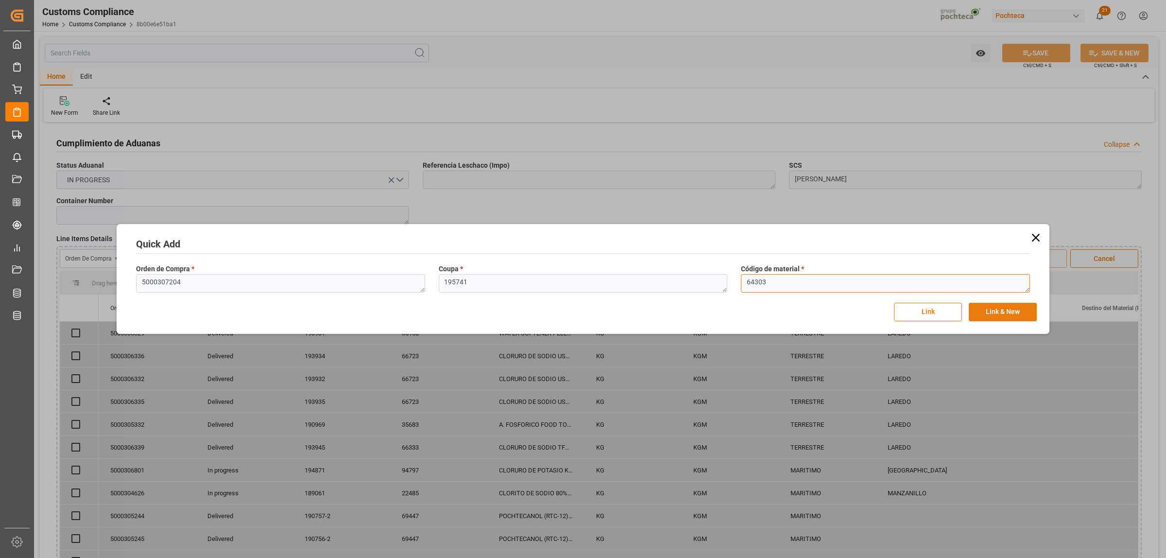
type textarea "64303"
click at [989, 316] on button "Link & New" at bounding box center [1002, 312] width 68 height 18
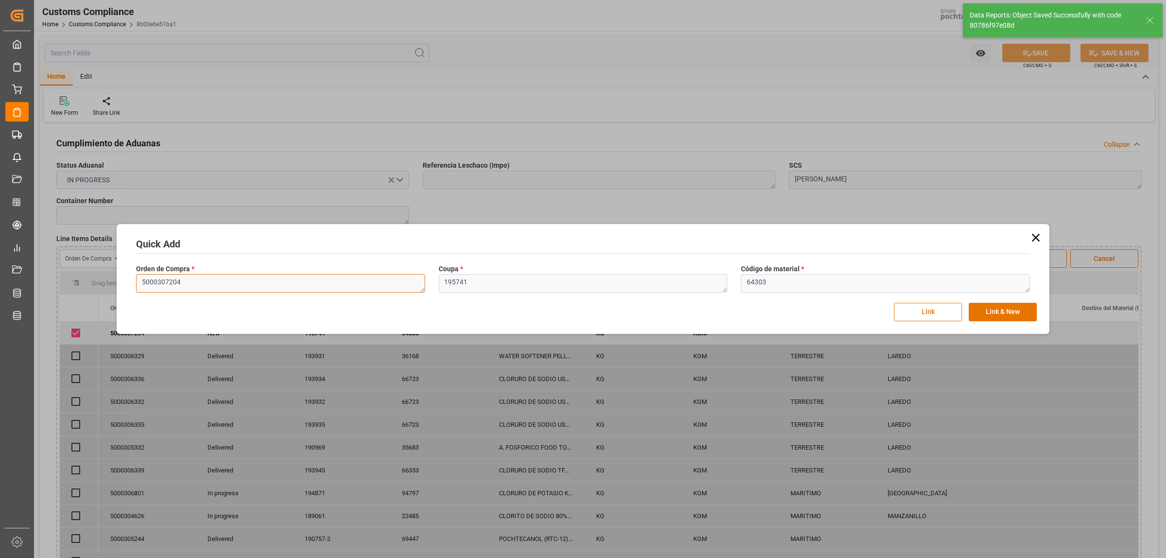
drag, startPoint x: 164, startPoint y: 282, endPoint x: 135, endPoint y: 282, distance: 29.1
click at [135, 282] on div "Orden de Compra * 5000307204" at bounding box center [280, 277] width 303 height 35
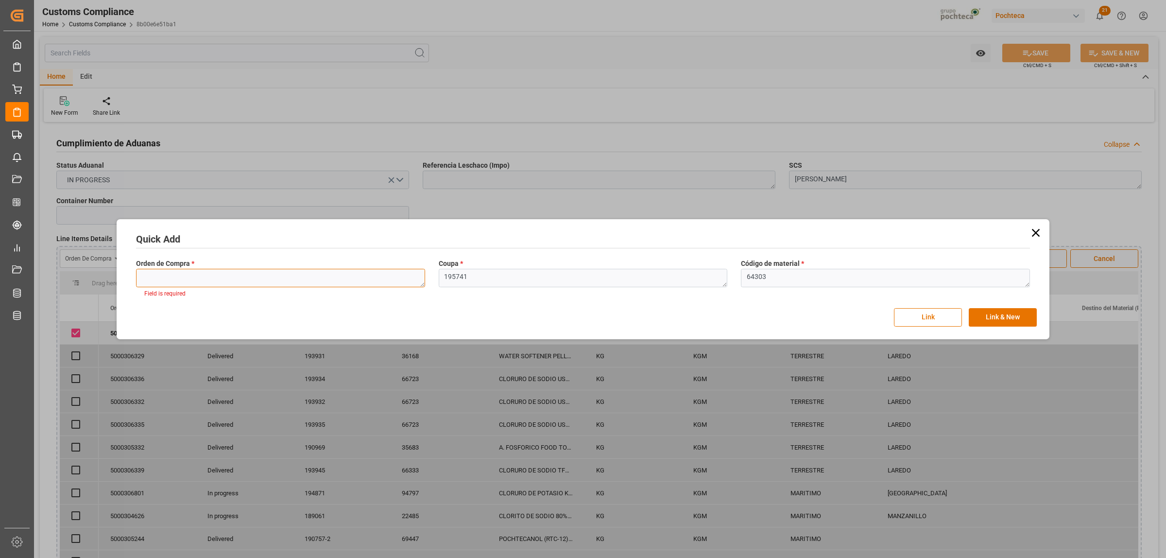
paste textarea "5000307204"
type textarea "5000307204"
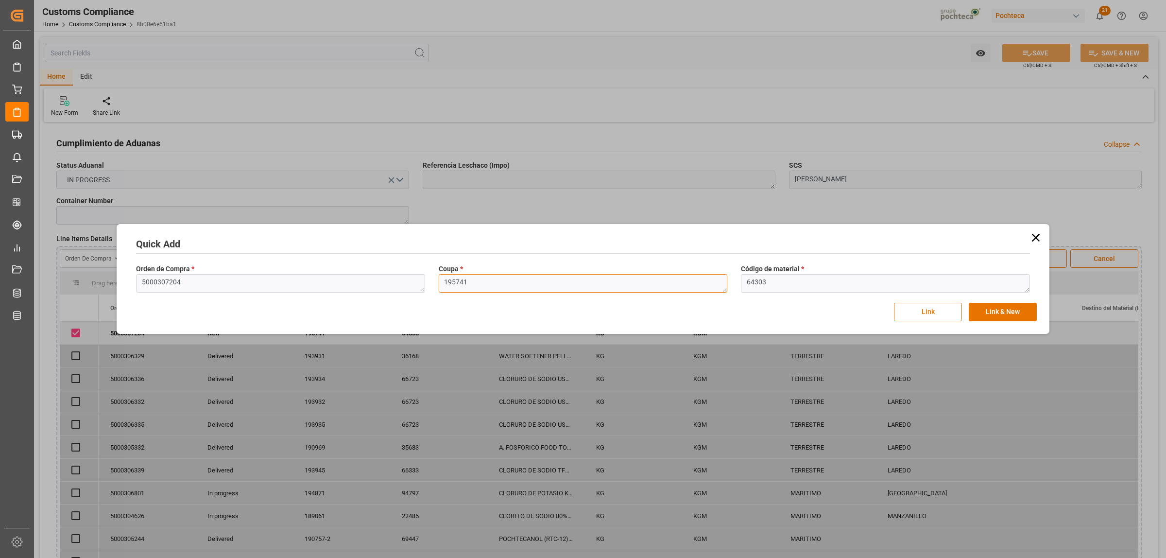
drag, startPoint x: 500, startPoint y: 280, endPoint x: 436, endPoint y: 280, distance: 64.1
click at [436, 280] on div "Coupa * 195741" at bounding box center [583, 277] width 303 height 35
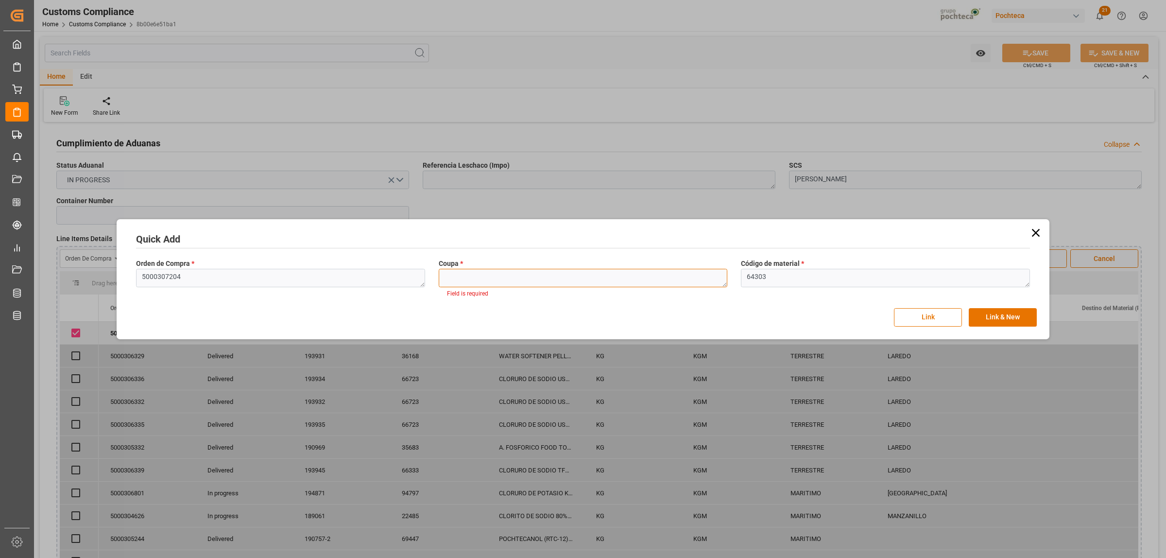
paste textarea "195741"
type textarea "195741"
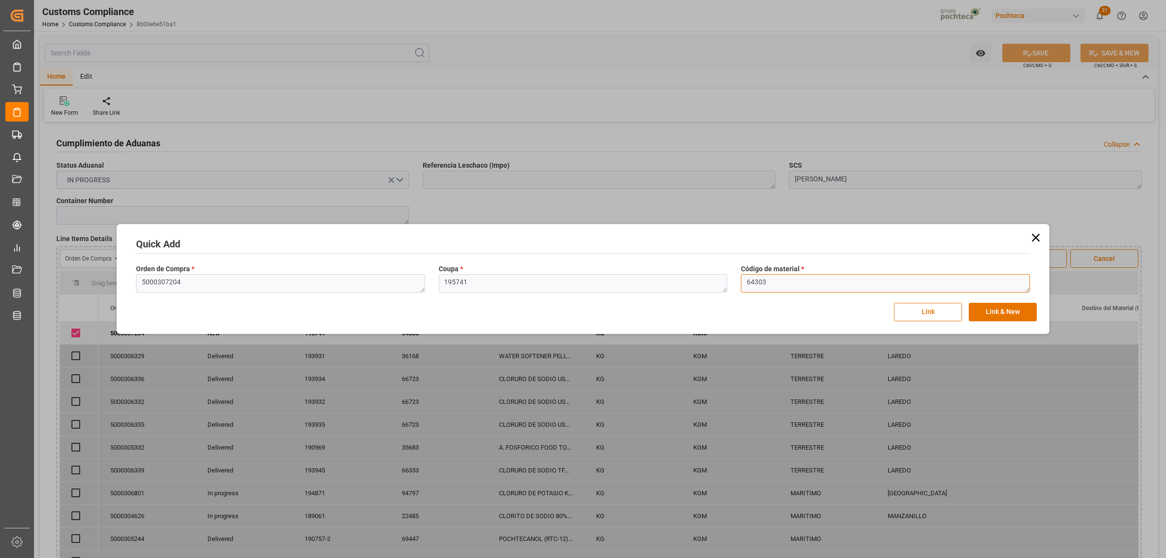
click at [771, 282] on textarea "64303" at bounding box center [885, 283] width 289 height 18
drag, startPoint x: 771, startPoint y: 284, endPoint x: 744, endPoint y: 285, distance: 27.7
click at [744, 285] on textarea "64303" at bounding box center [885, 283] width 289 height 18
paste textarea "5075"
type textarea "65075"
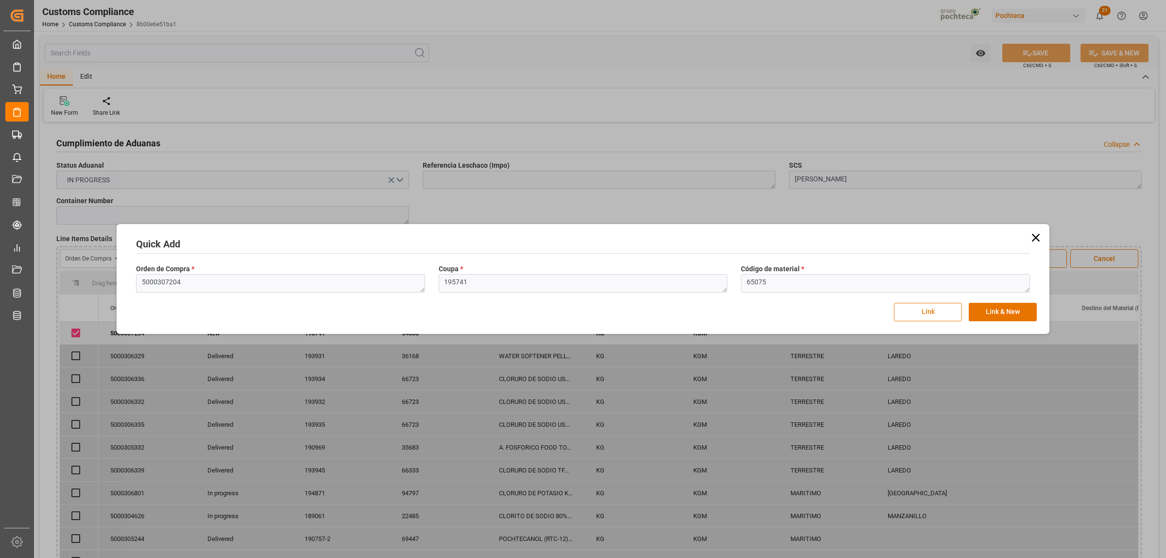
click at [943, 308] on button "Link" at bounding box center [928, 312] width 68 height 18
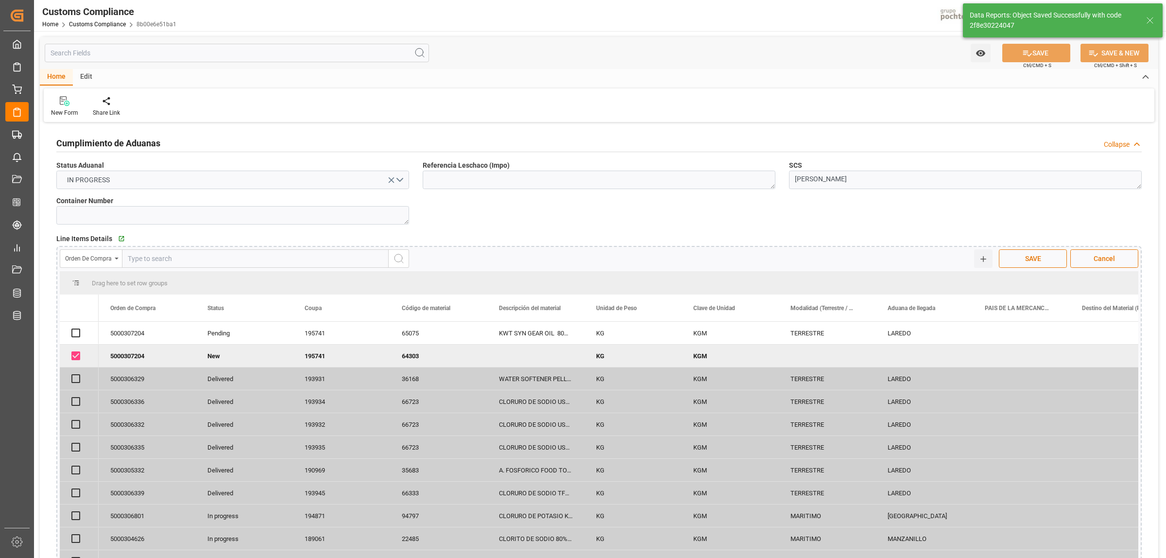
checkbox input "true"
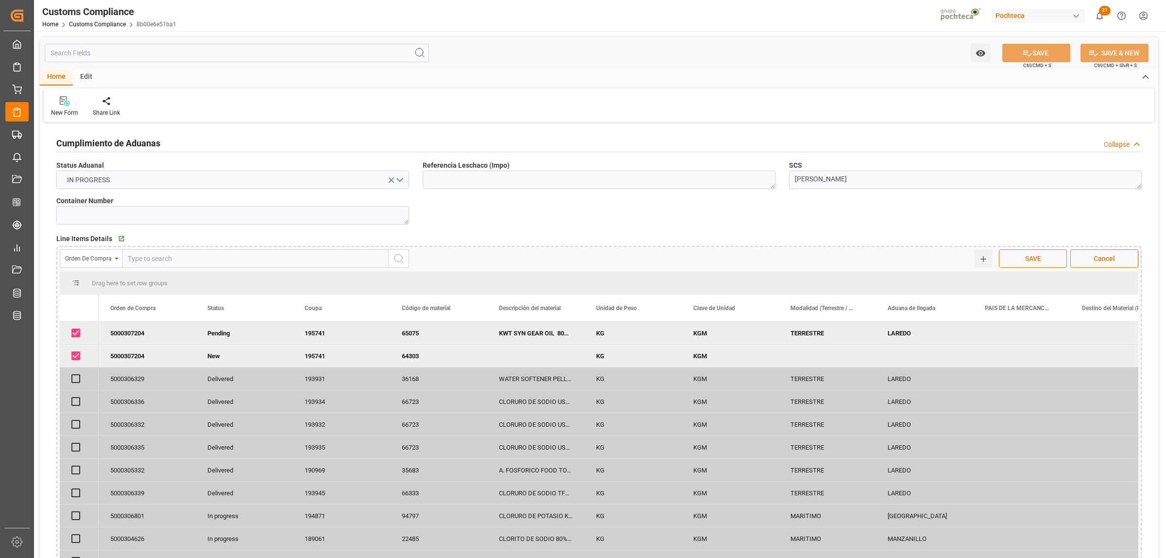
click at [1023, 256] on span "SAVE" at bounding box center [1033, 259] width 26 height 10
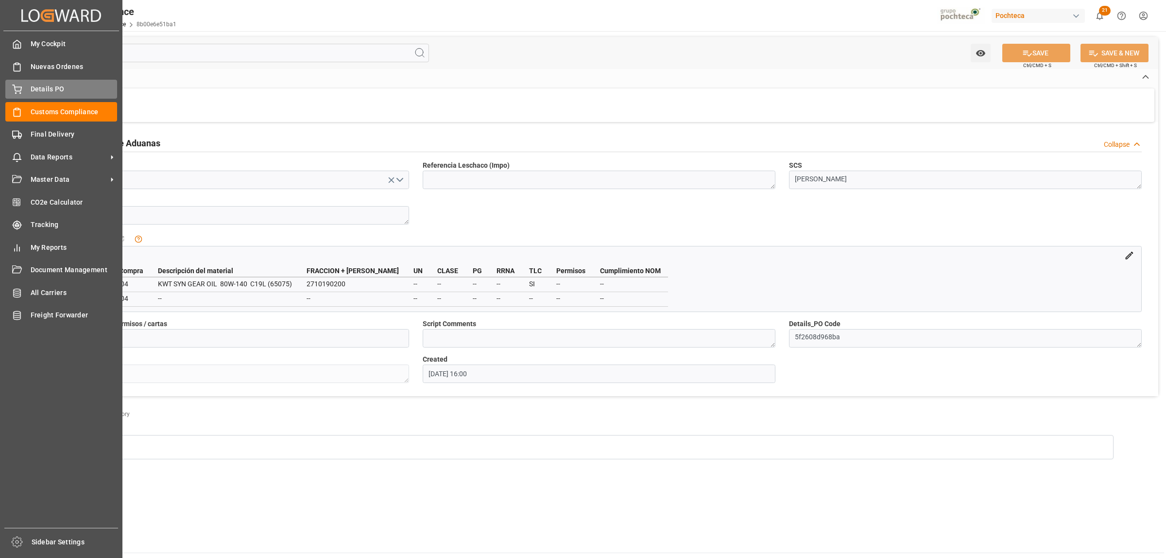
click at [44, 91] on span "Details PO" at bounding box center [74, 89] width 87 height 10
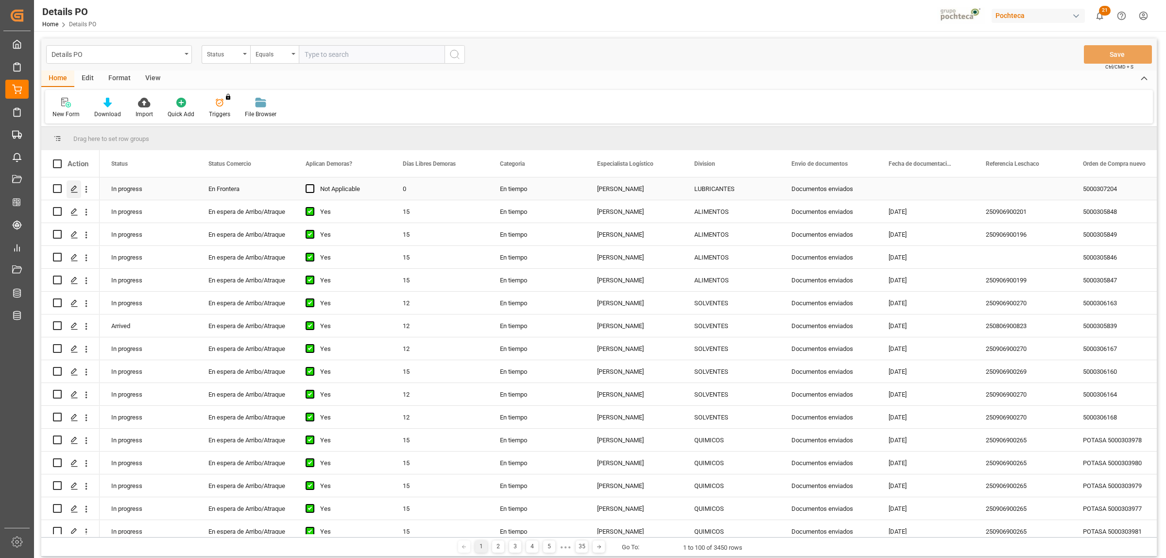
click at [71, 187] on icon "Press SPACE to select this row." at bounding box center [74, 189] width 8 height 8
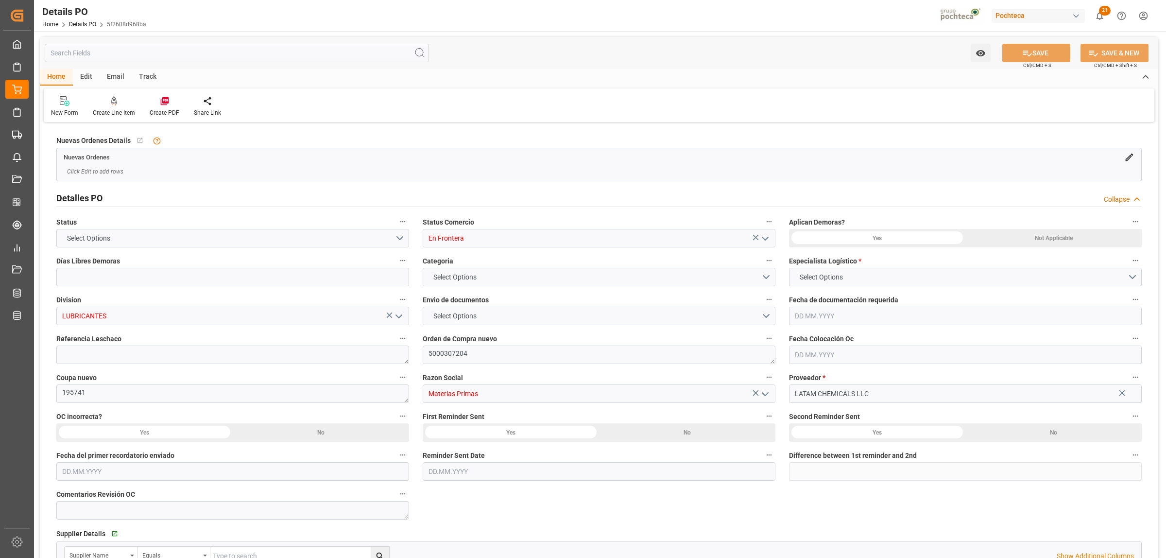
type input "0"
type input "2"
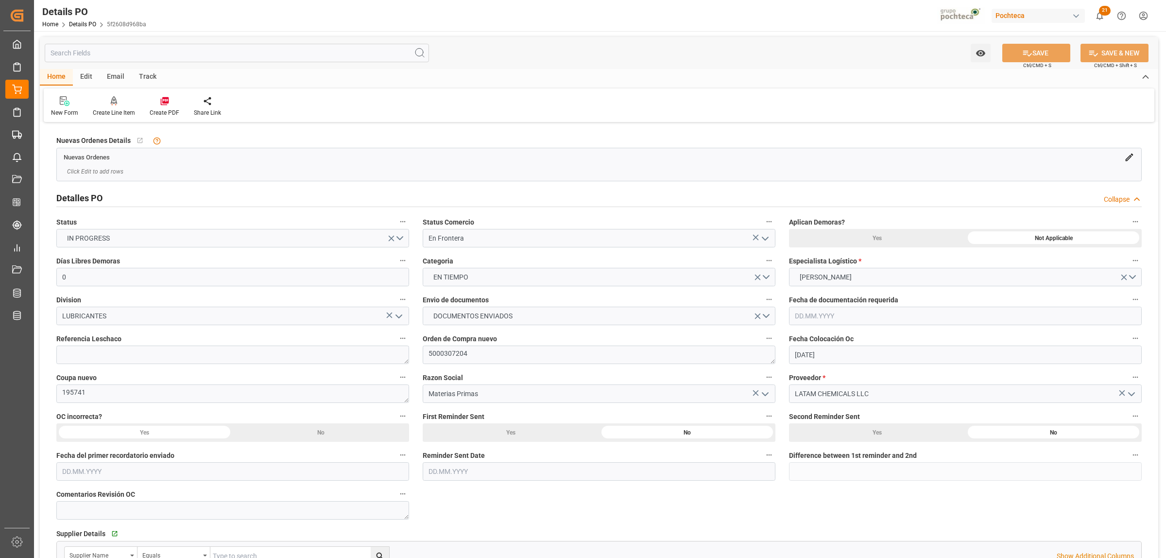
type input "[DATE]"
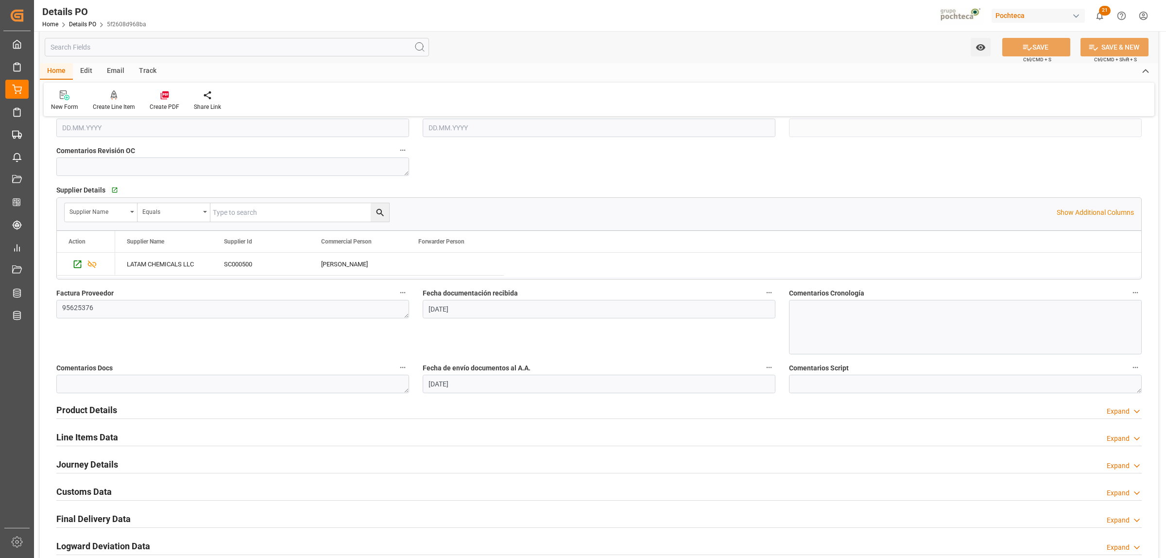
scroll to position [546, 0]
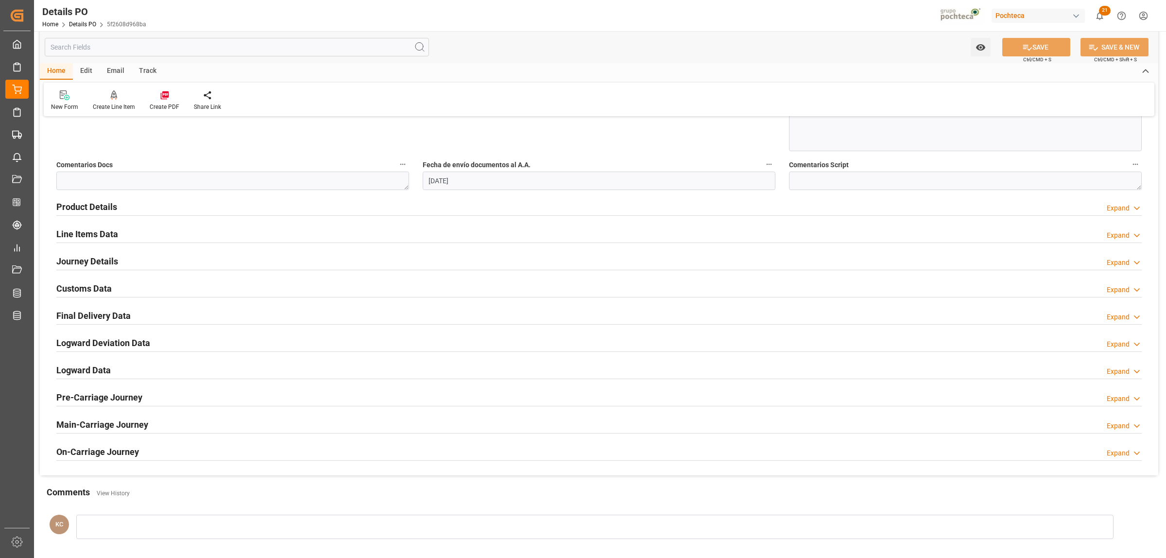
click at [85, 237] on h2 "Line Items Data" at bounding box center [87, 233] width 62 height 13
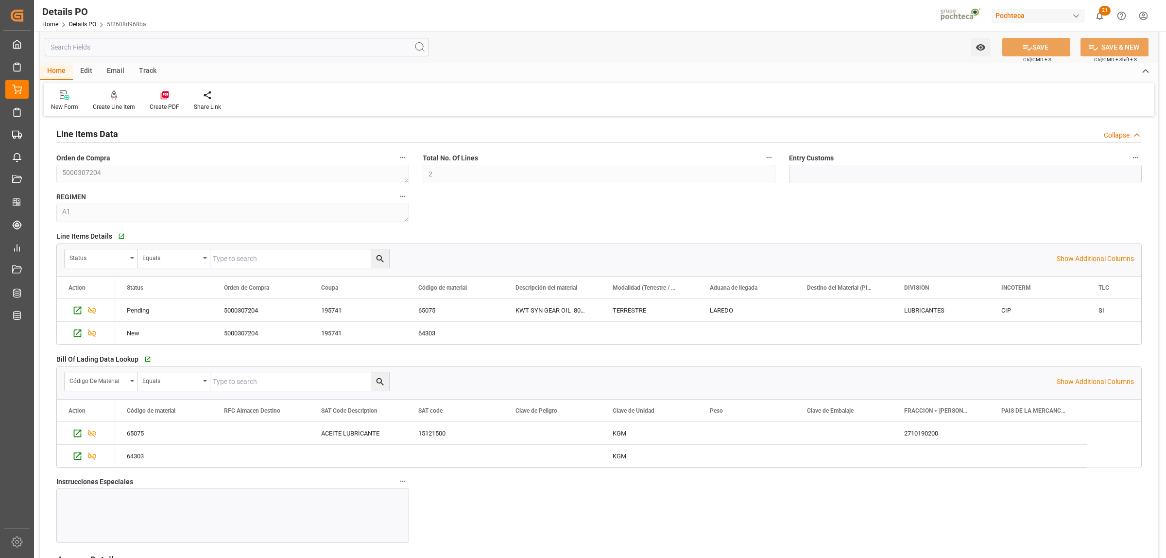
scroll to position [668, 0]
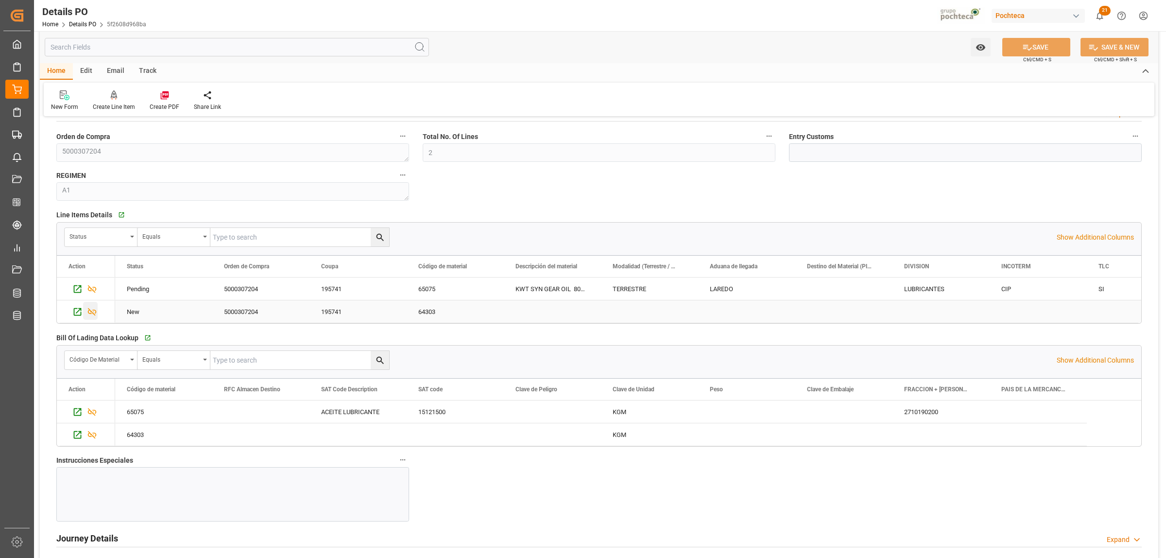
click at [91, 312] on icon "Press SPACE to select this row." at bounding box center [92, 311] width 10 height 10
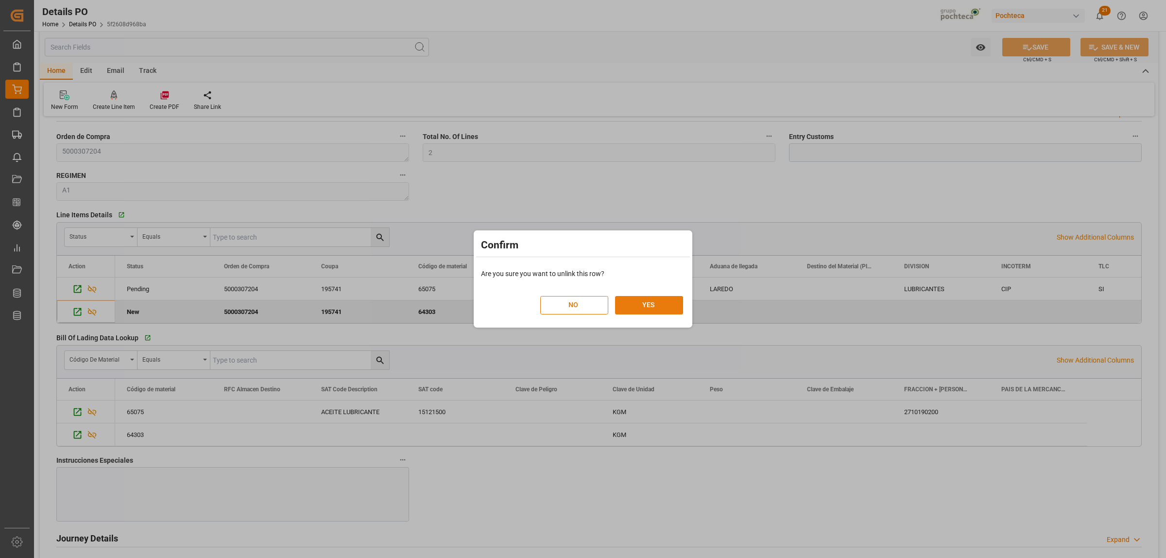
click at [639, 307] on button "YES" at bounding box center [649, 305] width 68 height 18
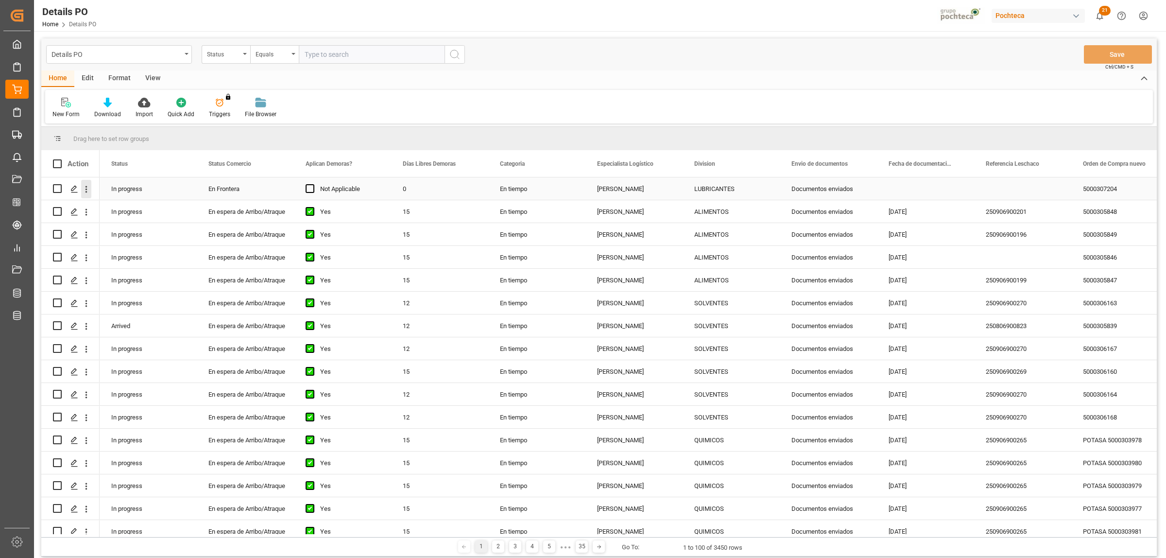
click at [85, 186] on icon "open menu" at bounding box center [86, 189] width 10 height 10
click at [132, 306] on span "Create and Link Child Object" at bounding box center [150, 309] width 88 height 10
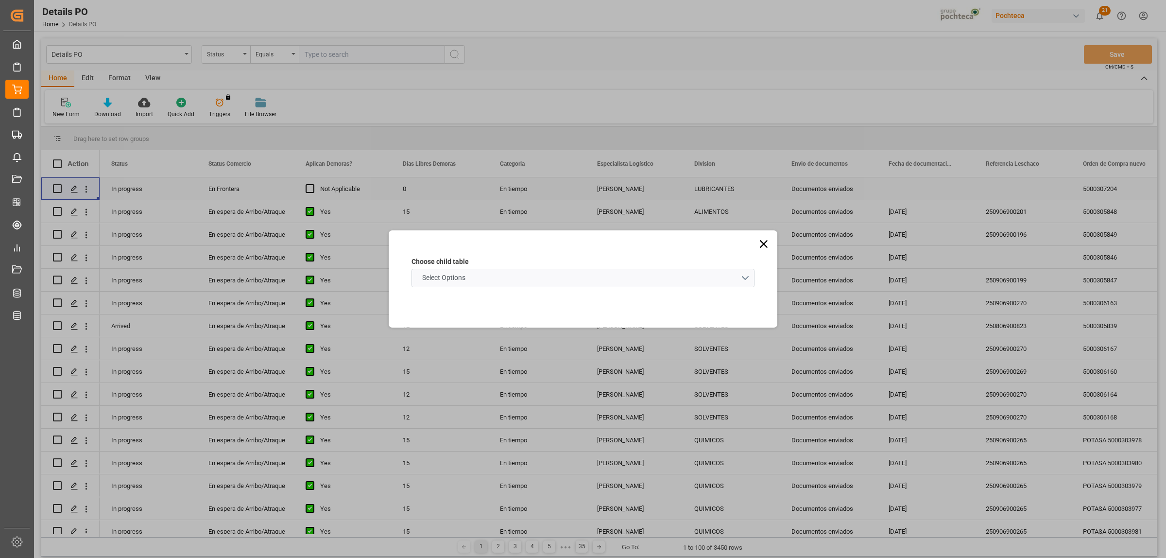
click at [744, 276] on schema "Select Options" at bounding box center [582, 278] width 343 height 18
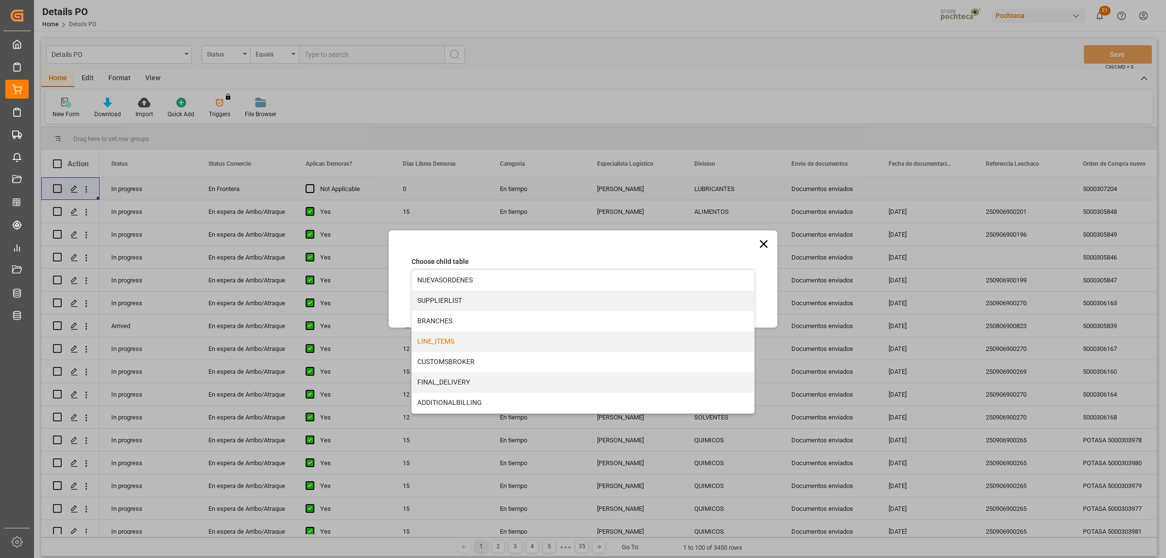
click at [437, 344] on div "LINE_ITEMS" at bounding box center [583, 341] width 342 height 20
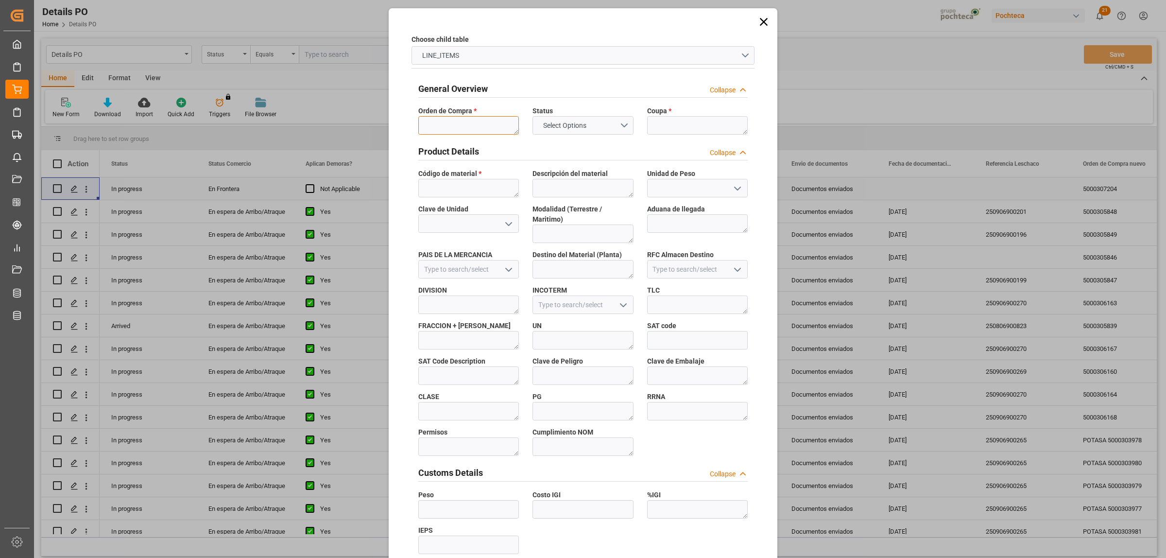
click at [450, 127] on textarea at bounding box center [468, 125] width 101 height 18
paste textarea "5000307204"
type textarea "5000307204"
click at [663, 123] on textarea at bounding box center [697, 125] width 101 height 18
paste textarea "195741"
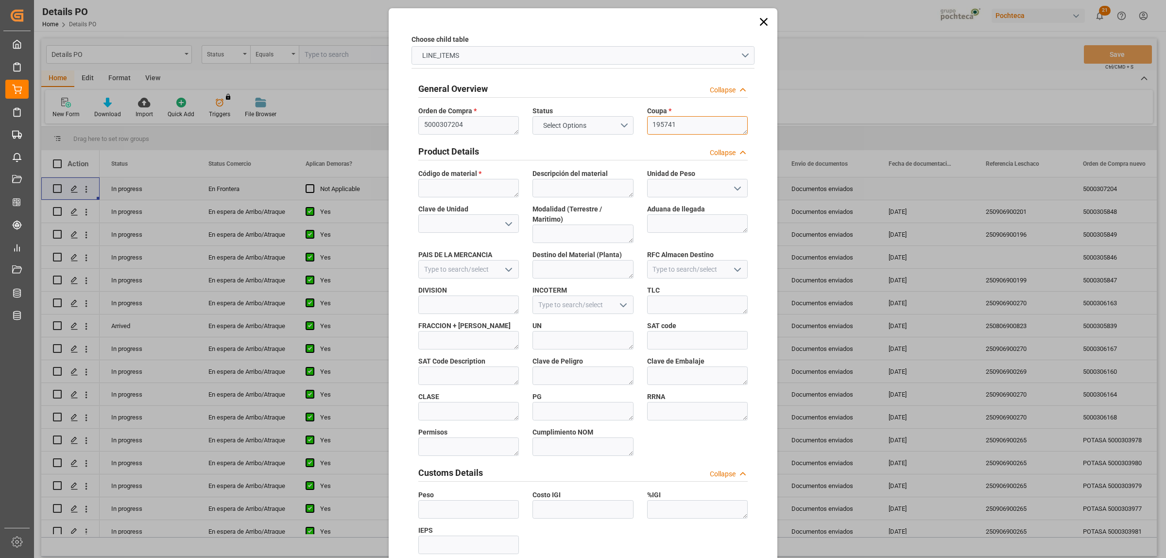
type textarea "195741"
click at [467, 190] on textarea at bounding box center [468, 188] width 101 height 18
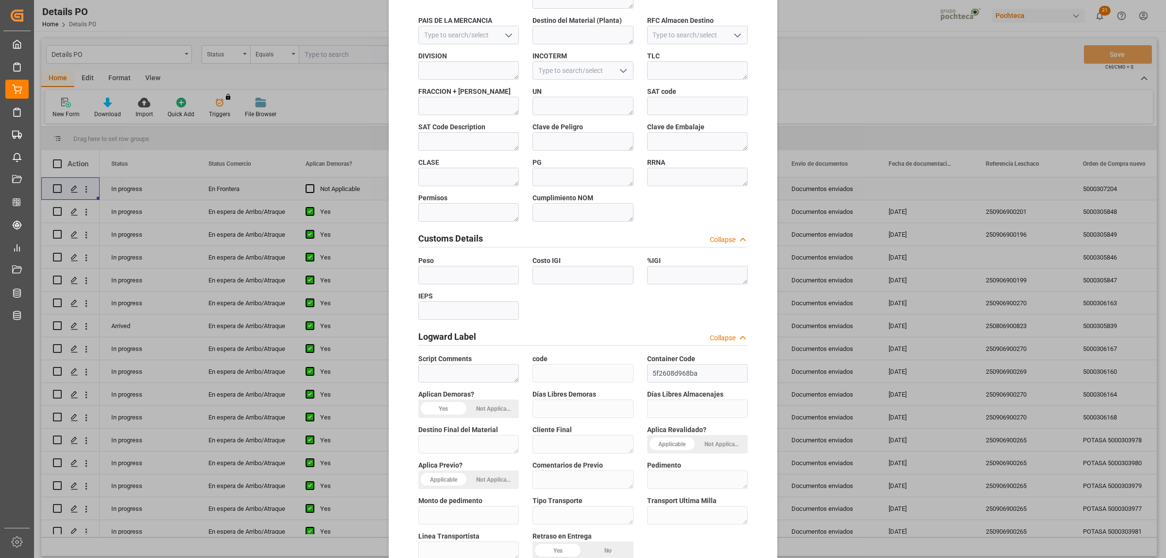
scroll to position [285, 0]
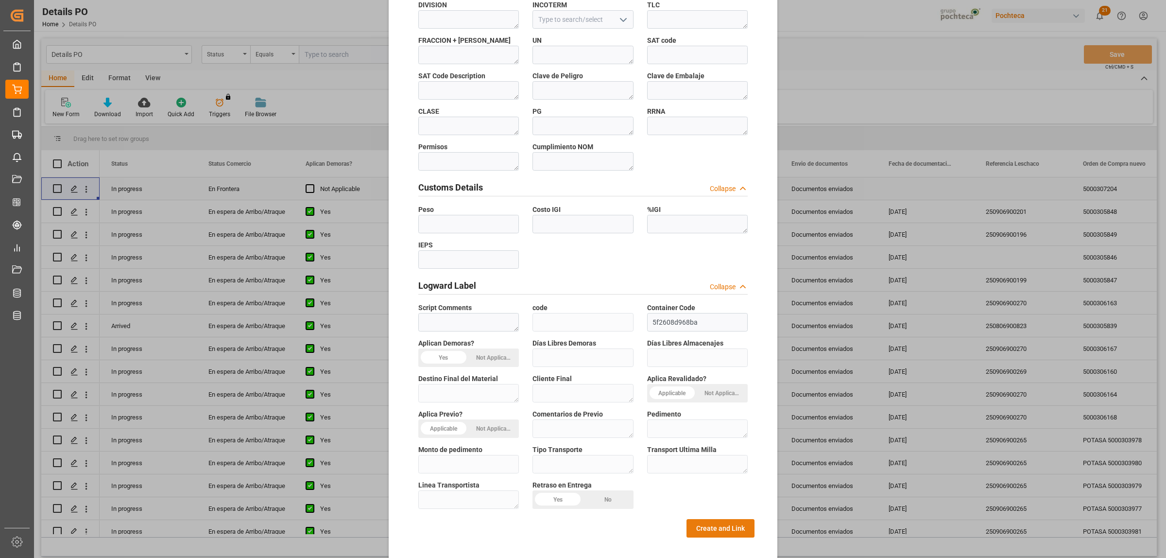
type textarea "64303"
click at [729, 519] on button "Create and Link" at bounding box center [720, 528] width 68 height 18
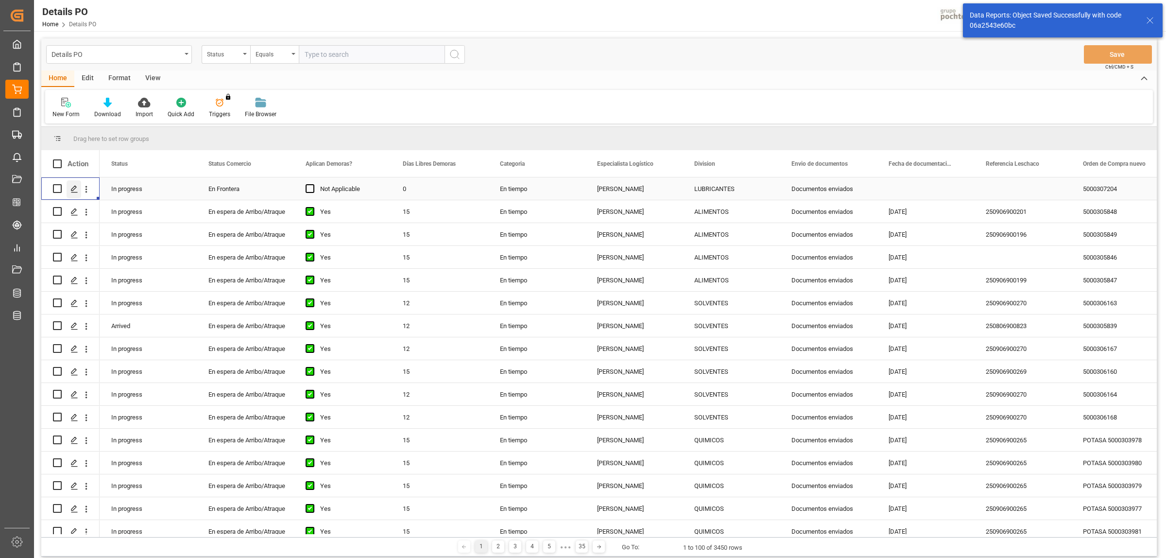
click at [71, 188] on icon "Press SPACE to select this row." at bounding box center [74, 189] width 8 height 8
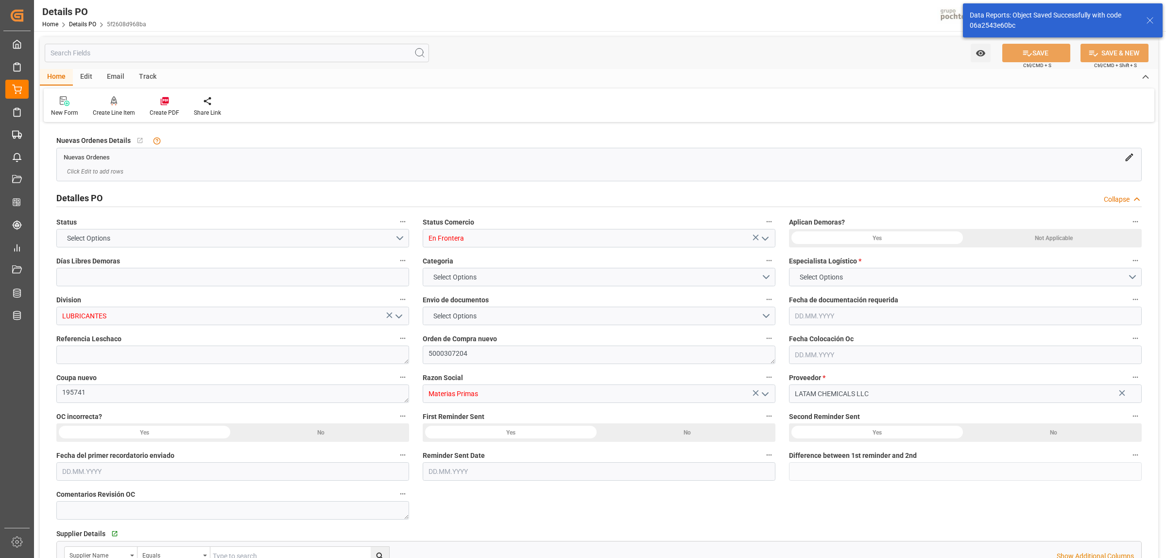
type input "0"
type input "2"
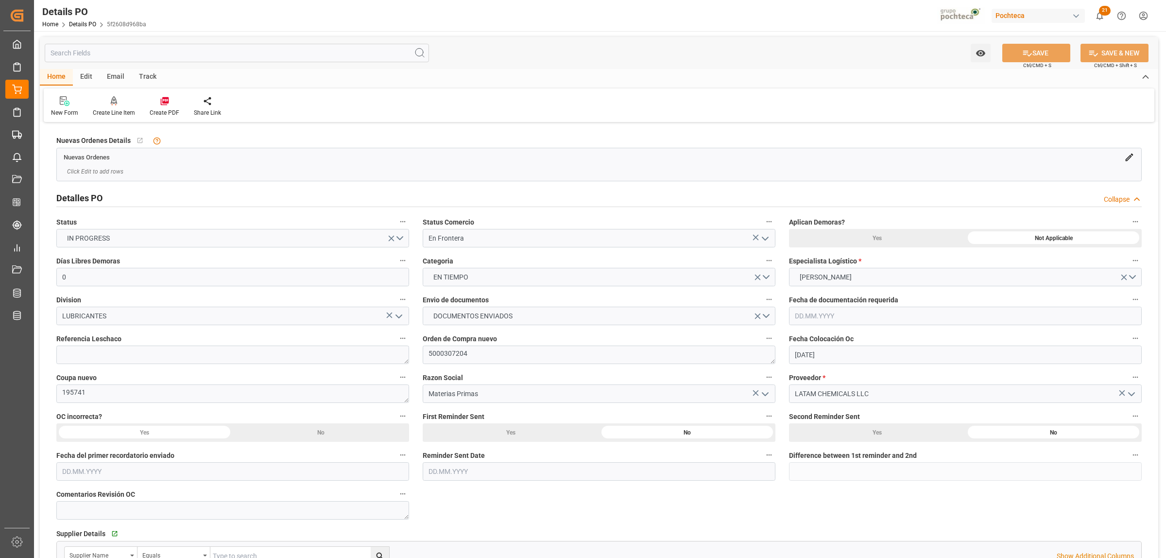
type input "[DATE]"
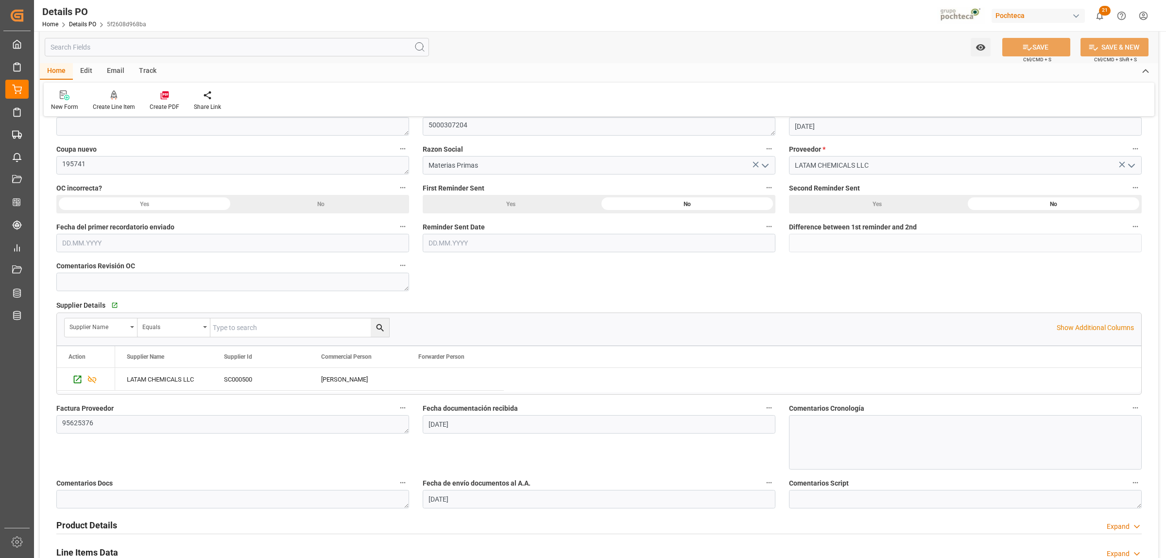
scroll to position [364, 0]
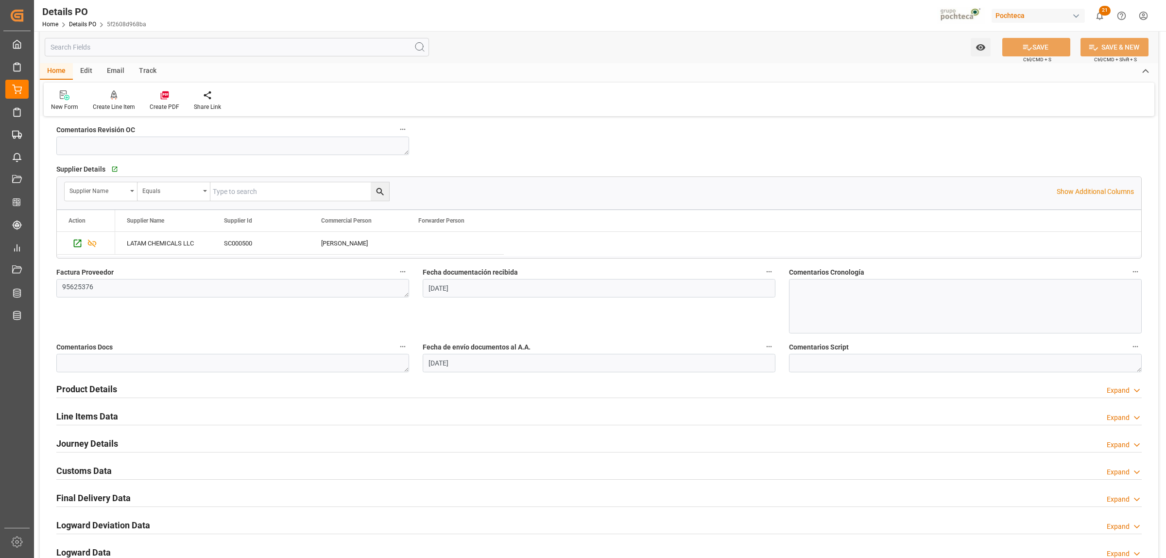
click at [92, 414] on h2 "Line Items Data" at bounding box center [87, 415] width 62 height 13
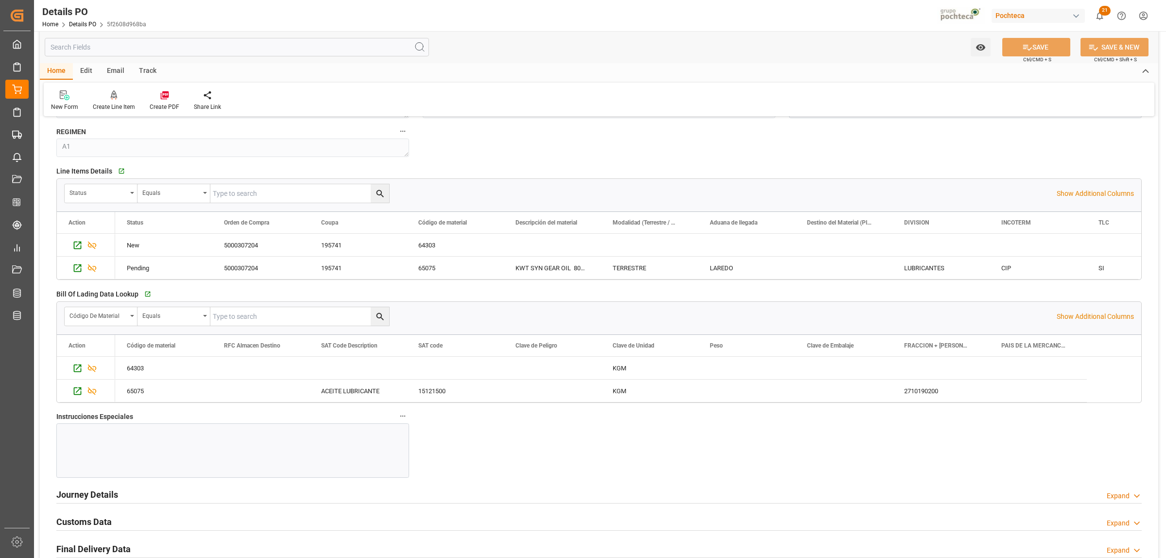
scroll to position [729, 0]
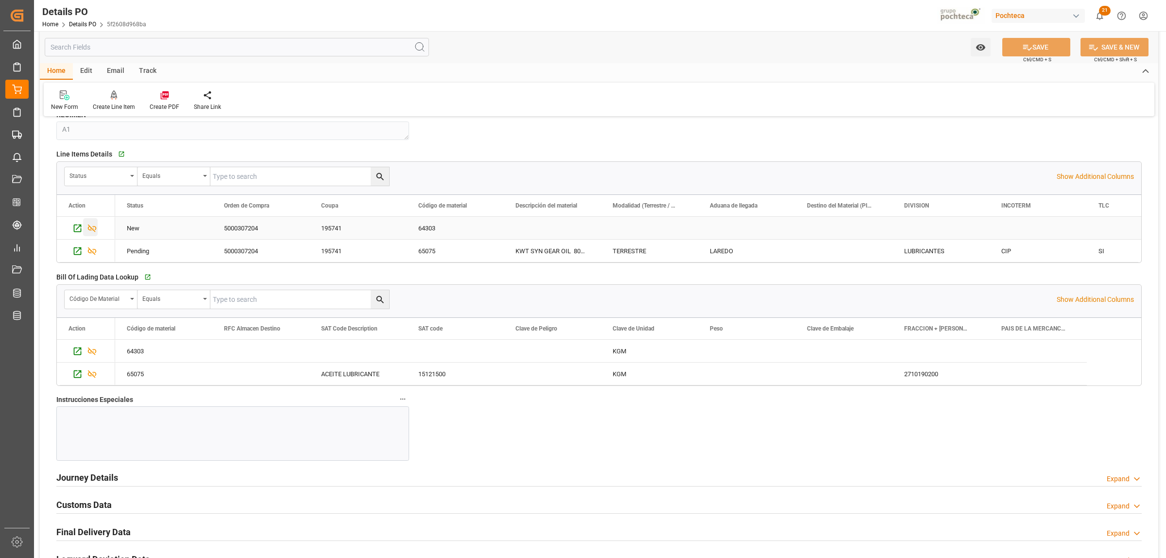
click at [91, 231] on icon "Press SPACE to select this row." at bounding box center [92, 228] width 9 height 8
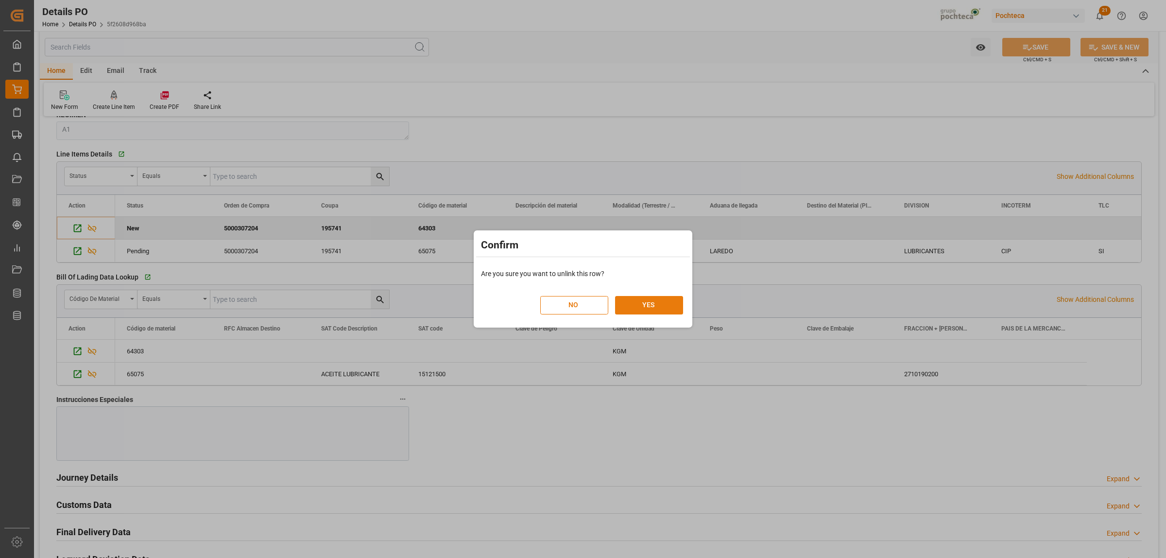
click at [659, 309] on button "YES" at bounding box center [649, 305] width 68 height 18
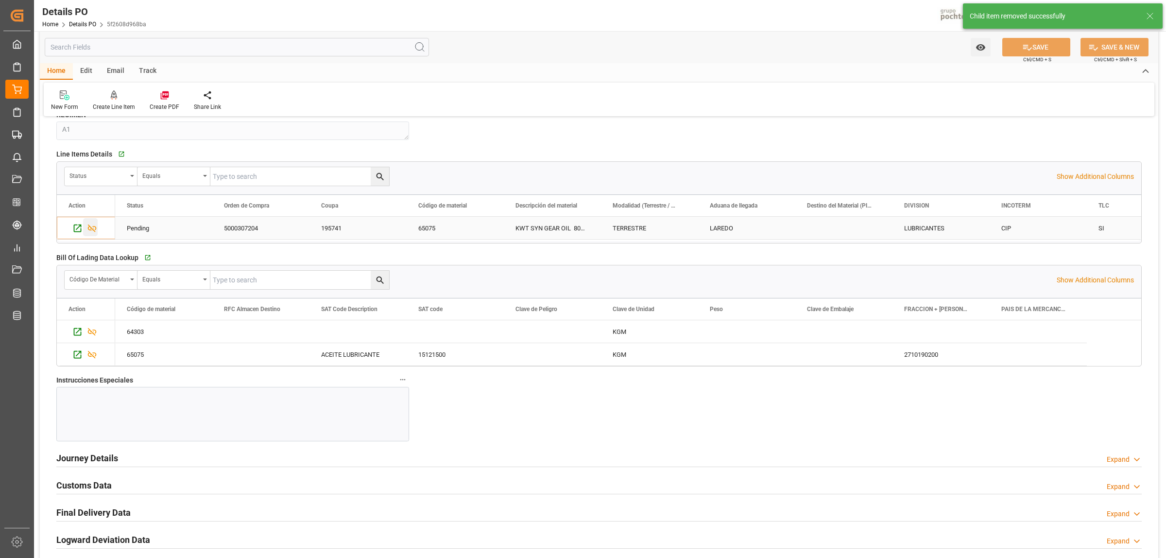
click at [95, 229] on icon "Press SPACE to select this row." at bounding box center [92, 228] width 10 height 10
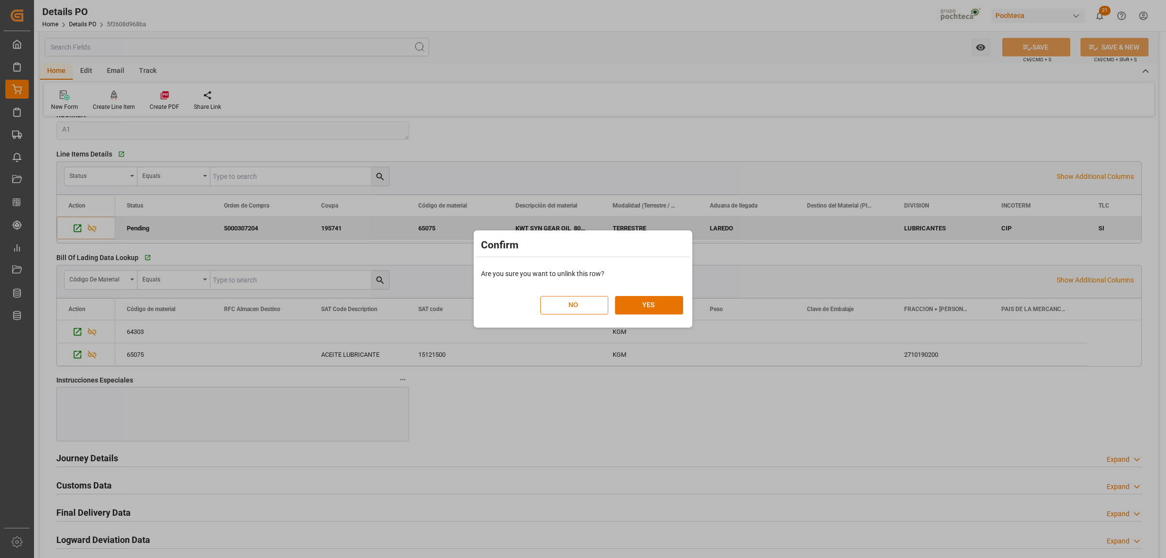
click at [584, 308] on button "NO" at bounding box center [574, 305] width 68 height 18
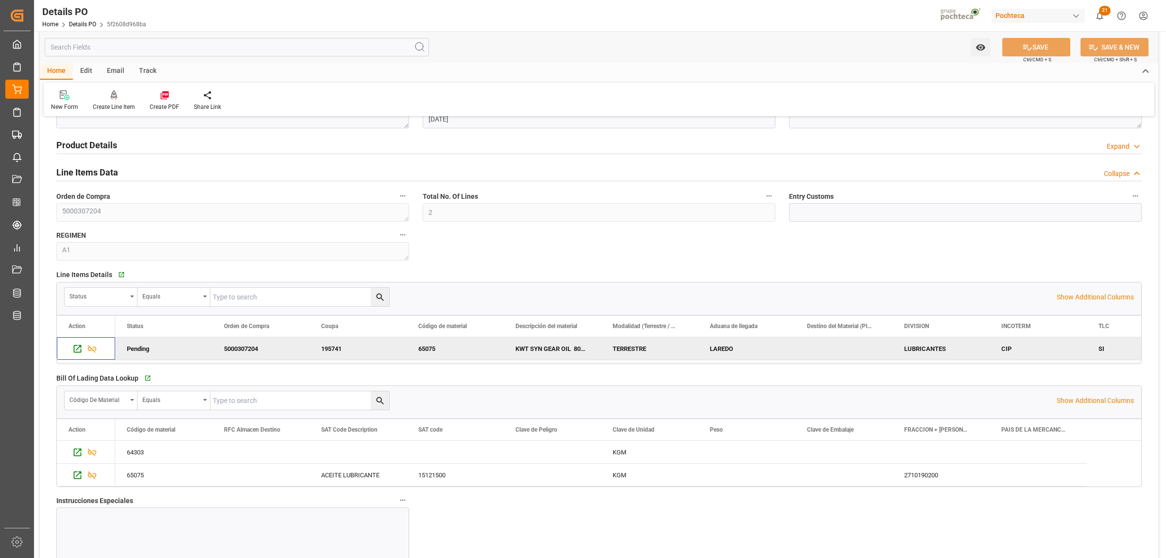
scroll to position [607, 0]
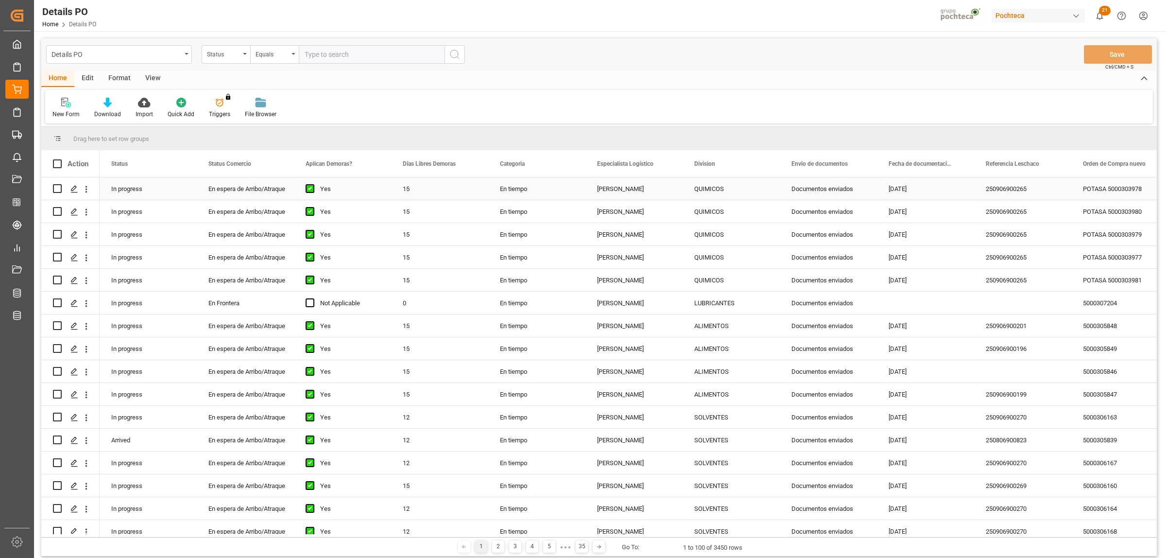
click at [91, 186] on div "Press SPACE to select this row." at bounding box center [86, 189] width 25 height 18
click at [85, 305] on icon "open menu" at bounding box center [86, 303] width 10 height 10
click at [137, 426] on span "Create and Link Child Object" at bounding box center [150, 423] width 88 height 10
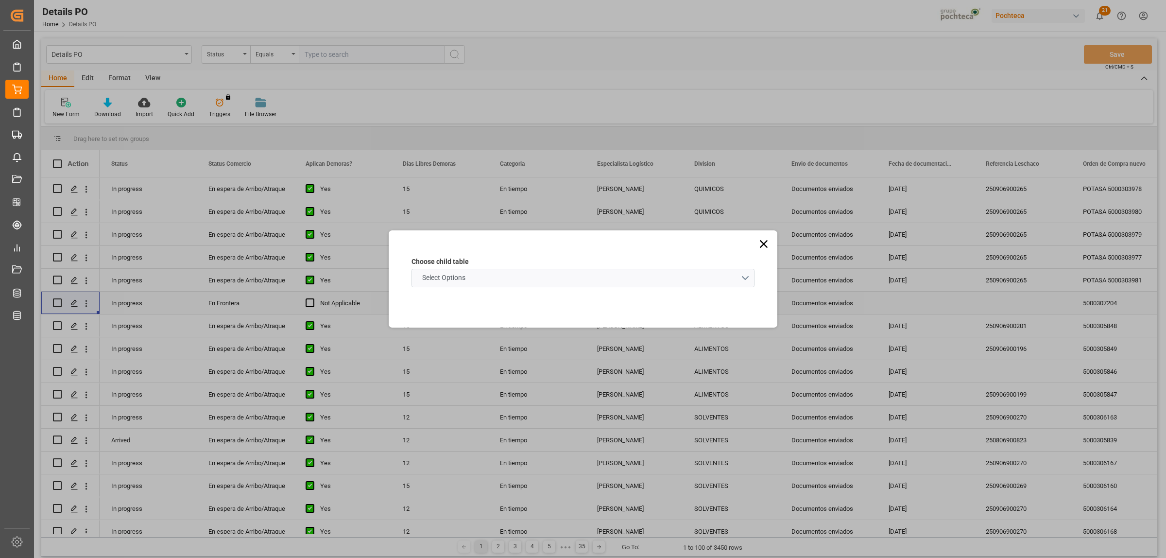
click at [746, 276] on schema "Select Options" at bounding box center [582, 278] width 343 height 18
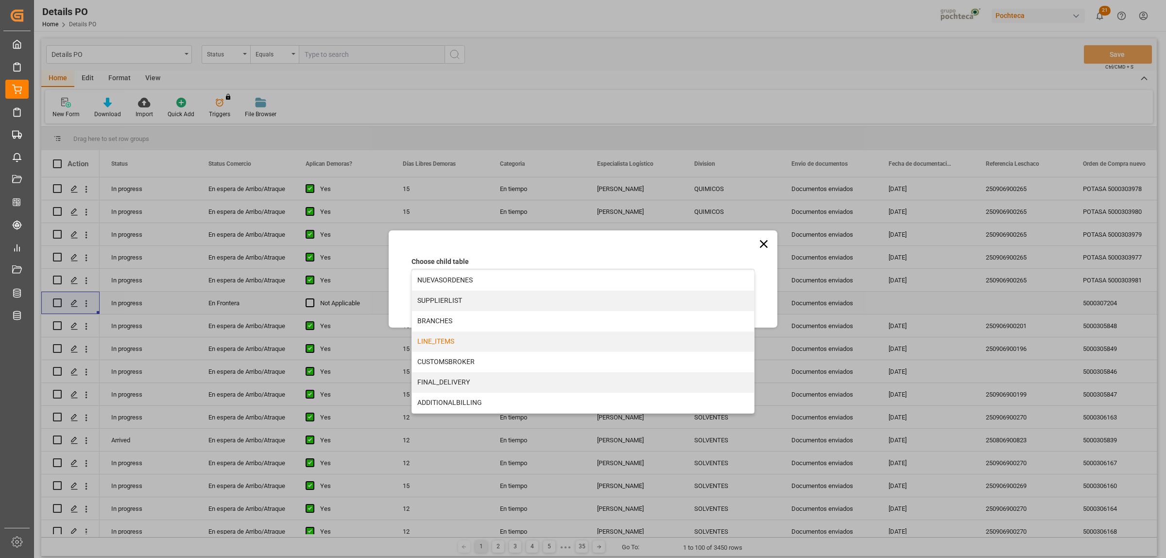
click at [464, 345] on div "LINE_ITEMS" at bounding box center [583, 341] width 342 height 20
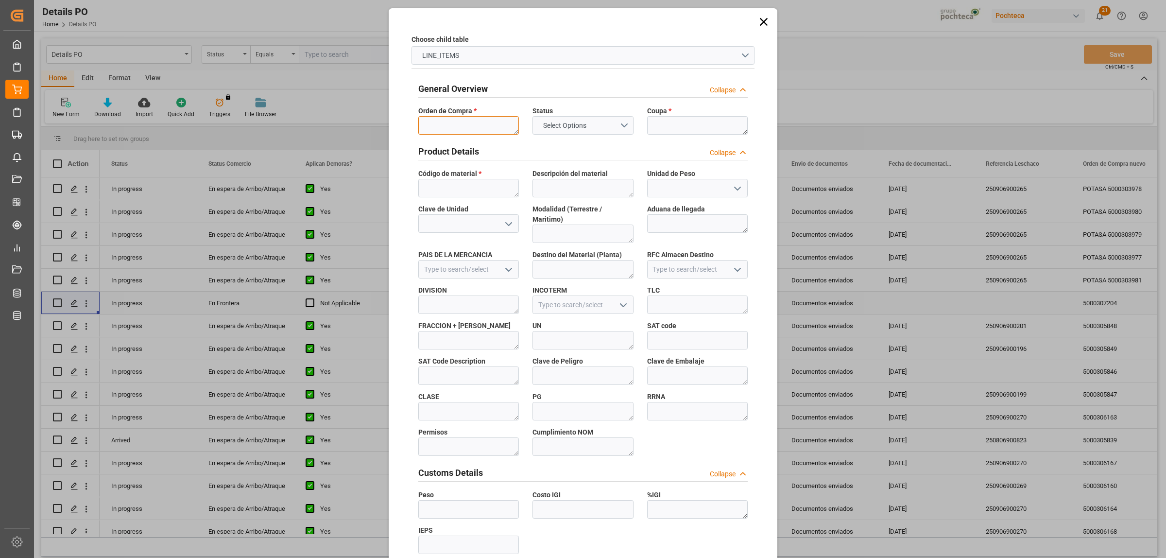
click at [464, 125] on textarea at bounding box center [468, 125] width 101 height 18
paste textarea "5000307204"
type textarea "5000307204"
click at [686, 130] on textarea at bounding box center [697, 125] width 101 height 18
paste textarea "195741"
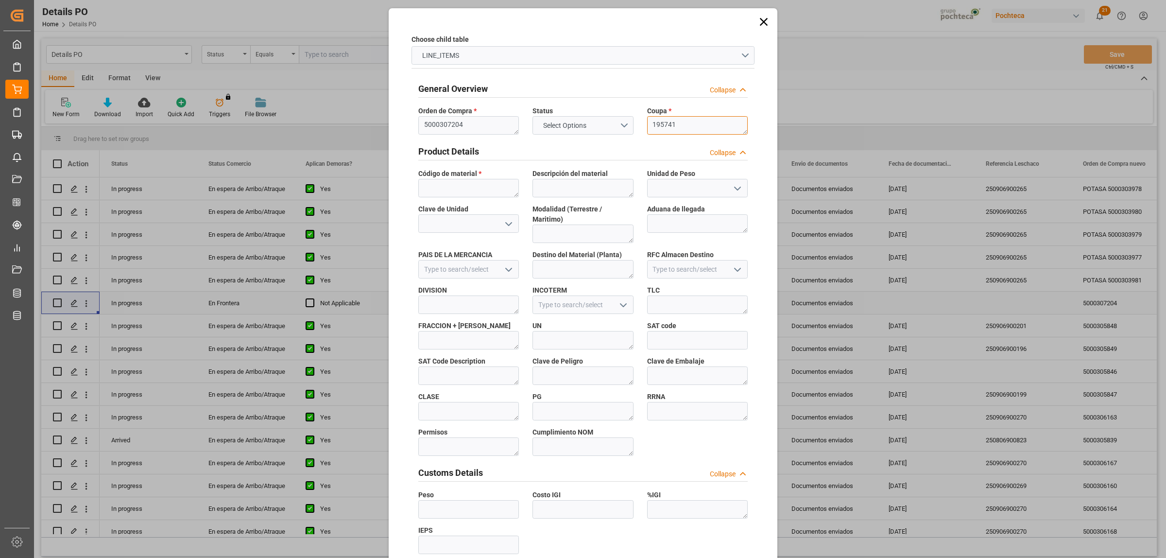
type textarea "195741"
click at [452, 175] on span "Código de material *" at bounding box center [449, 174] width 63 height 10
click at [450, 188] on textarea at bounding box center [468, 188] width 101 height 18
paste textarea "64303"
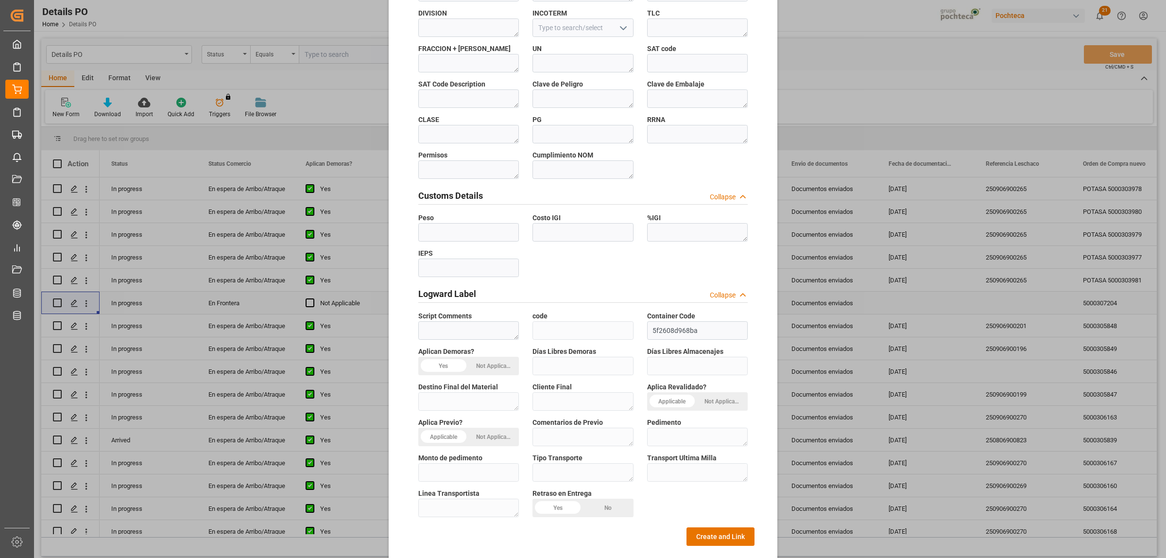
scroll to position [285, 0]
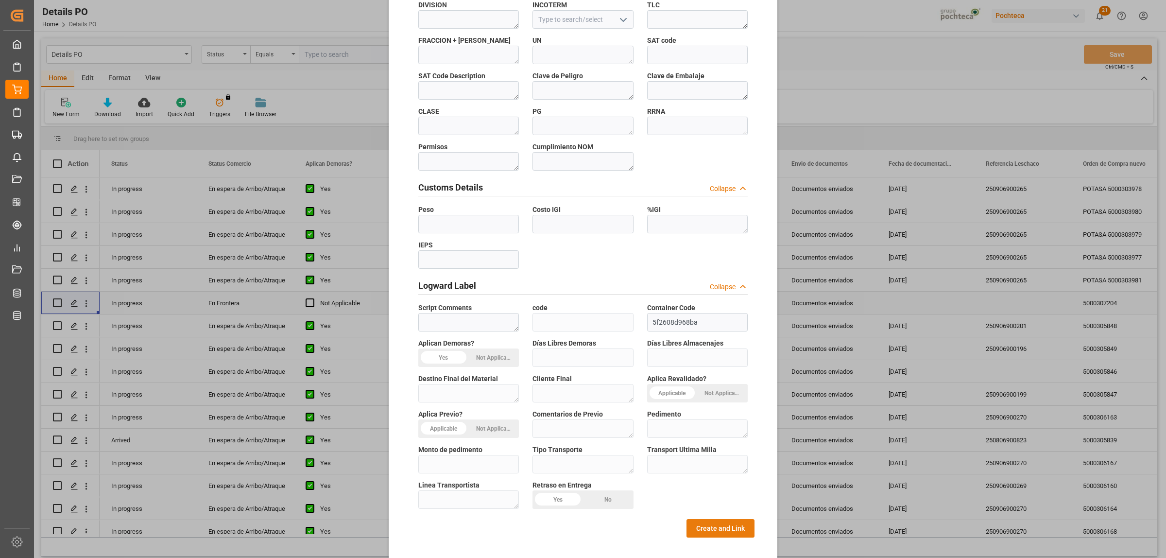
type textarea "64303"
click at [697, 519] on button "Create and Link" at bounding box center [720, 528] width 68 height 18
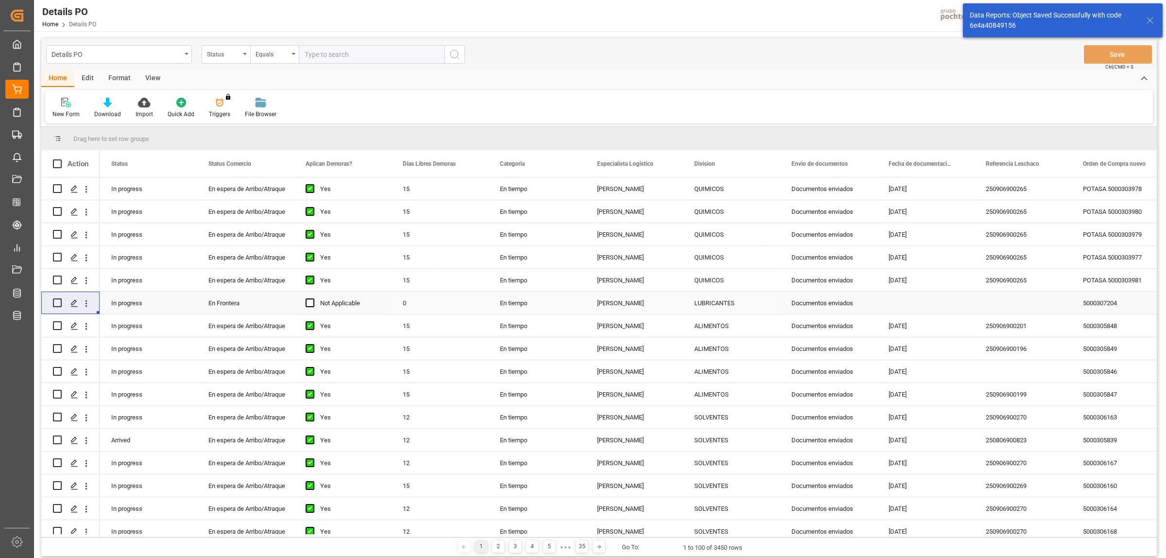
scroll to position [0, 0]
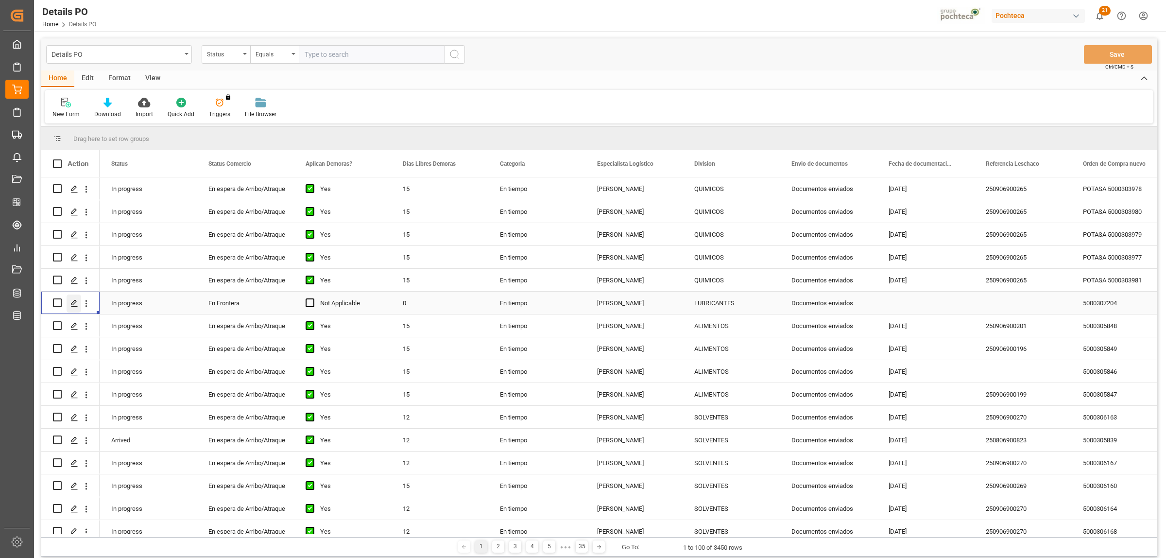
click at [77, 299] on icon "Press SPACE to select this row." at bounding box center [74, 303] width 8 height 8
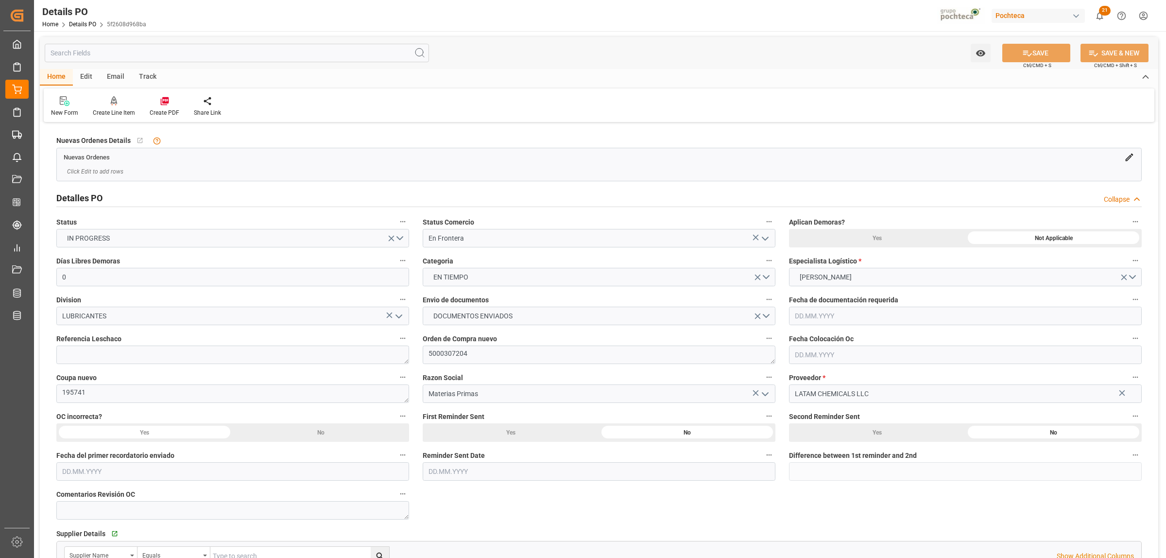
type input "0"
type input "2"
type input "[DATE]"
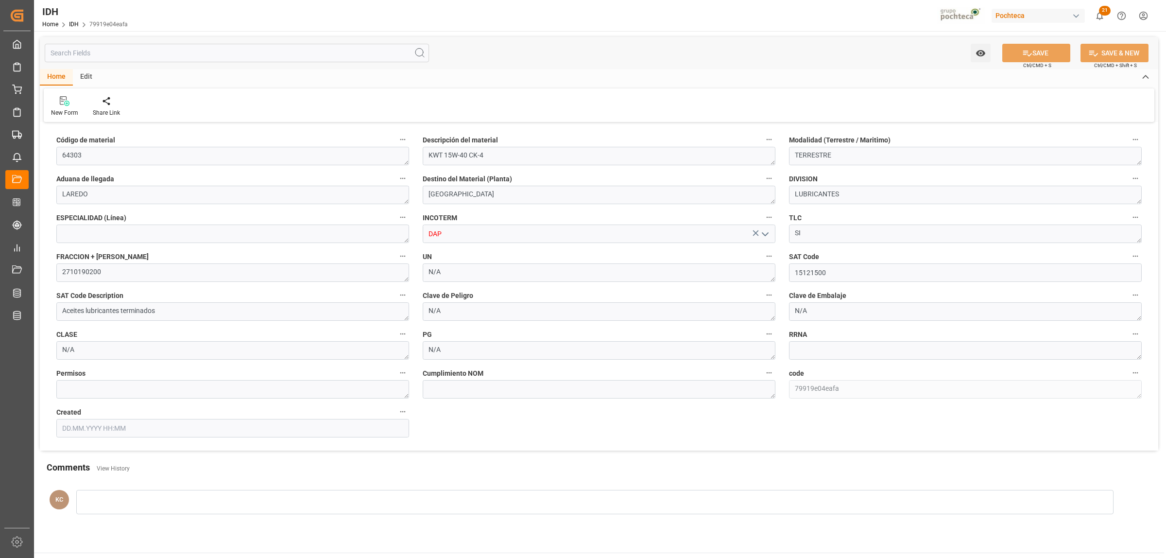
type input "[DATE] 16:10"
drag, startPoint x: 443, startPoint y: 235, endPoint x: 408, endPoint y: 227, distance: 35.2
click at [408, 227] on div "Código de material 64303 Descripción del material KWT 15W-40 CK-4 Modalidad (Te…" at bounding box center [599, 287] width 1118 height 325
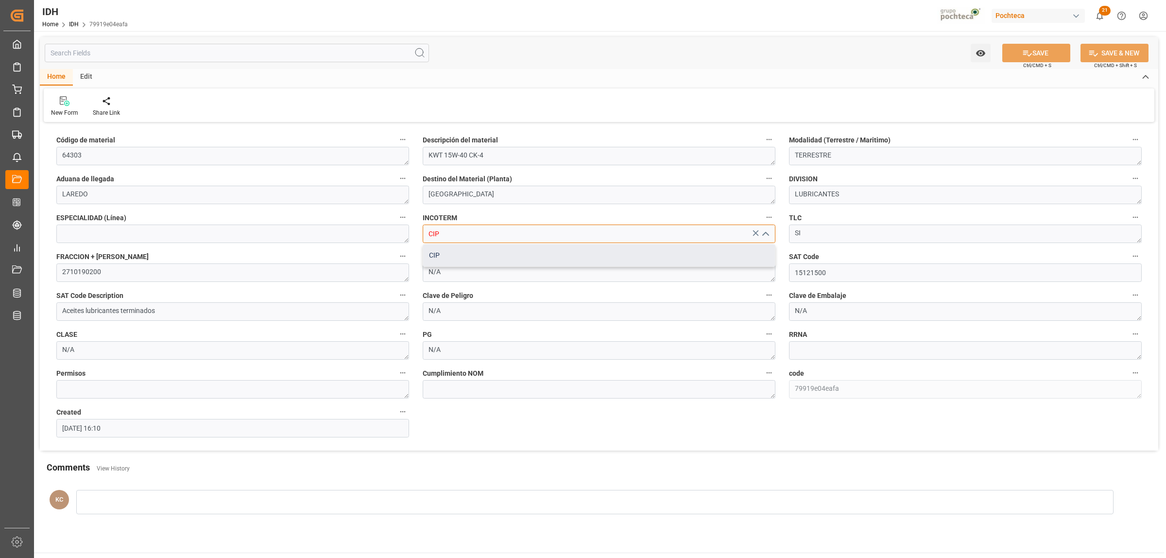
click at [435, 253] on div "CIP" at bounding box center [599, 255] width 352 height 22
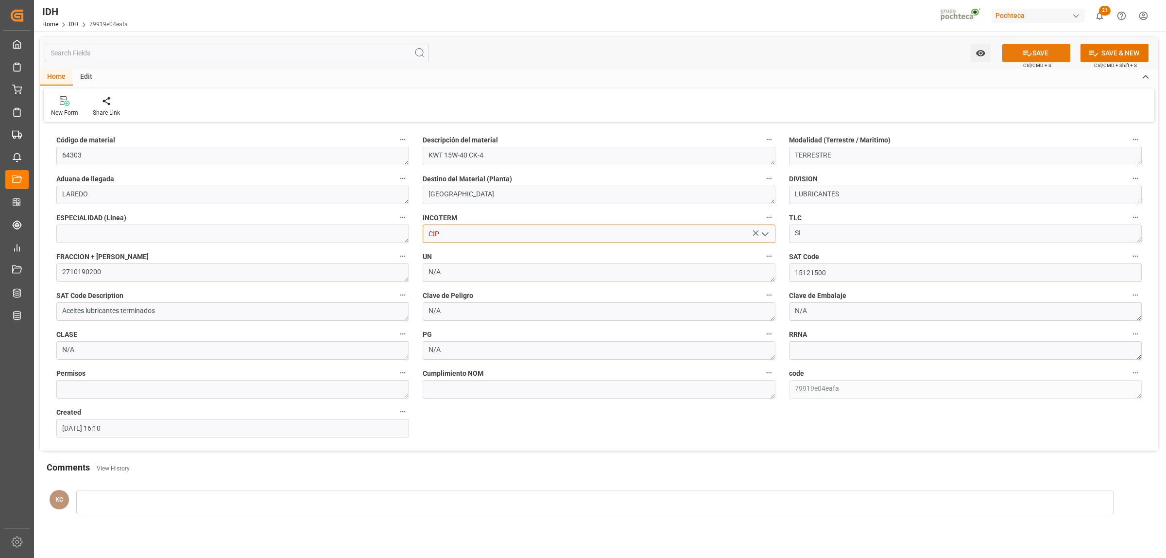
type input "CIP"
click at [1042, 54] on button "SAVE" at bounding box center [1036, 53] width 68 height 18
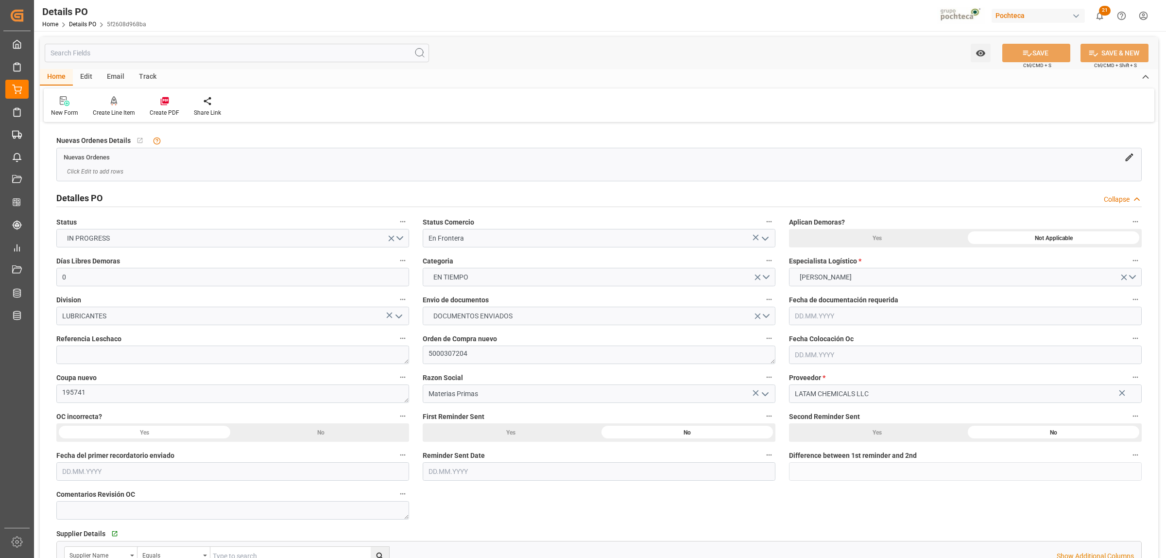
type input "0"
type input "2"
type input "[DATE]"
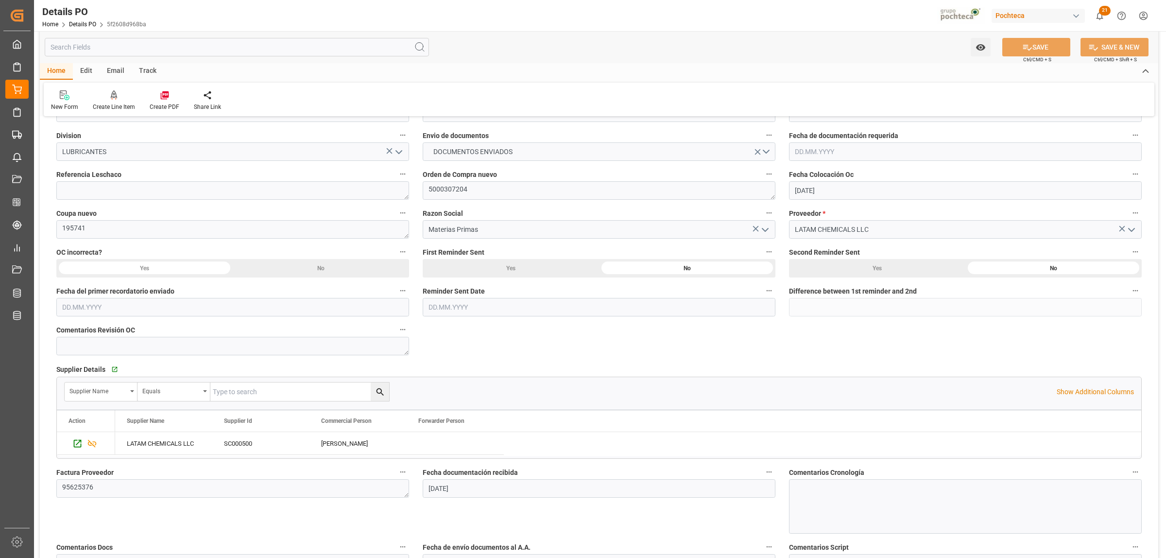
scroll to position [364, 0]
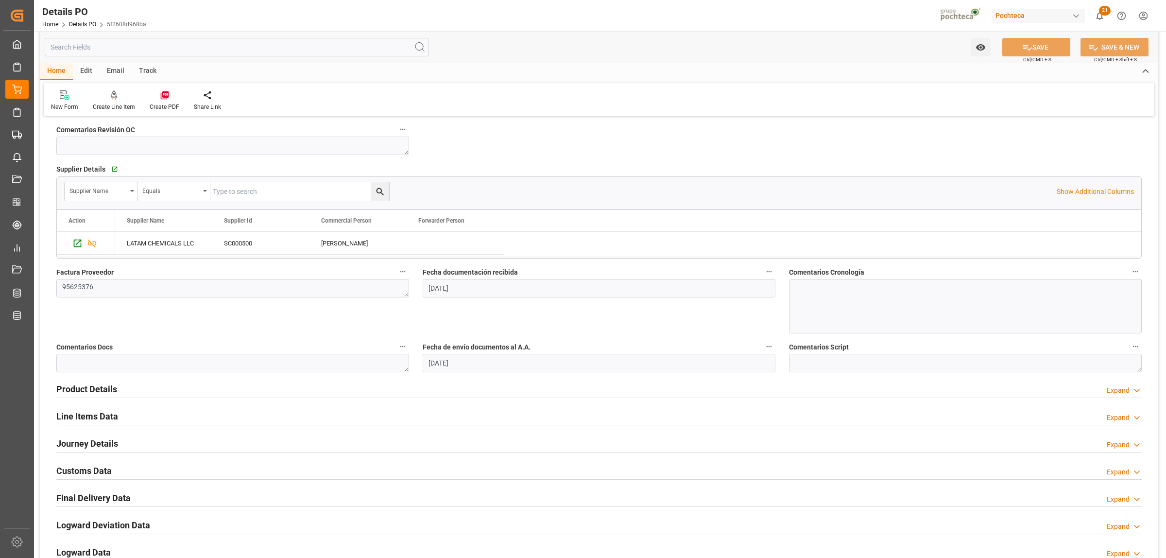
click at [98, 418] on h2 "Line Items Data" at bounding box center [87, 415] width 62 height 13
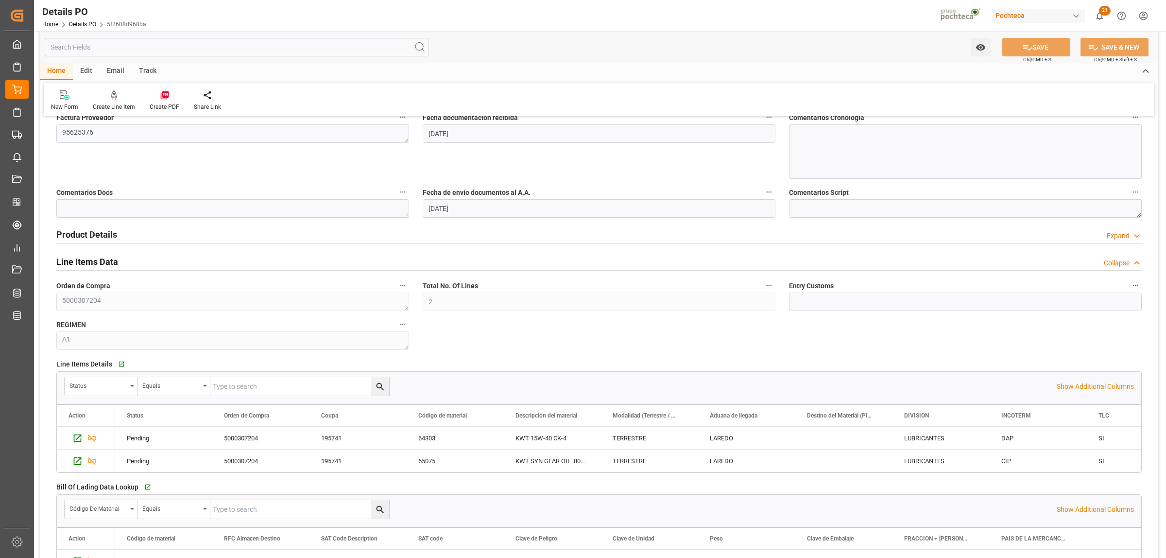
scroll to position [607, 0]
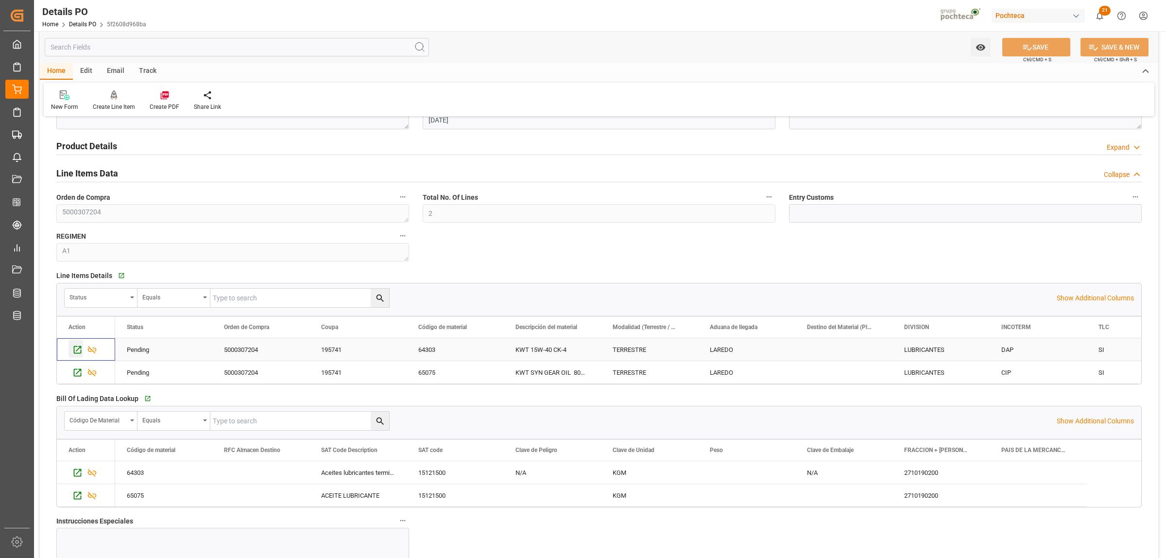
click at [79, 354] on icon "Press SPACE to select this row." at bounding box center [78, 350] width 8 height 8
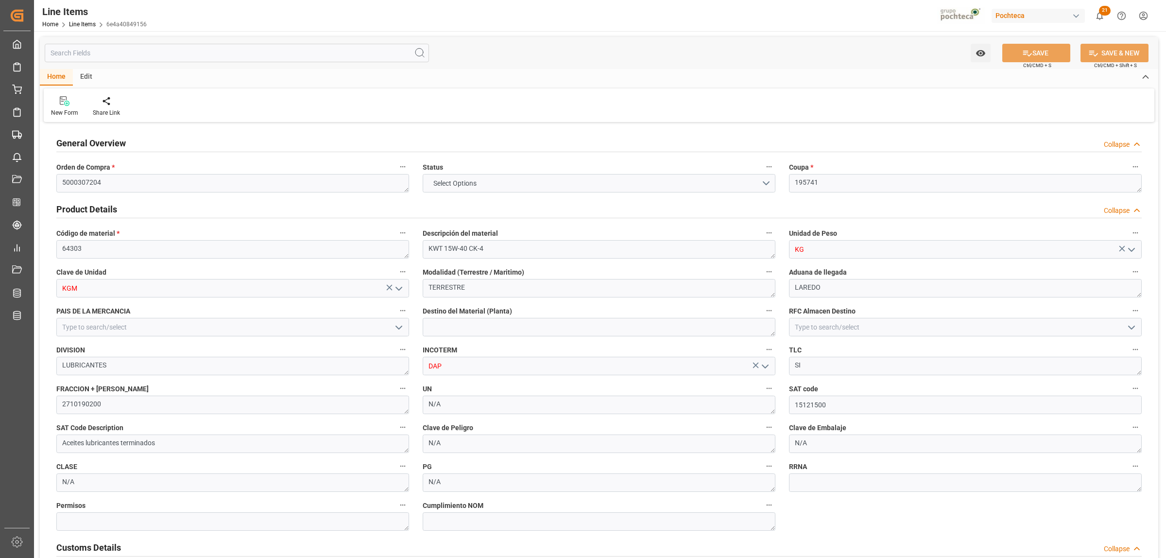
type input "0"
type input "30"
click at [442, 366] on input "DAP" at bounding box center [599, 365] width 353 height 18
drag, startPoint x: 442, startPoint y: 366, endPoint x: 424, endPoint y: 367, distance: 18.5
click at [424, 367] on input "DAP" at bounding box center [599, 365] width 353 height 18
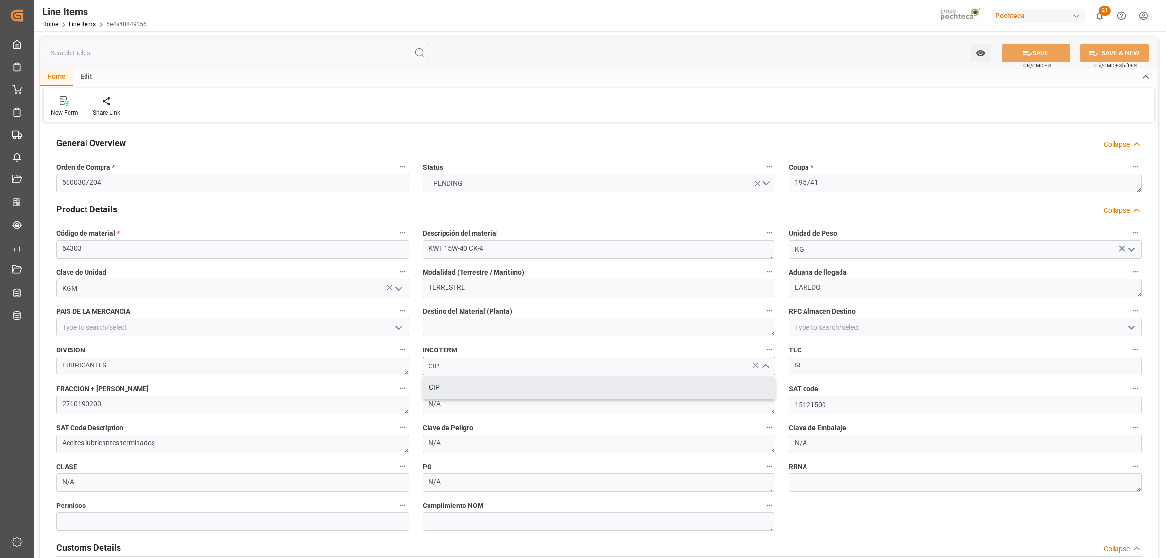
click at [451, 385] on div "CIP" at bounding box center [599, 387] width 352 height 22
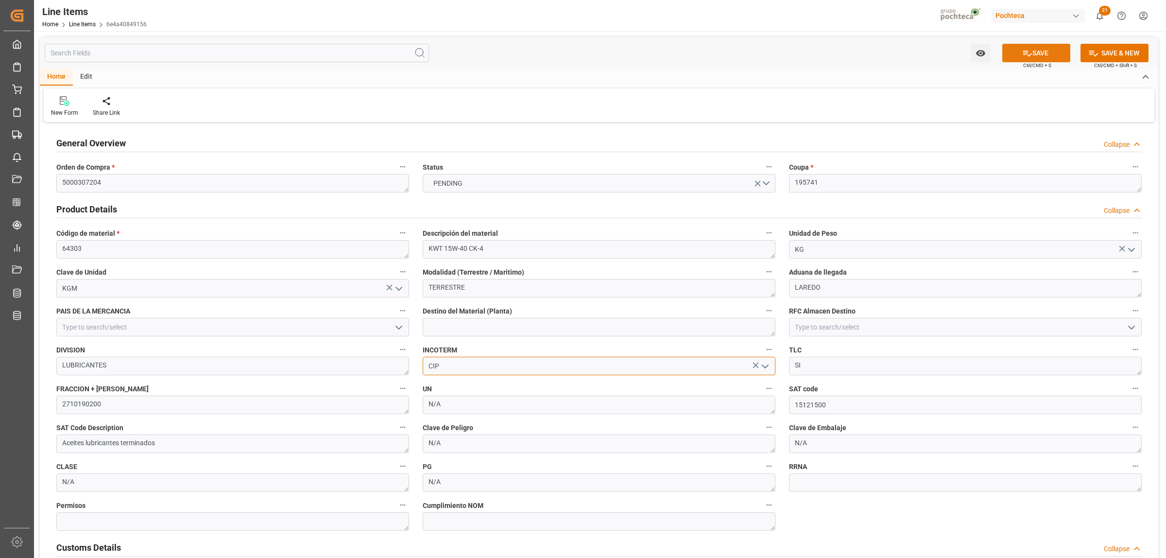
type input "CIP"
click at [1031, 55] on button "SAVE" at bounding box center [1036, 53] width 68 height 18
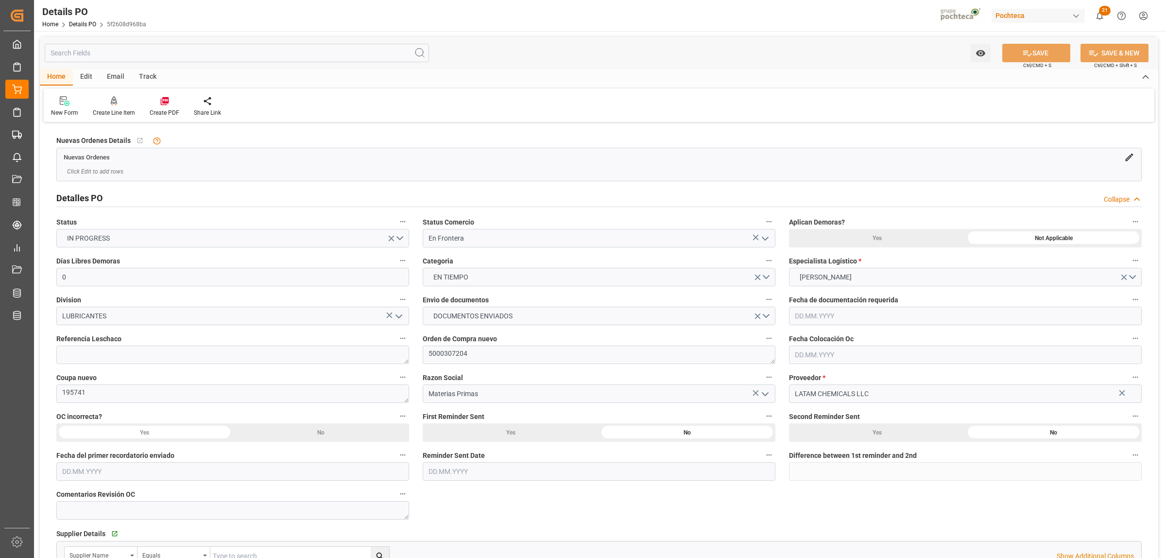
type input "0"
type input "2"
type input "[DATE]"
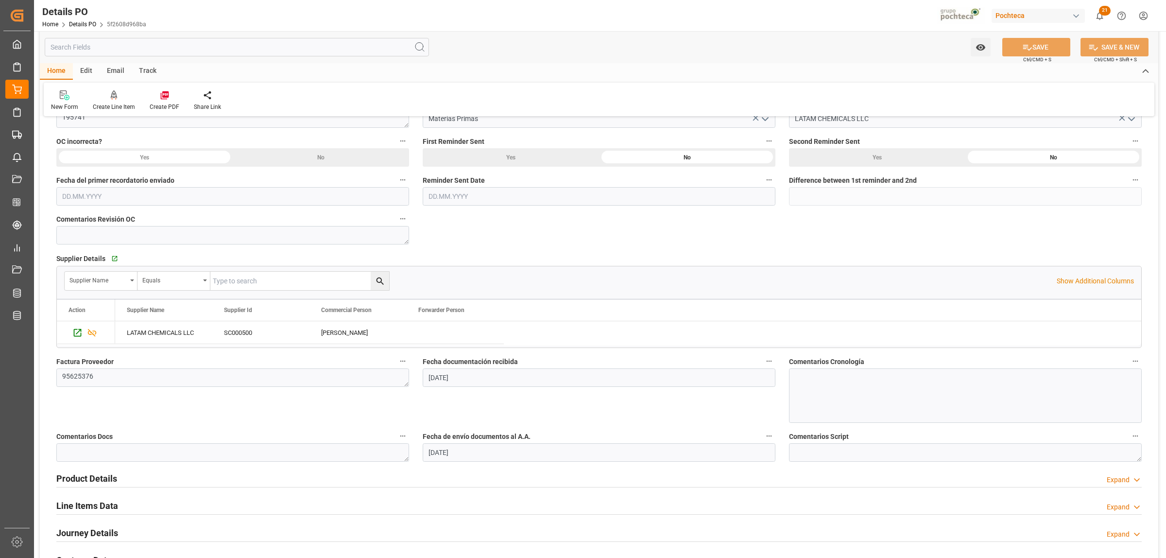
scroll to position [304, 0]
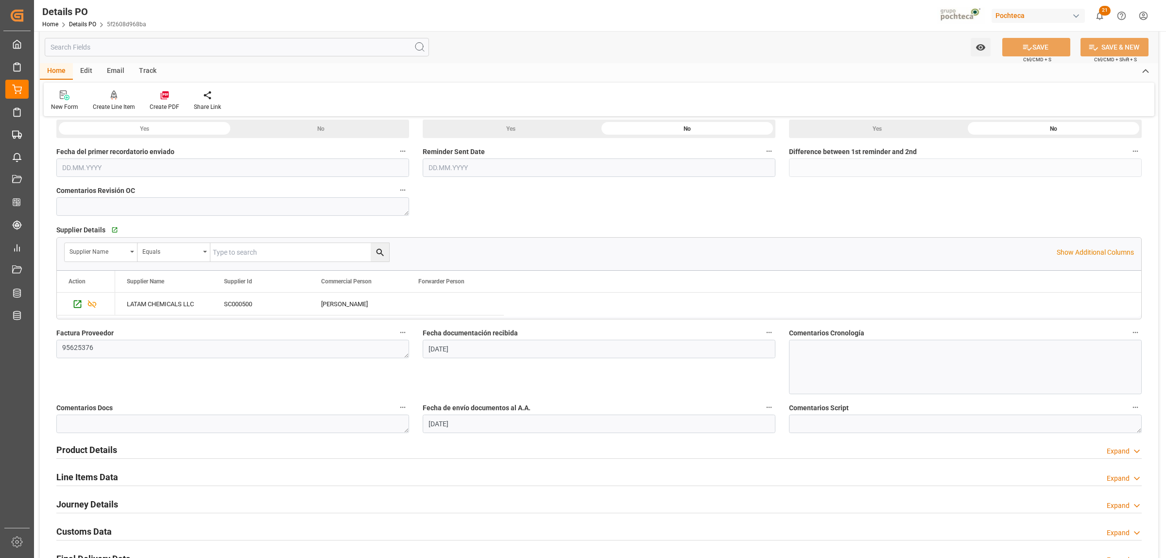
click at [106, 476] on h2 "Line Items Data" at bounding box center [87, 476] width 62 height 13
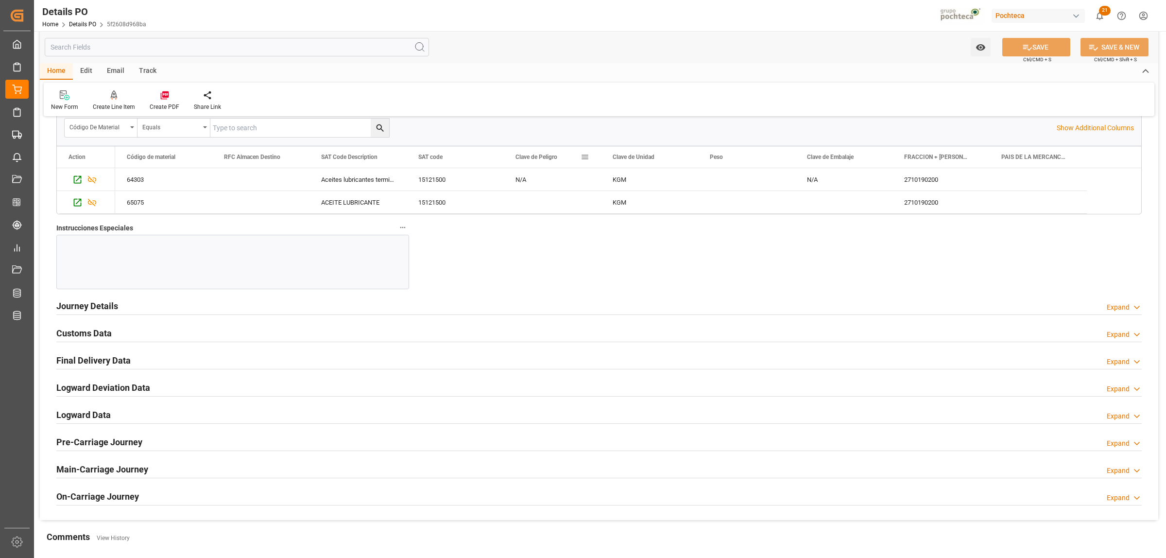
scroll to position [911, 0]
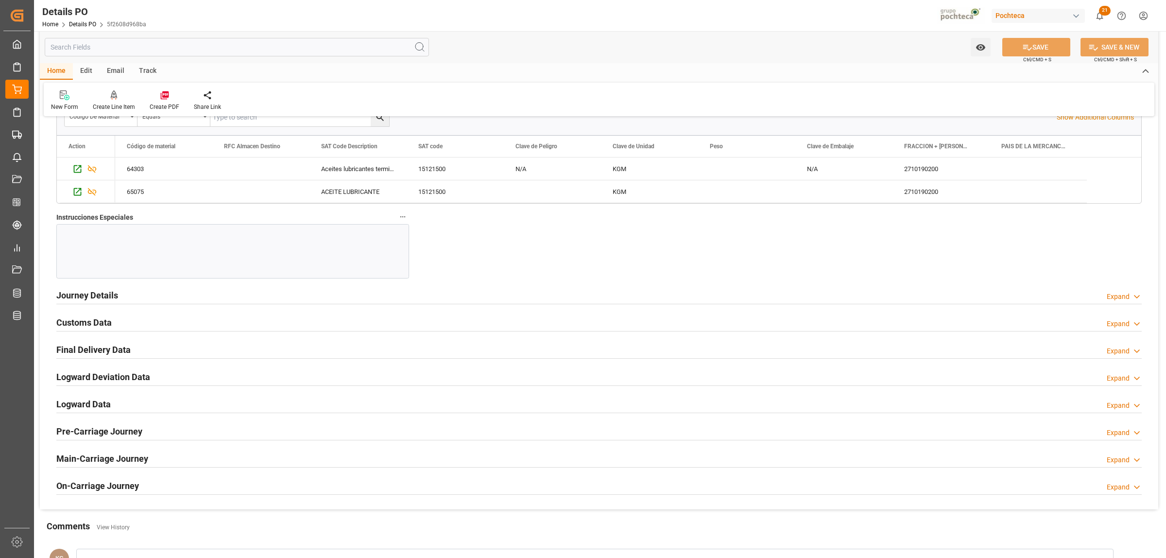
click at [79, 295] on h2 "Journey Details" at bounding box center [87, 295] width 62 height 13
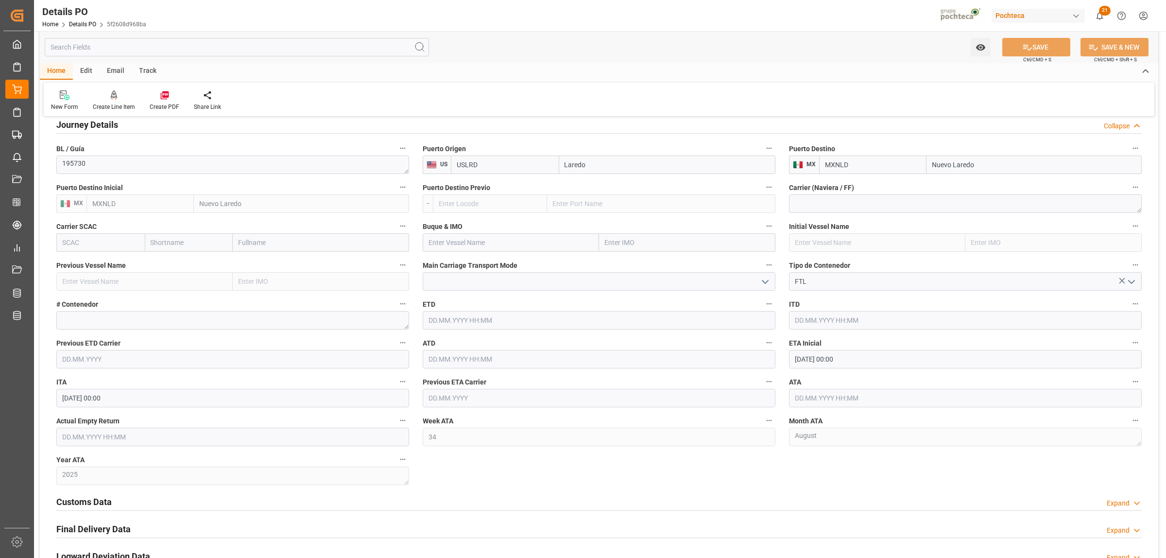
scroll to position [1093, 0]
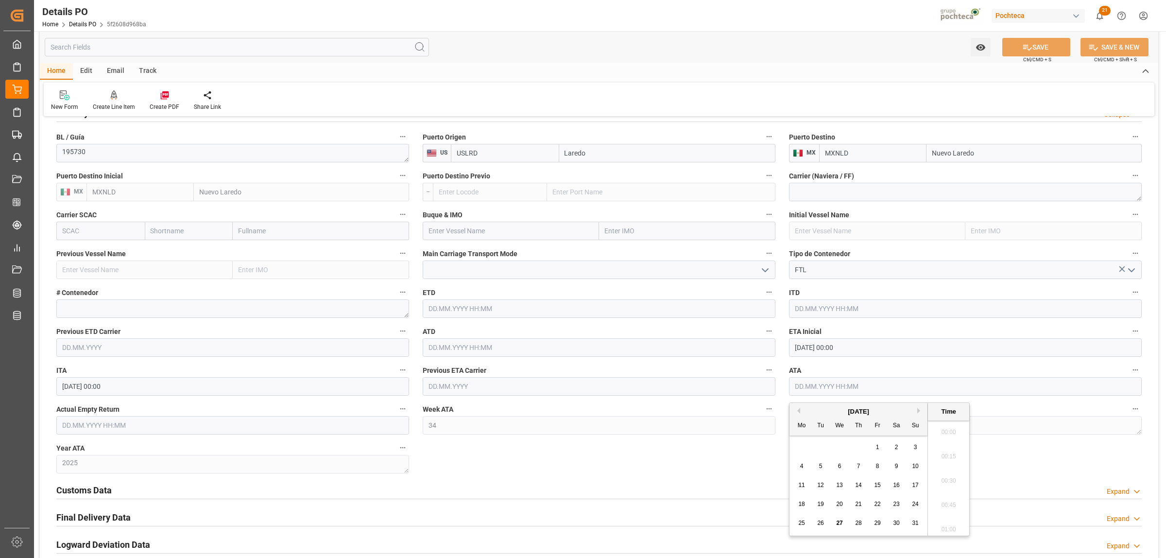
click at [805, 385] on input "text" at bounding box center [965, 386] width 353 height 18
click at [873, 503] on div "22" at bounding box center [877, 504] width 12 height 12
type input "[DATE] 00:00"
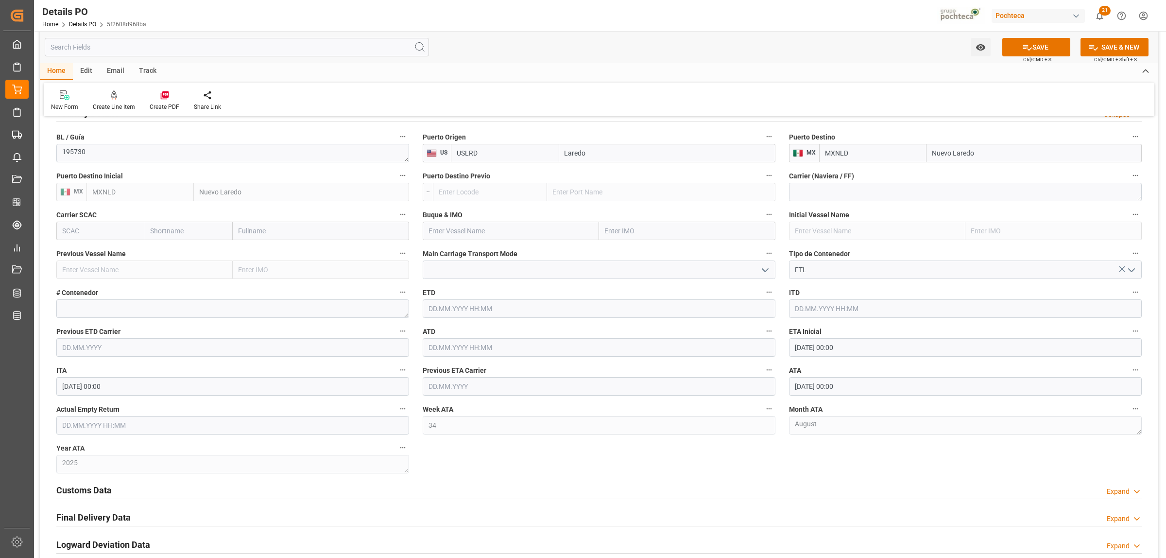
drag, startPoint x: 715, startPoint y: 475, endPoint x: 718, endPoint y: 470, distance: 5.7
click at [1004, 50] on button "SAVE" at bounding box center [1036, 47] width 68 height 18
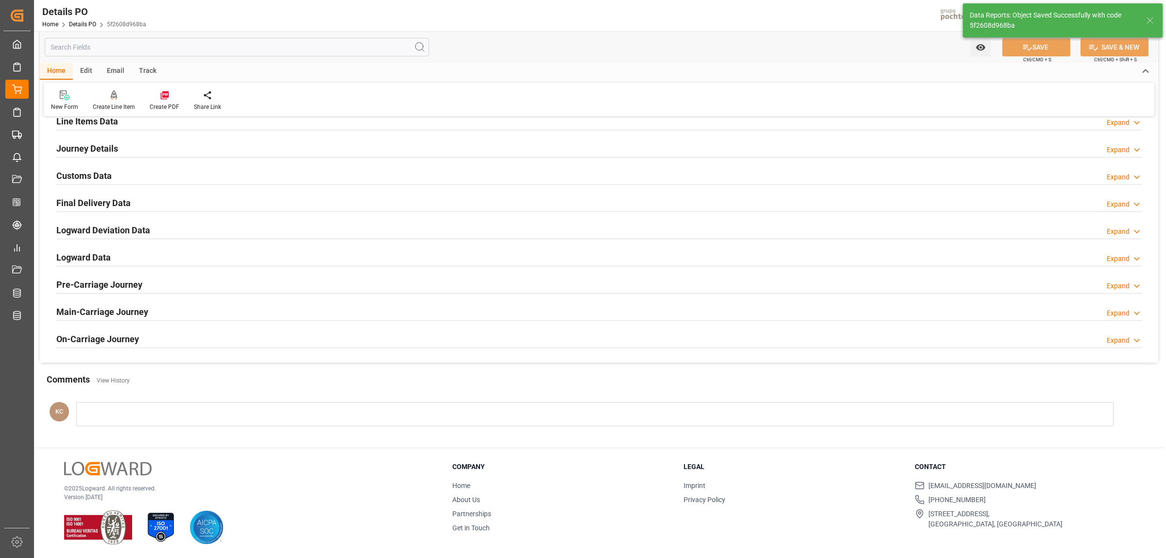
scroll to position [661, 0]
click at [166, 95] on icon at bounding box center [164, 95] width 8 height 8
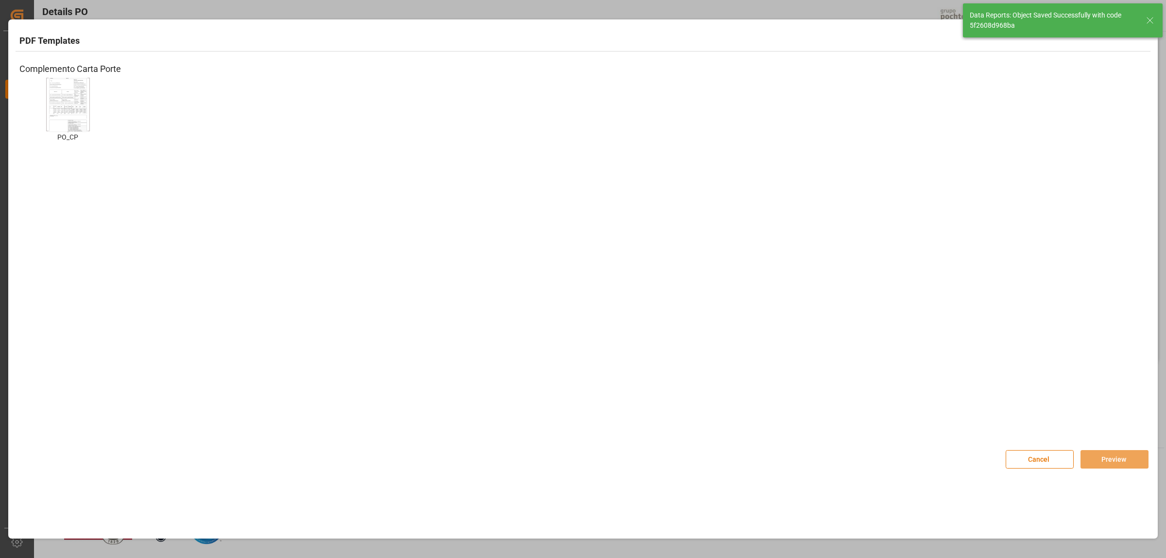
click at [71, 111] on img at bounding box center [68, 104] width 39 height 55
click at [1106, 464] on button "Preview" at bounding box center [1114, 459] width 68 height 18
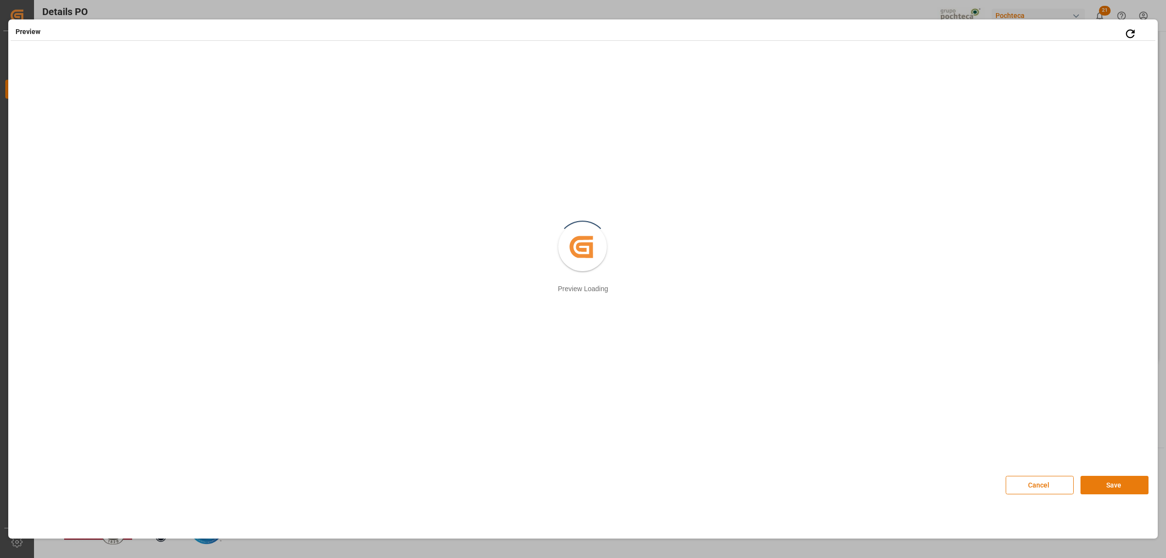
click at [1097, 479] on button "Save" at bounding box center [1114, 484] width 68 height 18
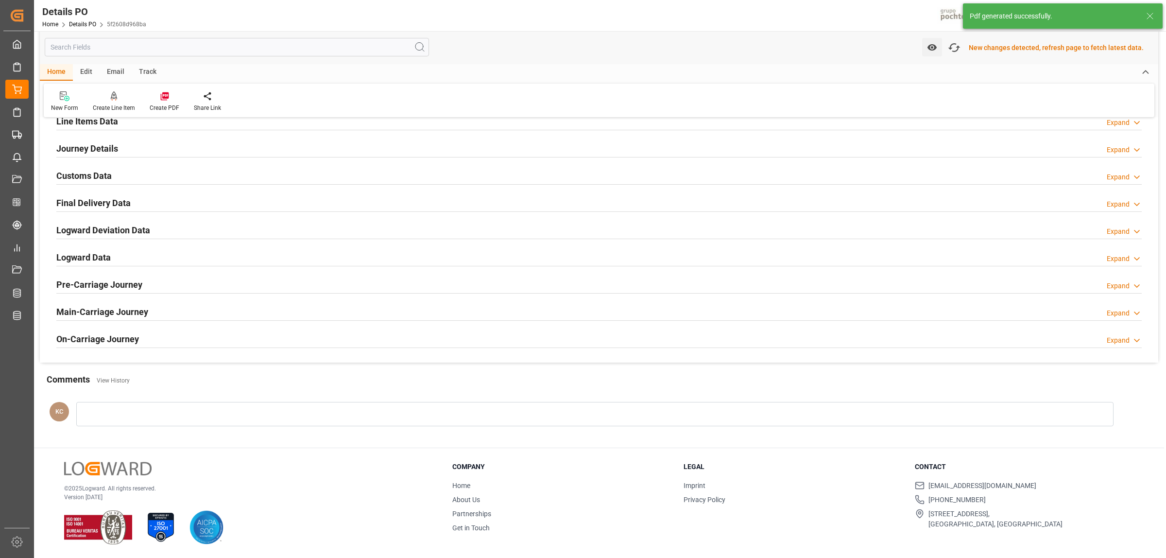
scroll to position [662, 0]
click at [78, 177] on h2 "Customs Data" at bounding box center [83, 175] width 55 height 13
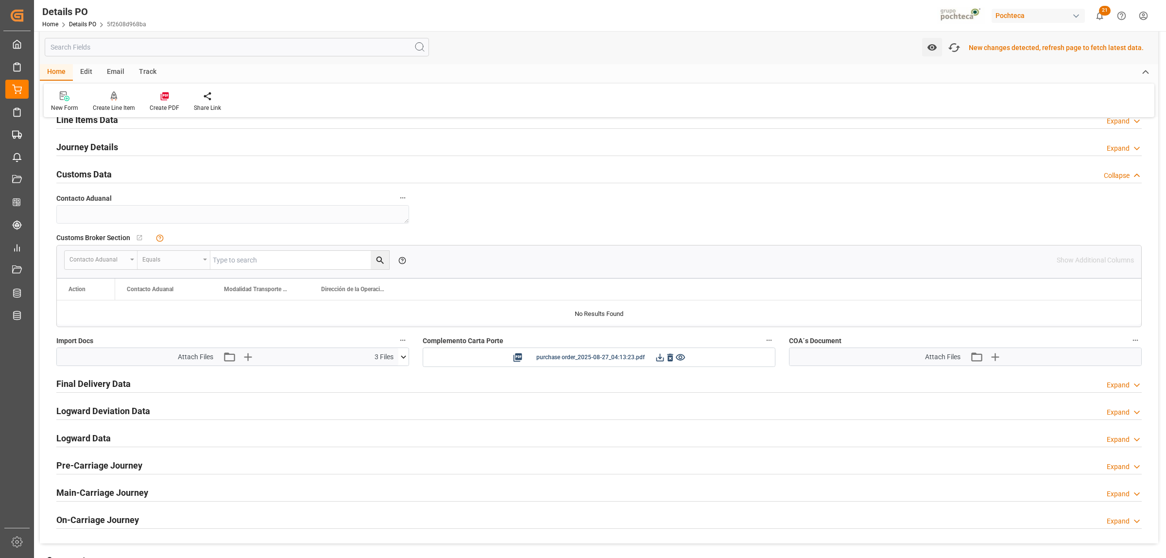
scroll to position [695, 0]
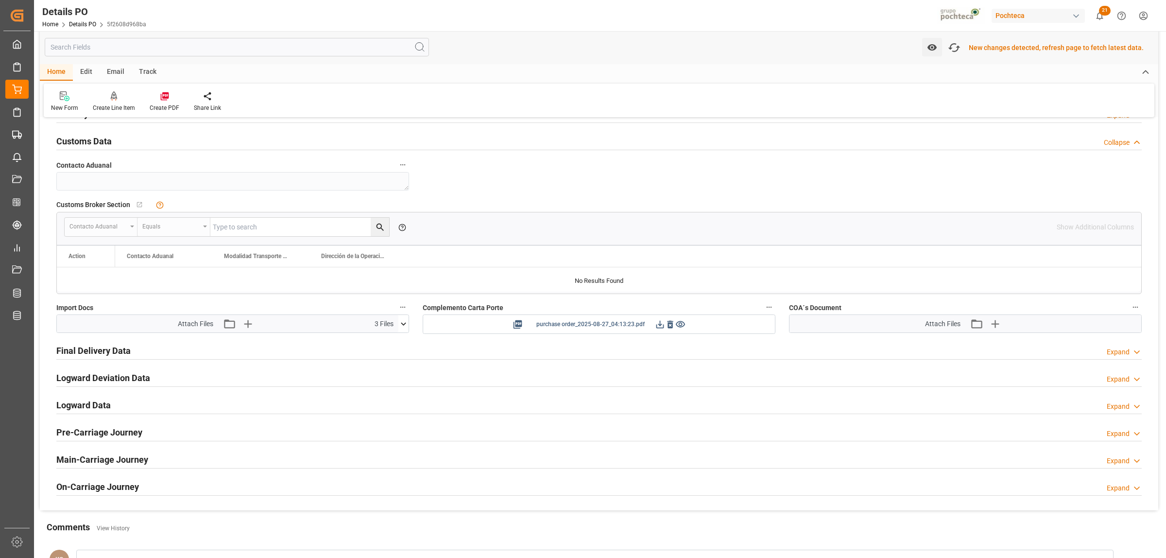
click at [661, 328] on icon at bounding box center [660, 324] width 10 height 10
